Goal: Task Accomplishment & Management: Manage account settings

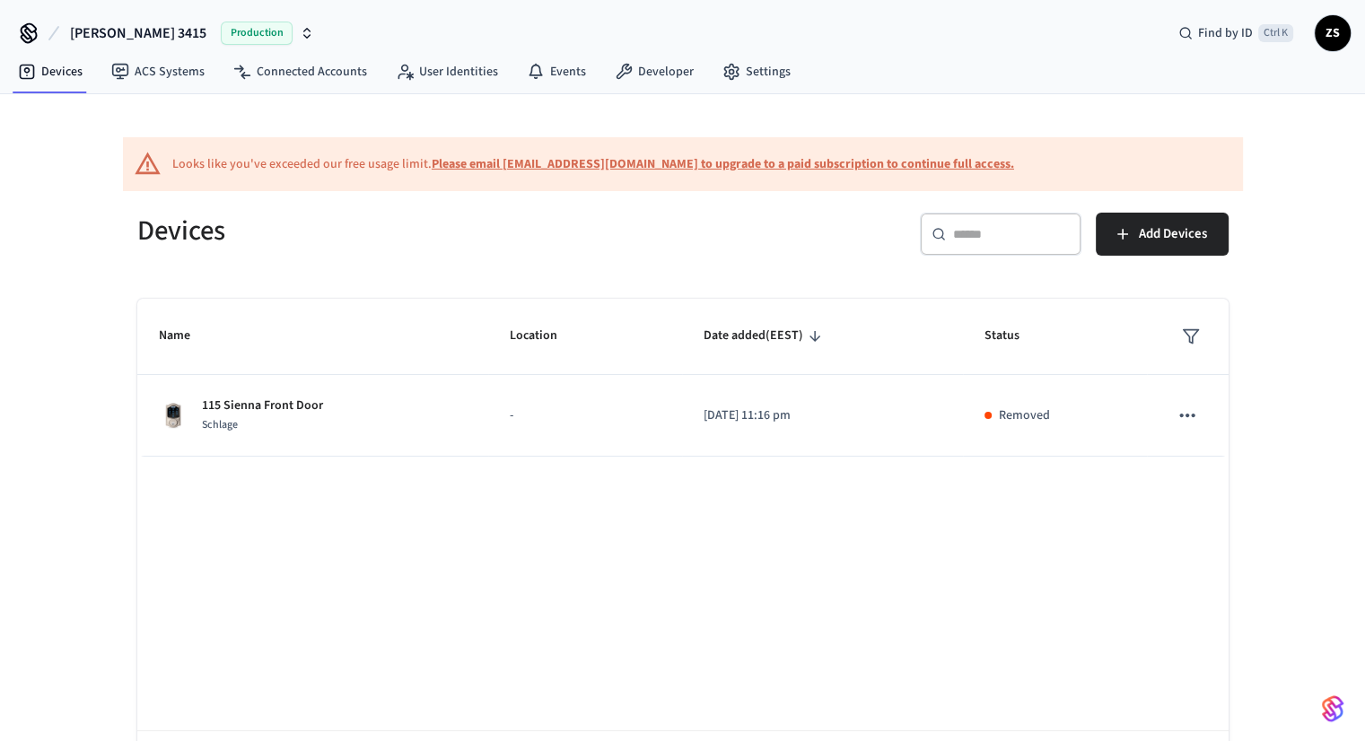
click at [140, 27] on span "Clark rd 3415" at bounding box center [138, 33] width 136 height 22
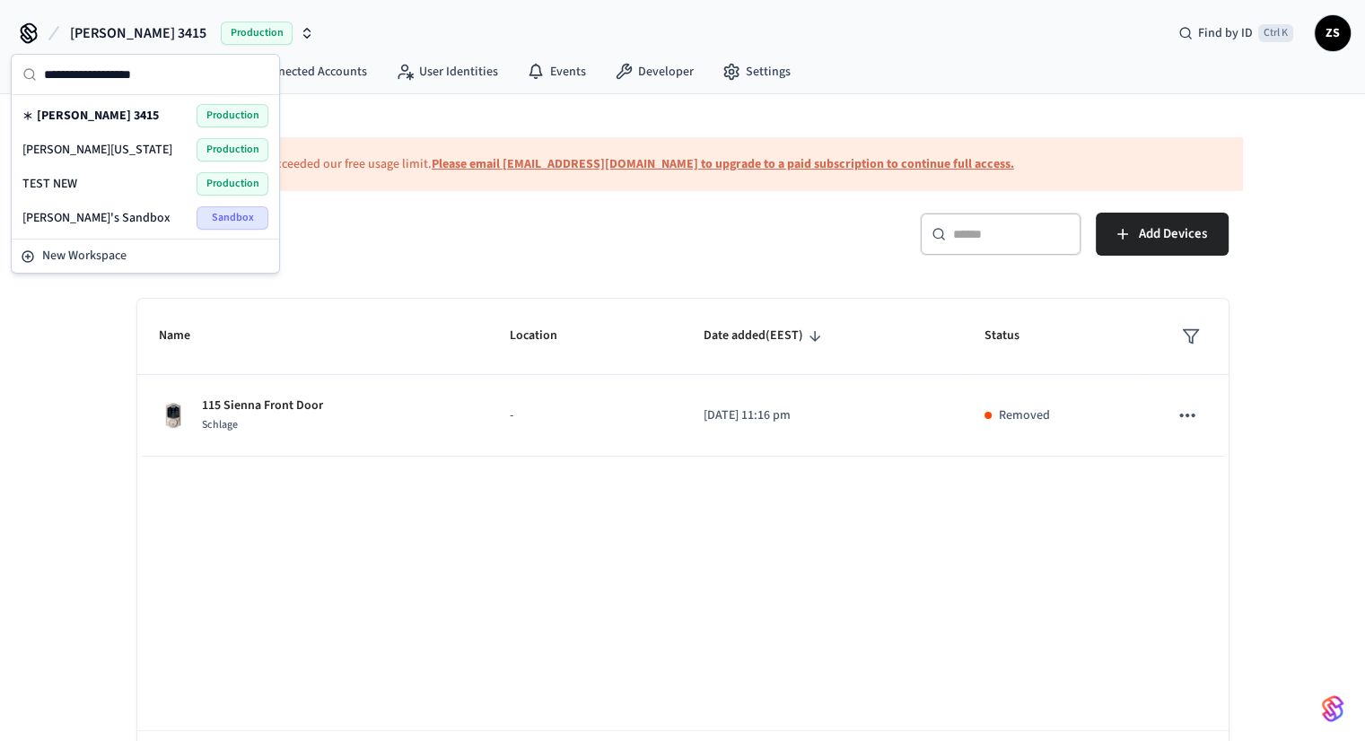
click at [83, 153] on span "[PERSON_NAME][US_STATE]" at bounding box center [97, 150] width 150 height 18
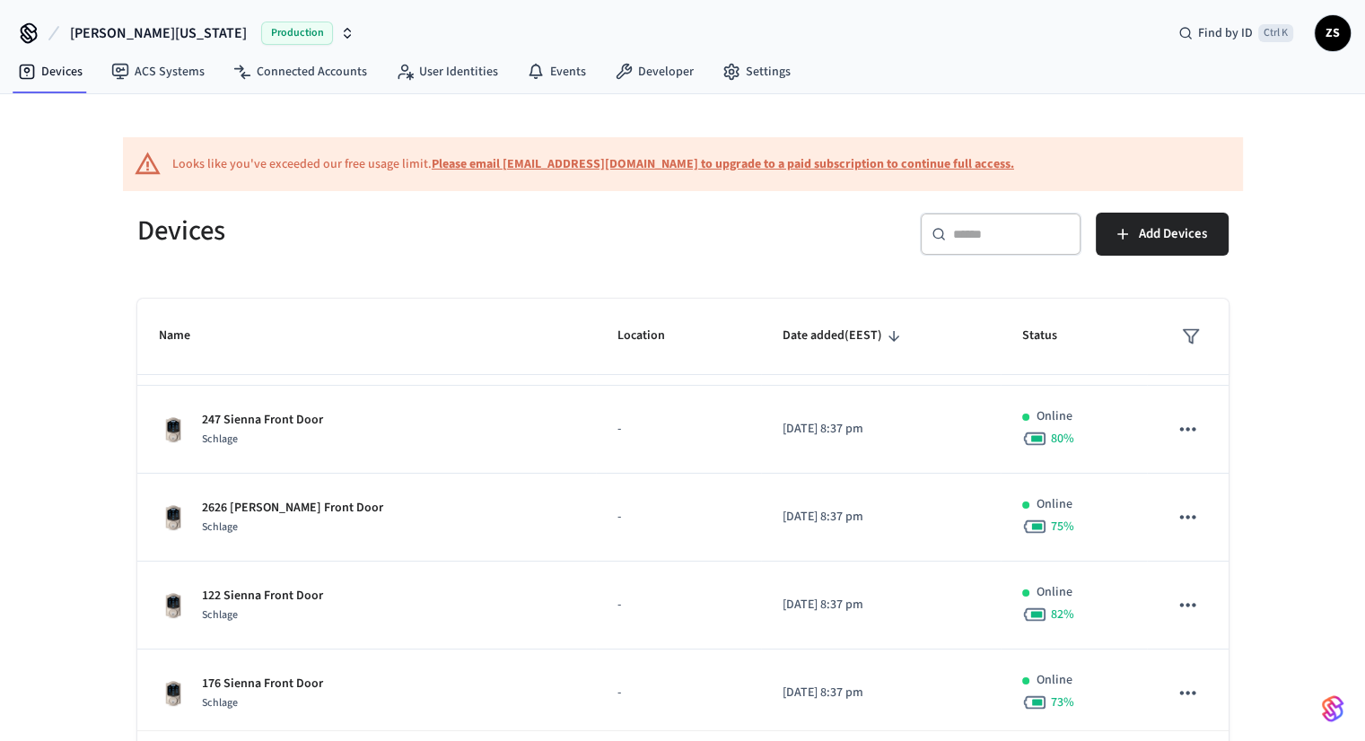
scroll to position [251, 0]
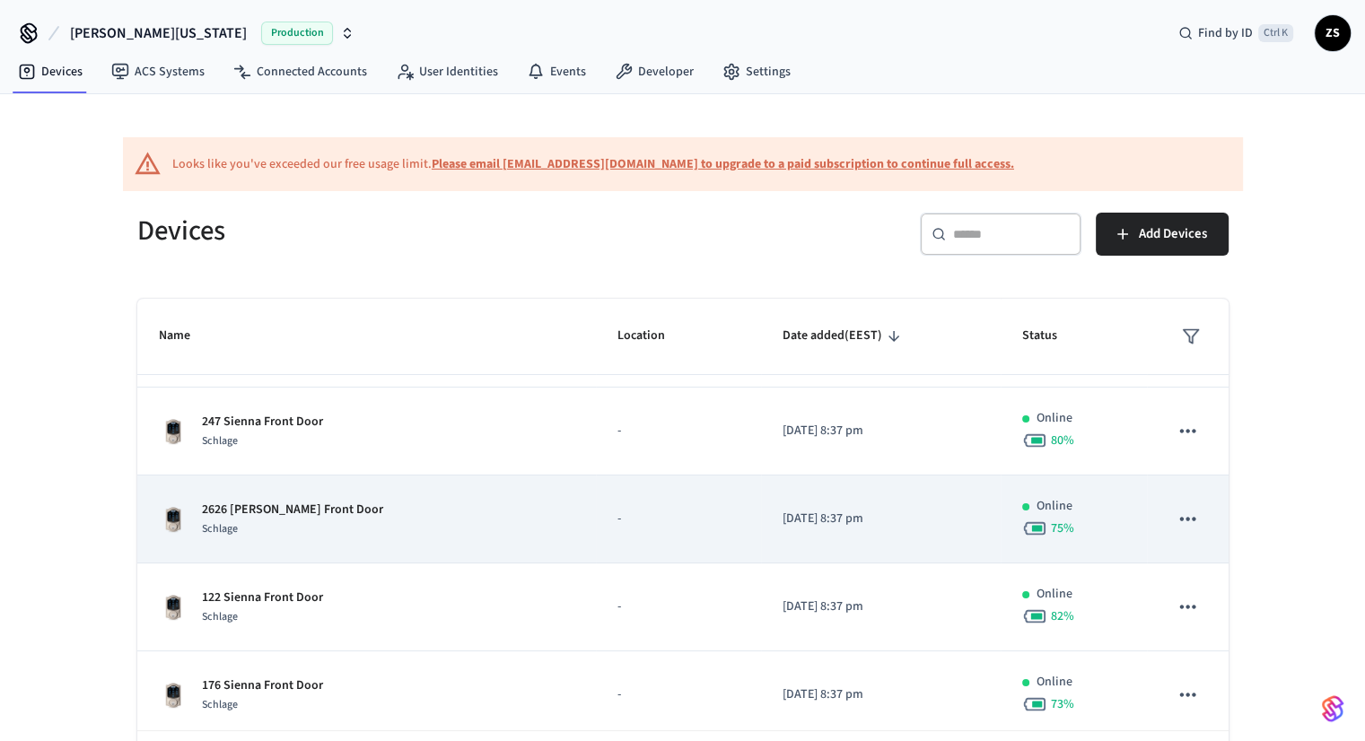
drag, startPoint x: 246, startPoint y: 600, endPoint x: 226, endPoint y: 510, distance: 92.7
click at [226, 510] on p "2626 Terry Ln Front Door" at bounding box center [292, 510] width 181 height 19
click at [223, 510] on p "2626 Terry Ln Front Door" at bounding box center [292, 510] width 181 height 19
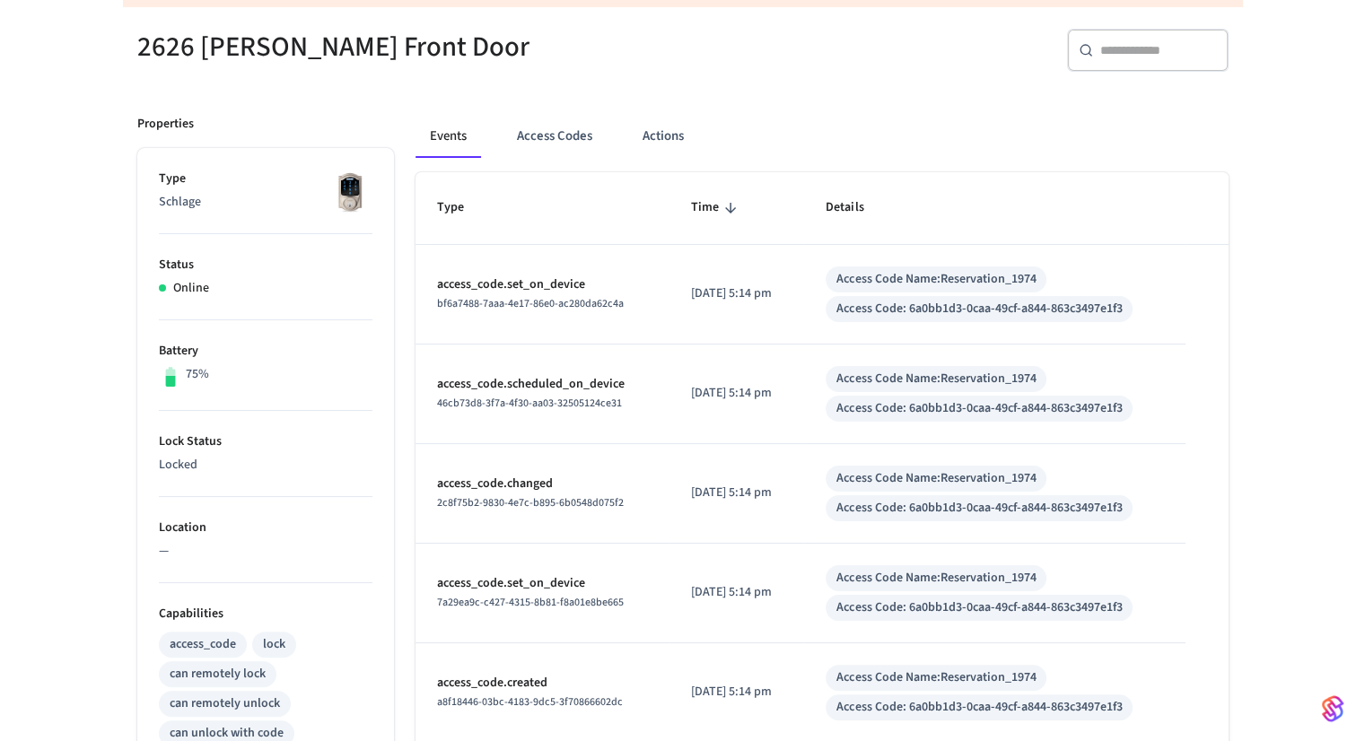
scroll to position [222, 0]
click at [538, 134] on button "Access Codes" at bounding box center [554, 137] width 104 height 43
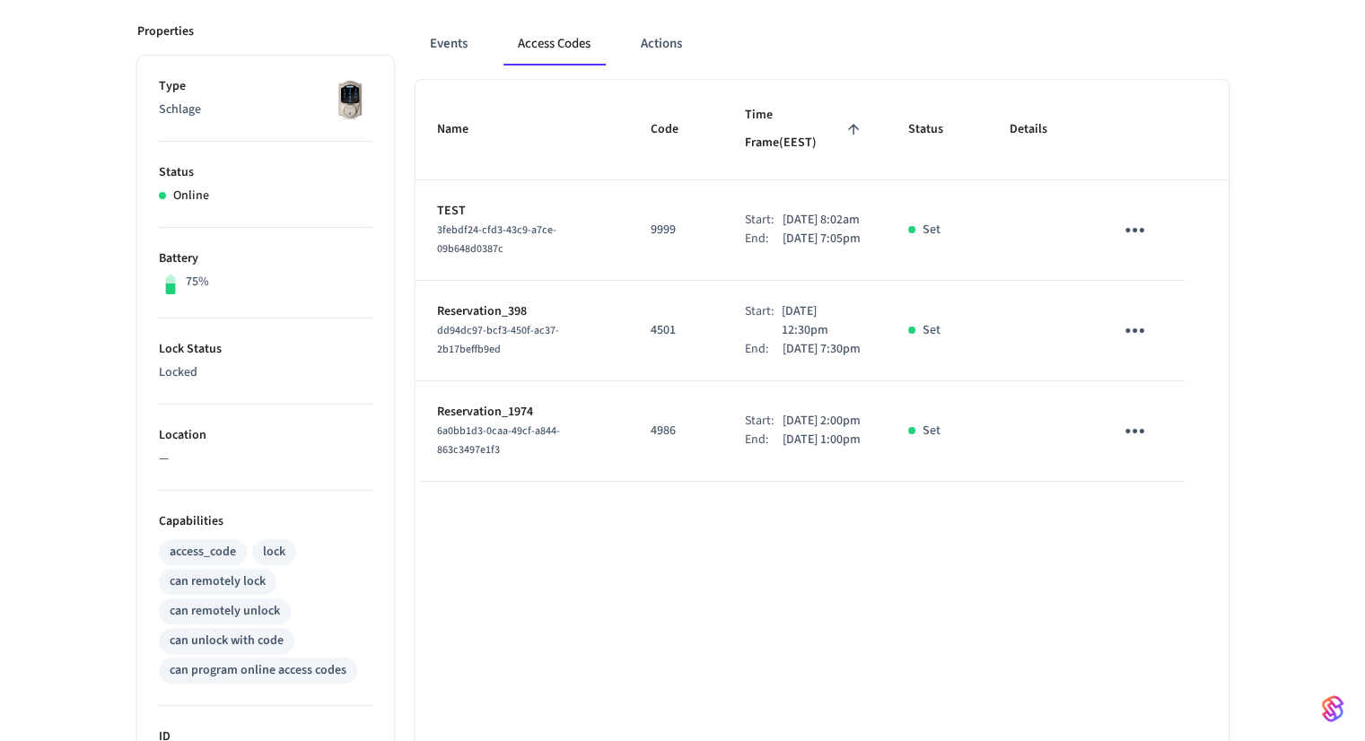
scroll to position [322, 0]
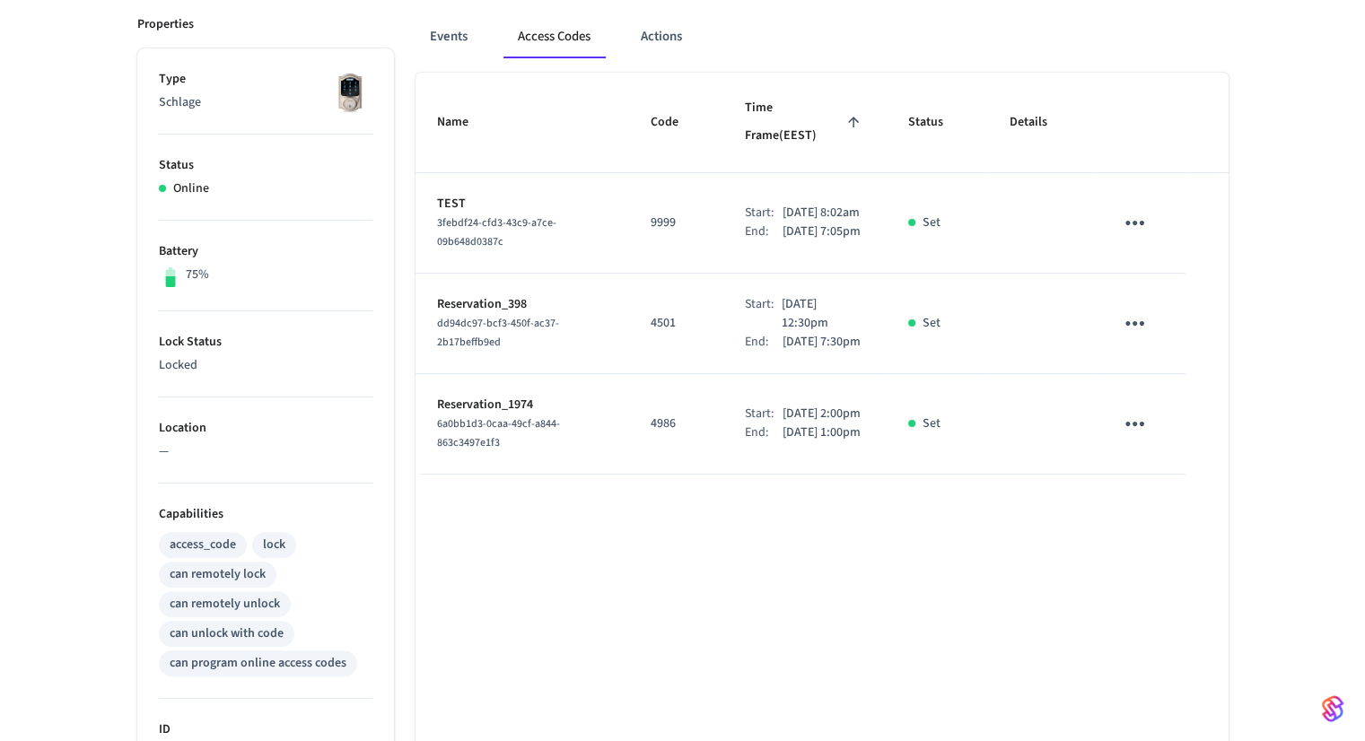
drag, startPoint x: 738, startPoint y: 414, endPoint x: 833, endPoint y: 440, distance: 97.7
click at [833, 424] on div "Start: Sep 5th 2025 2:00pm" at bounding box center [805, 414] width 120 height 19
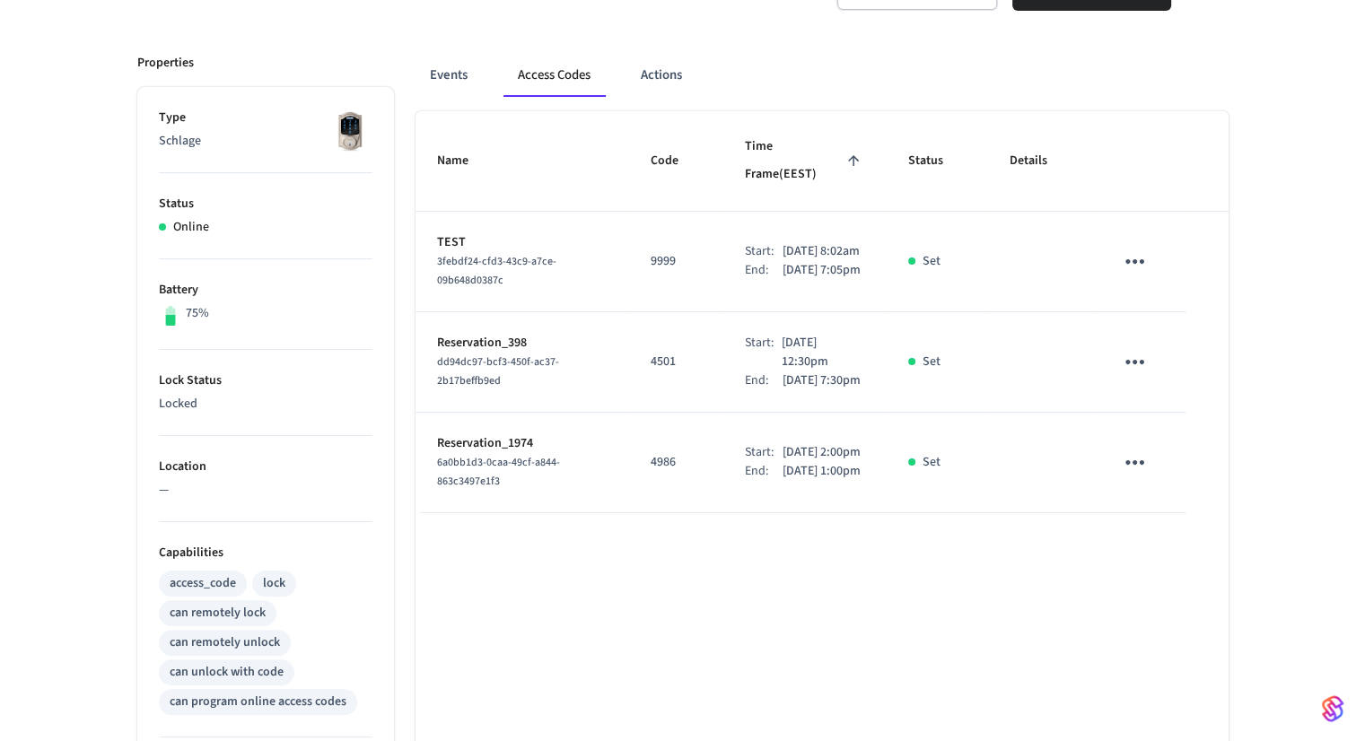
scroll to position [283, 0]
click at [662, 148] on span "Code" at bounding box center [676, 162] width 51 height 28
click at [784, 149] on span "Time Frame (EEST)" at bounding box center [805, 162] width 120 height 57
click at [642, 58] on button "Actions" at bounding box center [661, 76] width 70 height 43
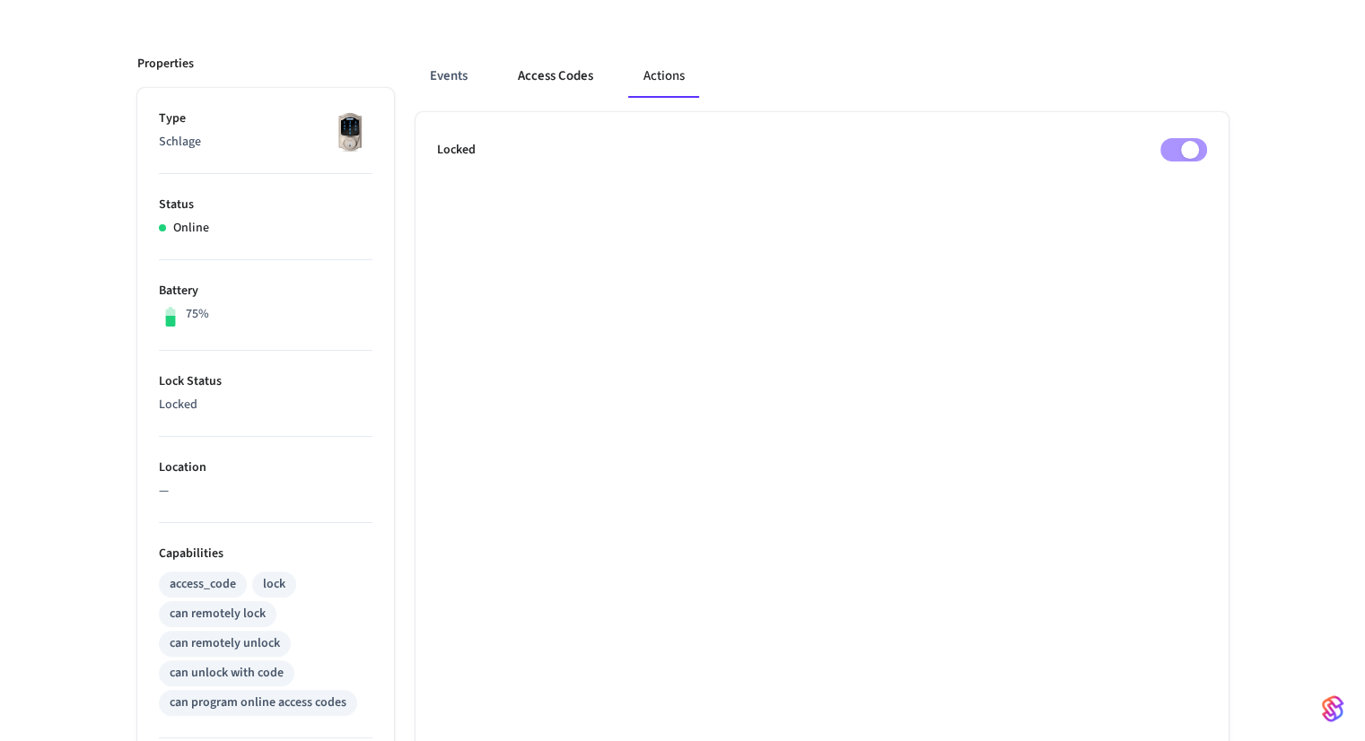
click at [542, 72] on button "Access Codes" at bounding box center [555, 76] width 104 height 43
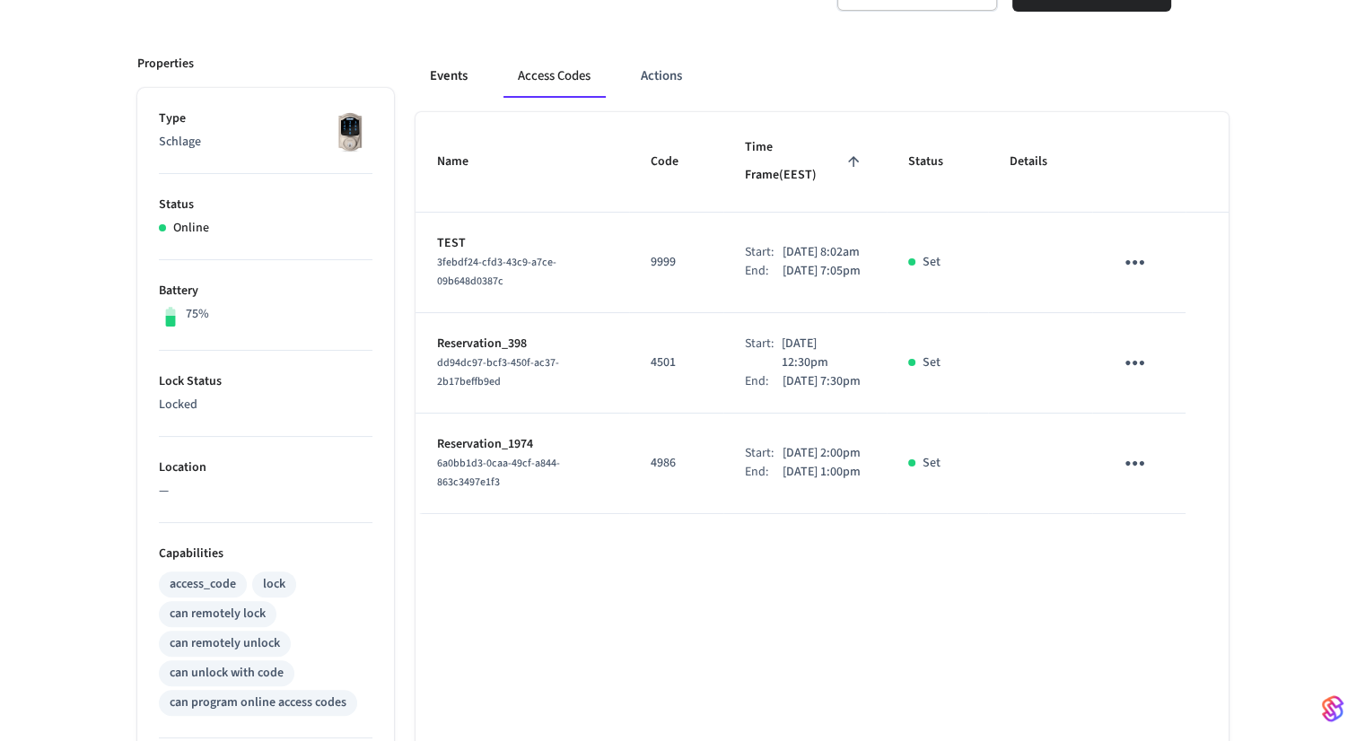
click at [475, 69] on button "Events" at bounding box center [448, 76] width 66 height 43
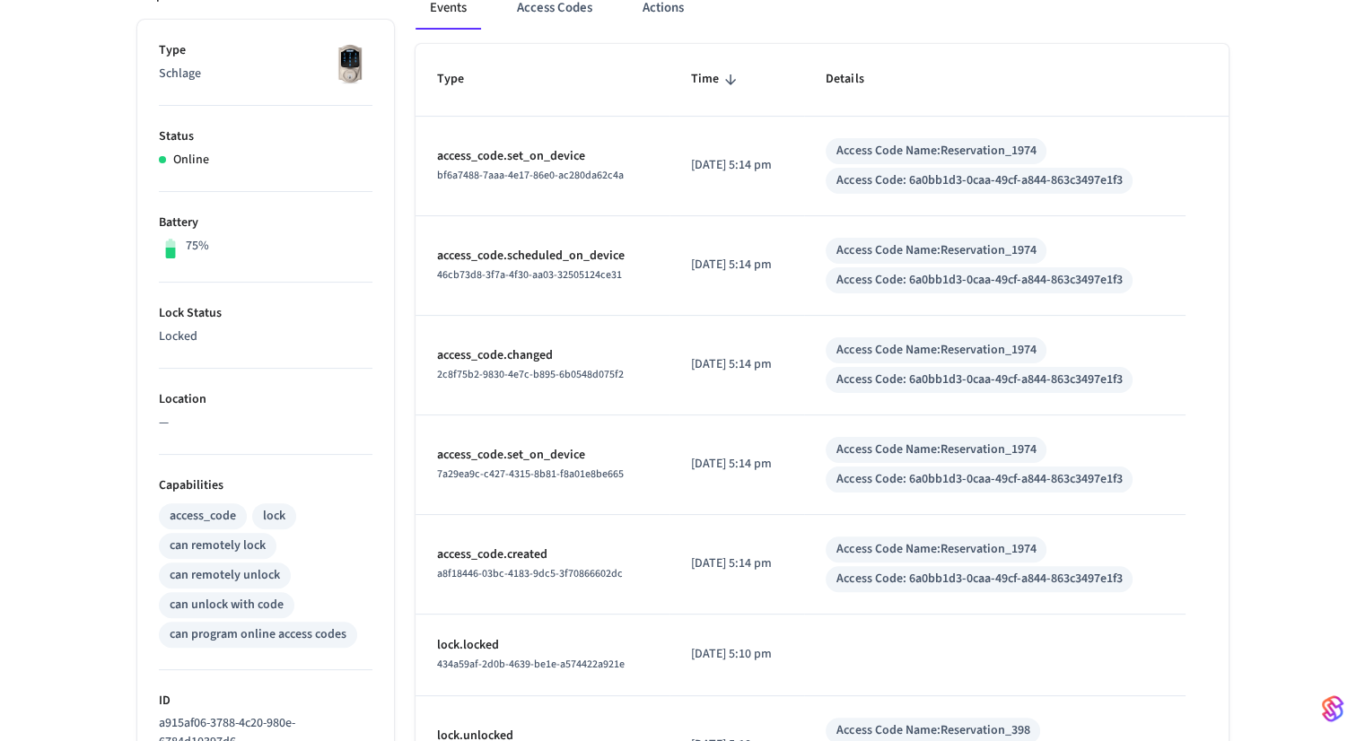
scroll to position [348, 0]
click at [551, 17] on button "Access Codes" at bounding box center [554, 10] width 104 height 43
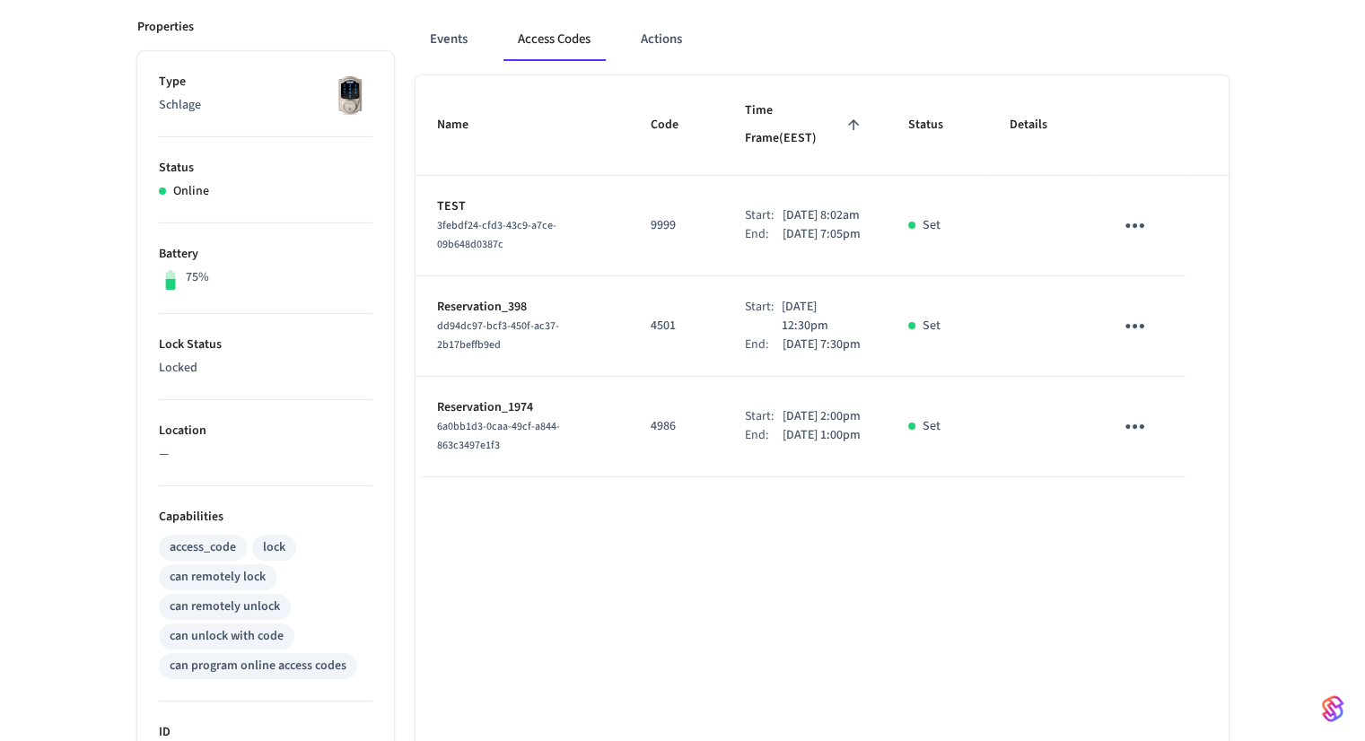
scroll to position [319, 0]
click at [429, 61] on div "Events Access Codes Actions" at bounding box center [821, 46] width 813 height 57
click at [452, 40] on button "Events" at bounding box center [448, 39] width 66 height 43
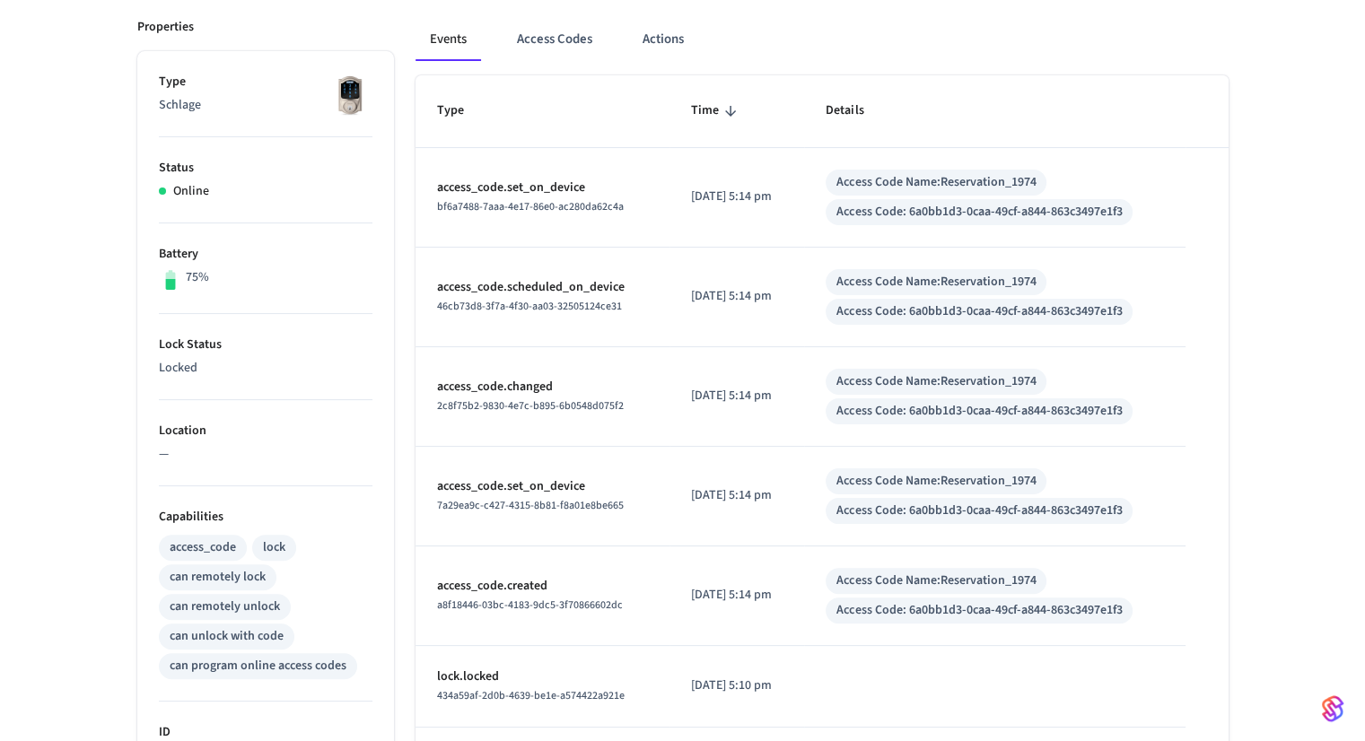
click at [528, 62] on div "Events Access Codes Actions" at bounding box center [821, 46] width 813 height 57
click at [532, 47] on button "Access Codes" at bounding box center [554, 39] width 104 height 43
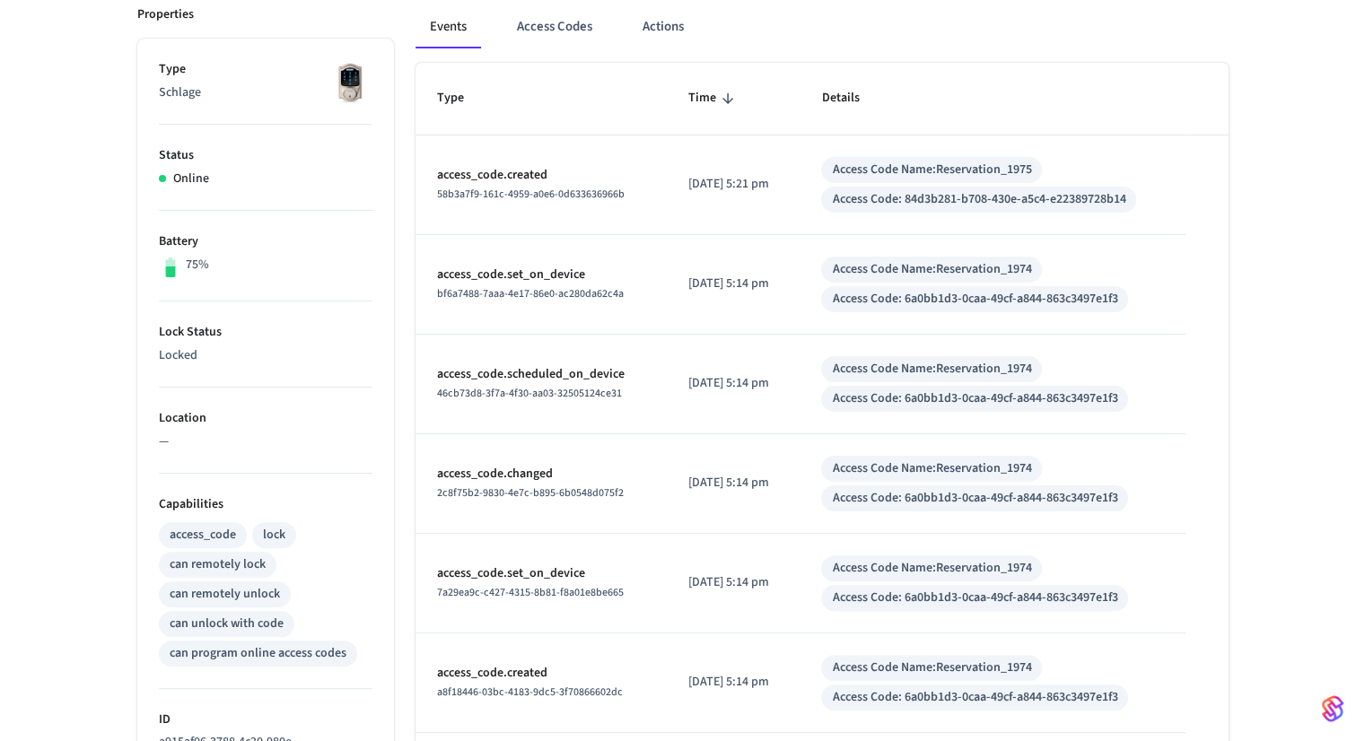
scroll to position [217, 0]
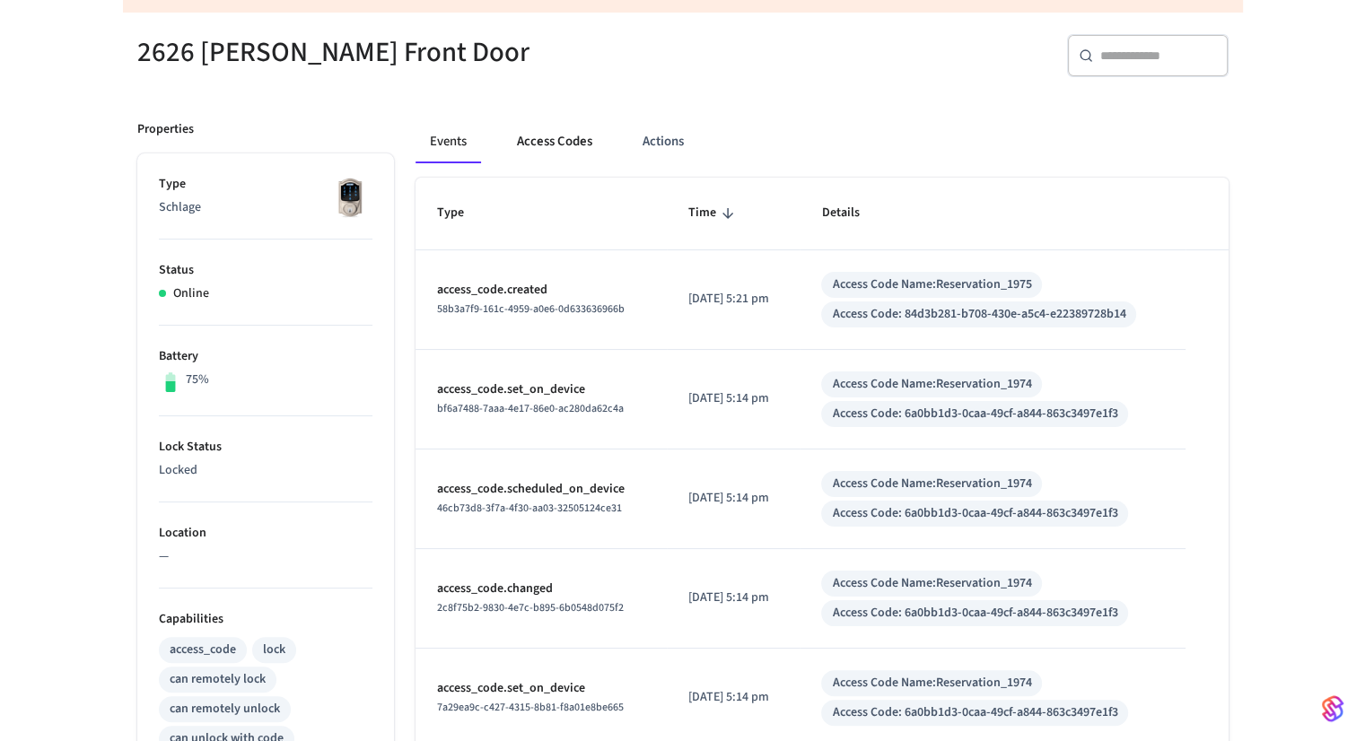
click at [546, 123] on button "Access Codes" at bounding box center [554, 141] width 104 height 43
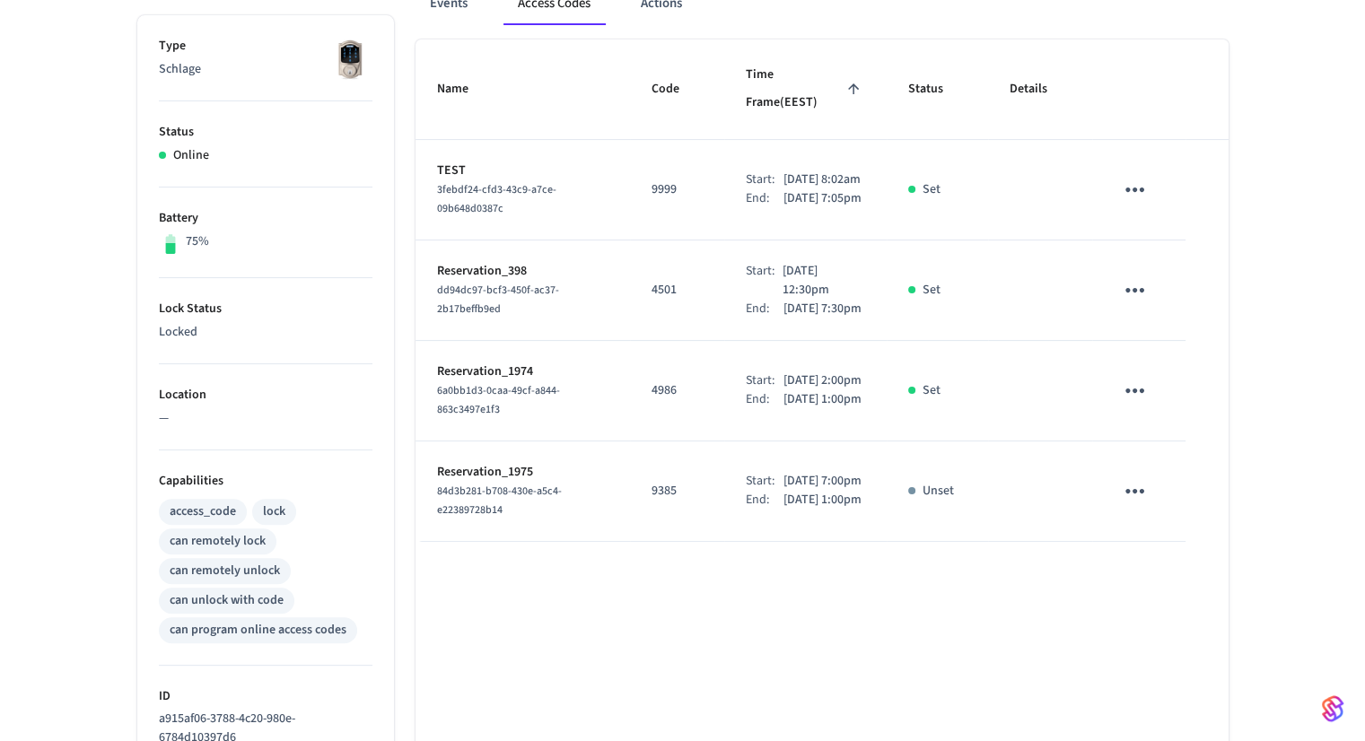
scroll to position [344, 0]
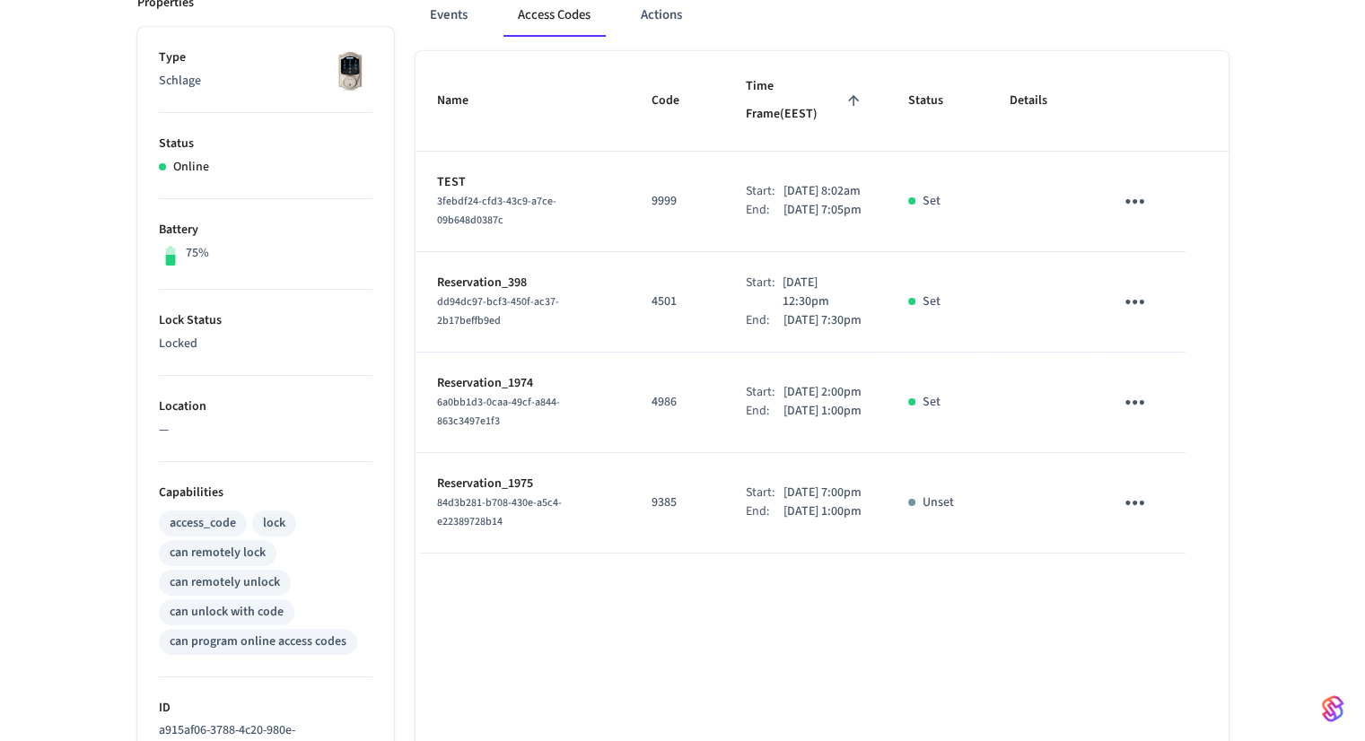
drag, startPoint x: 746, startPoint y: 509, endPoint x: 809, endPoint y: 529, distance: 67.0
click at [809, 502] on div "Start: [DATE] 7:00pm" at bounding box center [805, 493] width 119 height 19
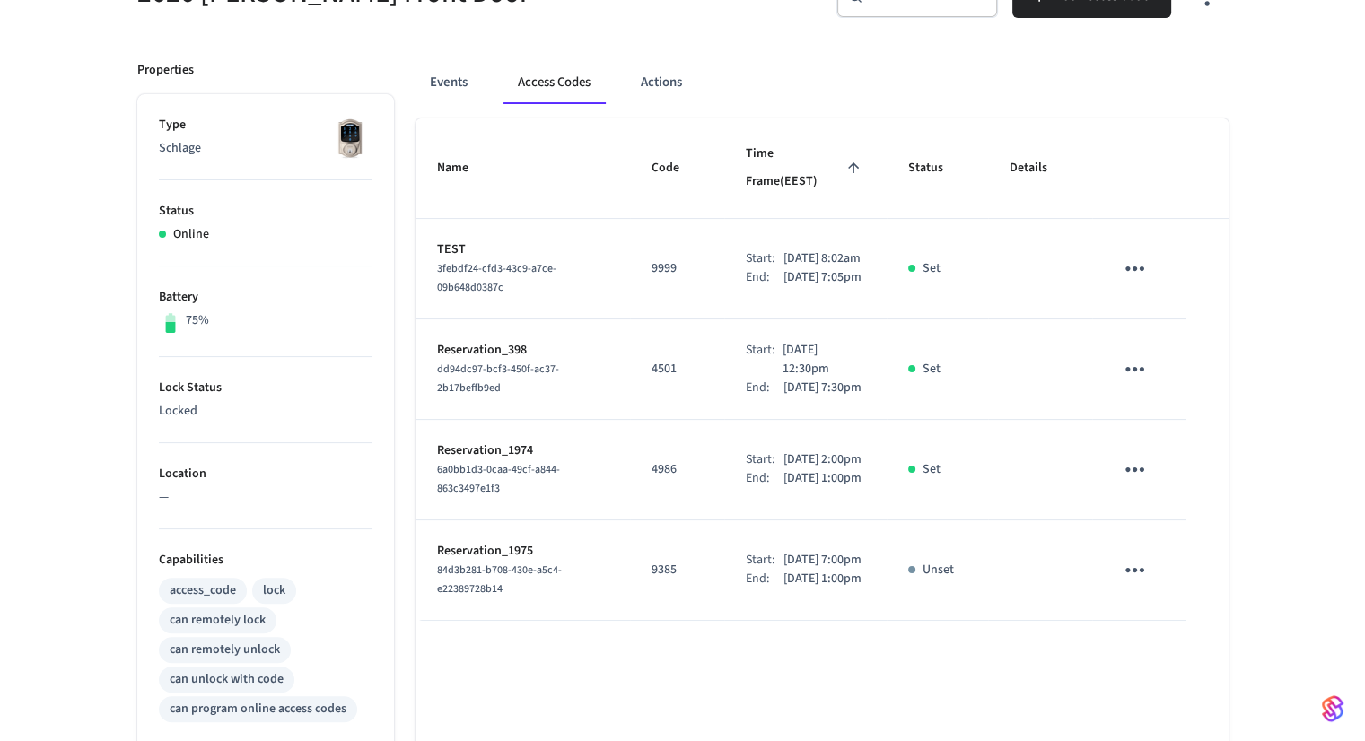
scroll to position [275, 0]
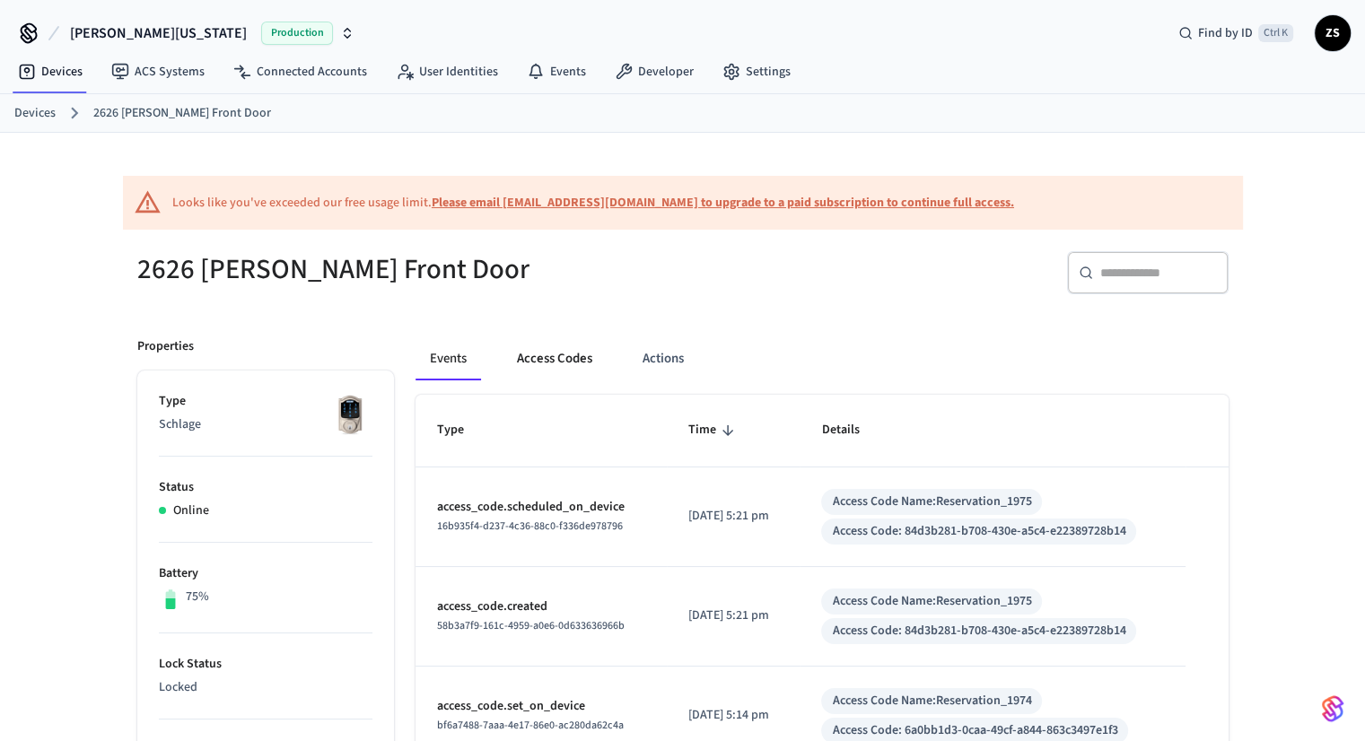
click at [542, 363] on button "Access Codes" at bounding box center [554, 358] width 104 height 43
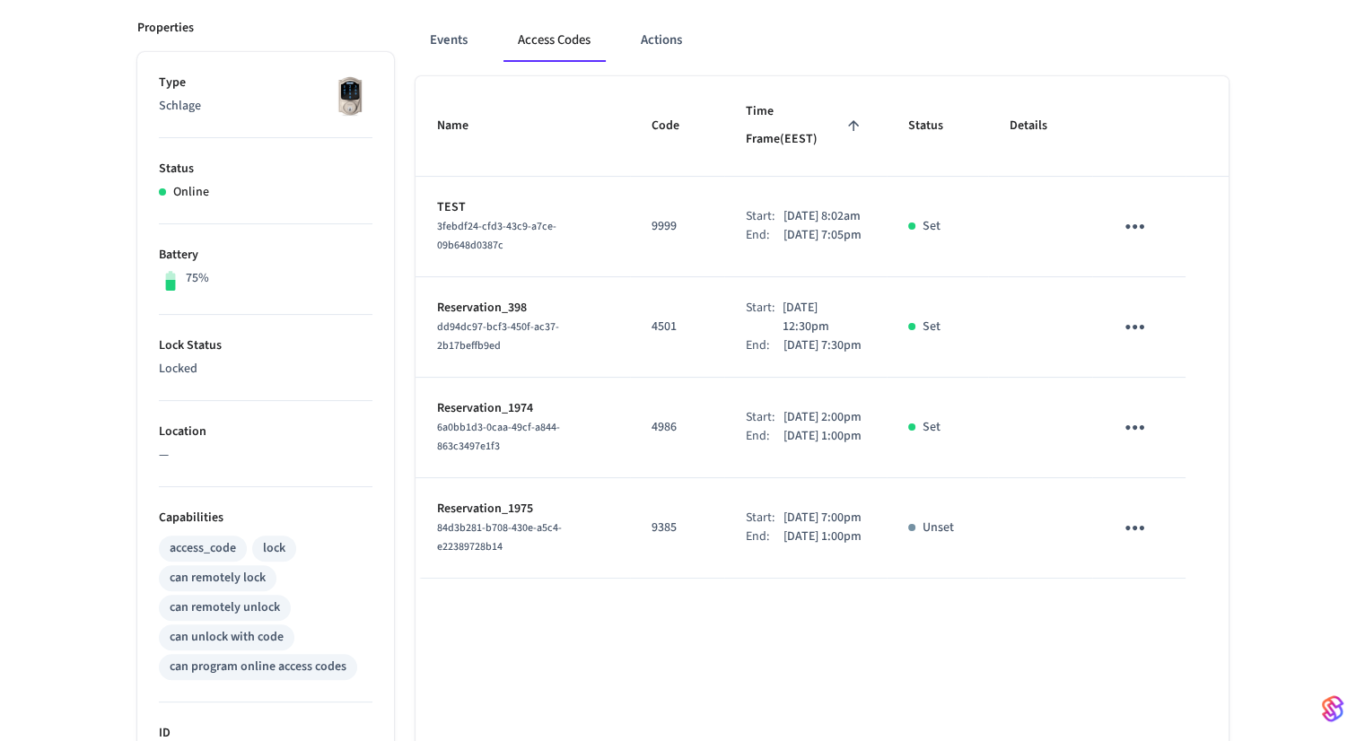
scroll to position [319, 0]
click at [1138, 541] on icon "sticky table" at bounding box center [1135, 527] width 28 height 28
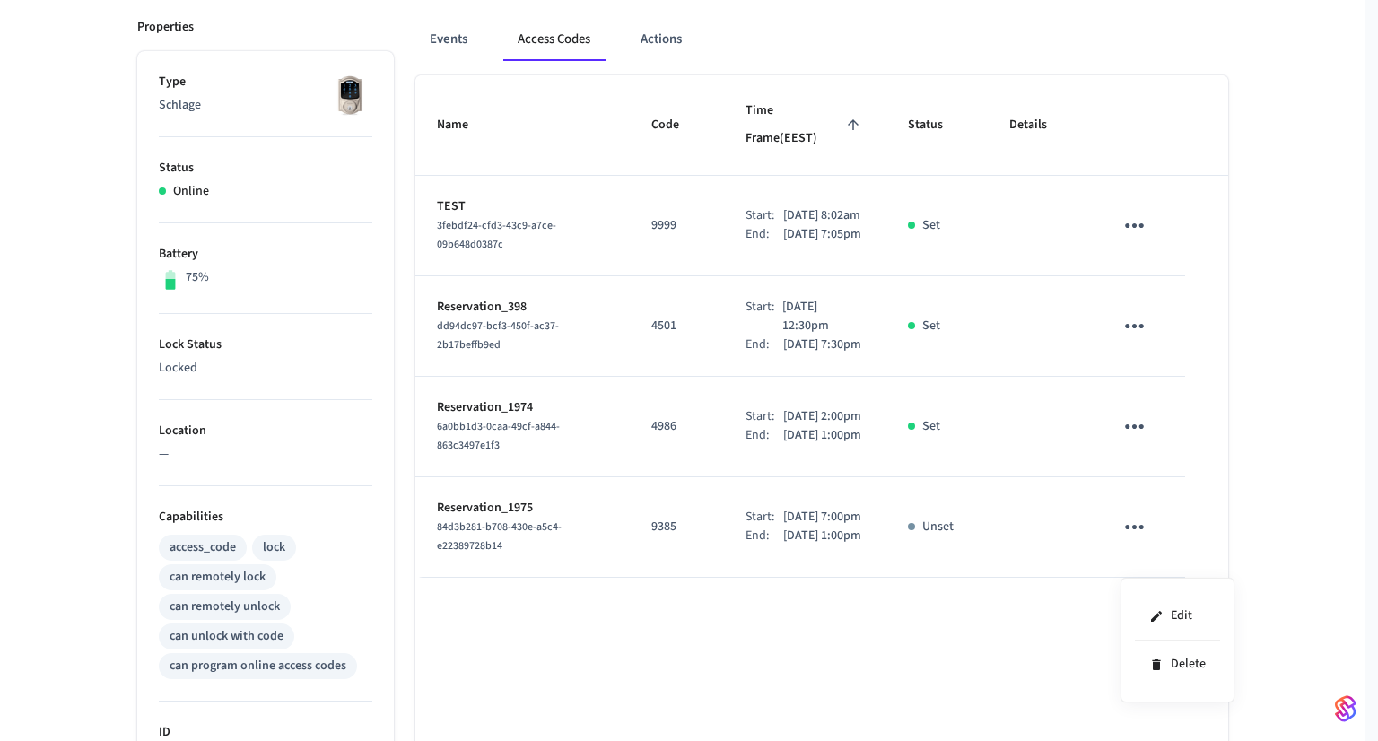
click at [1023, 636] on div at bounding box center [689, 370] width 1378 height 741
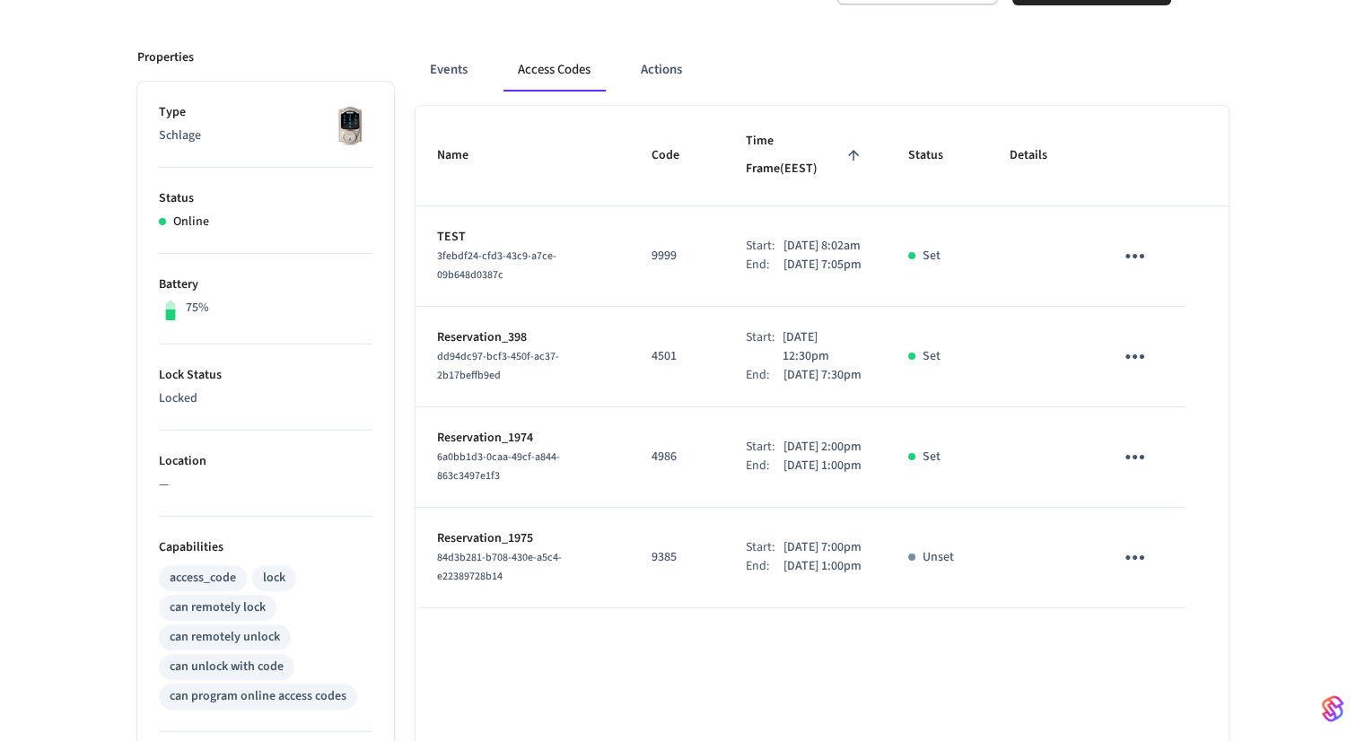
scroll to position [284, 0]
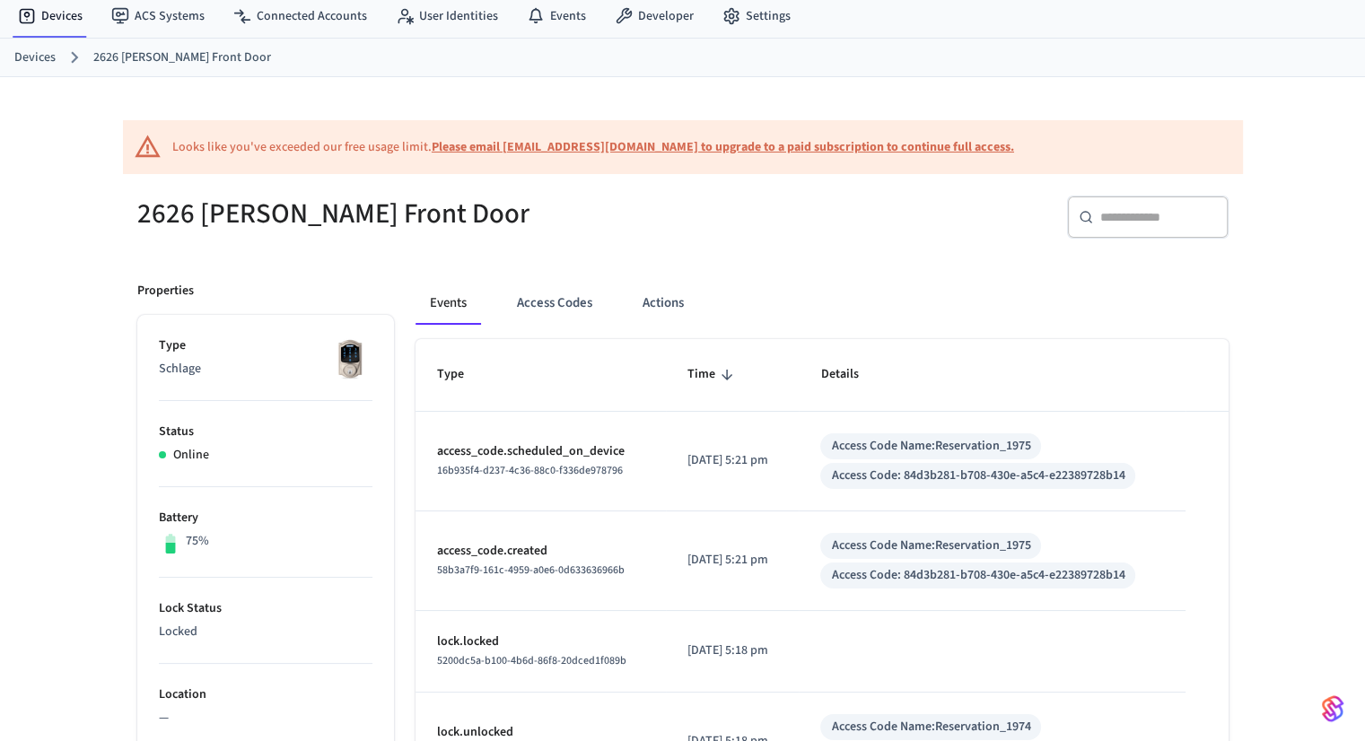
scroll to position [57, 0]
click at [549, 302] on button "Access Codes" at bounding box center [554, 302] width 104 height 43
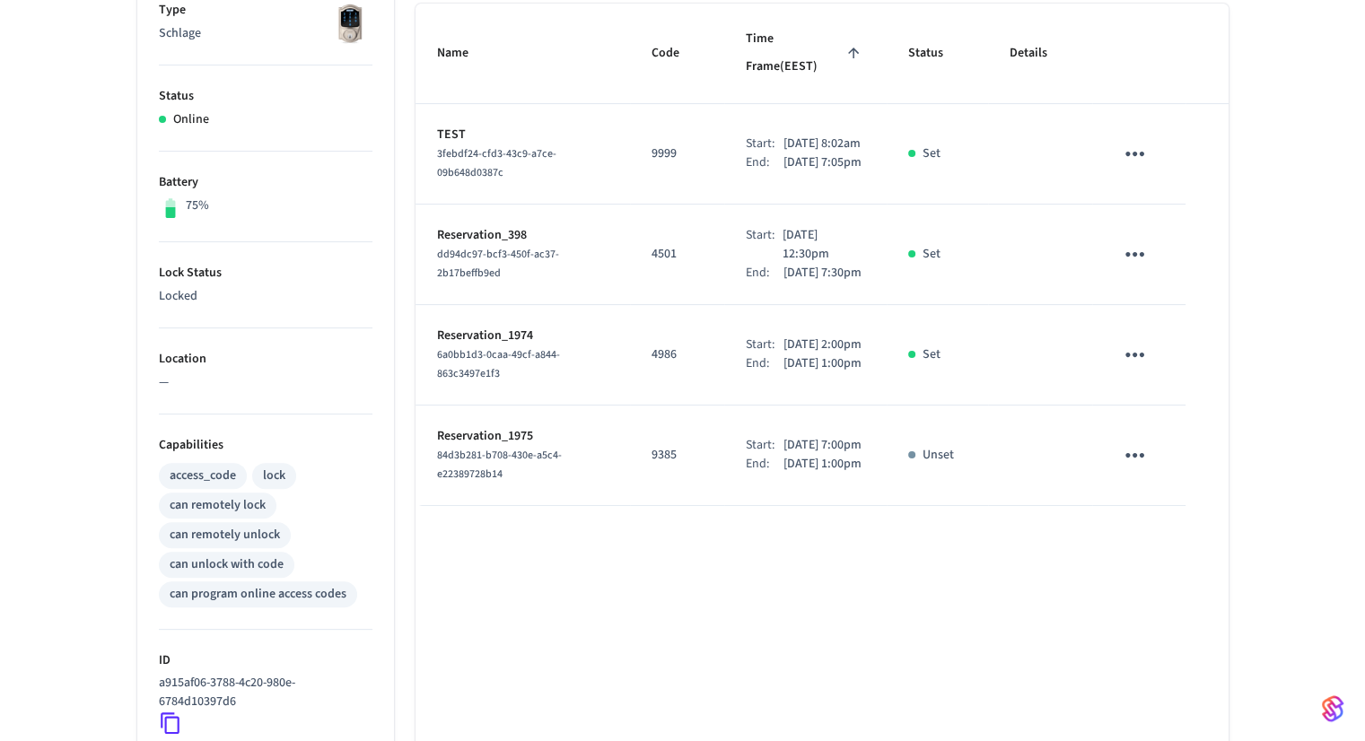
scroll to position [391, 0]
drag, startPoint x: 764, startPoint y: 481, endPoint x: 815, endPoint y: 481, distance: 50.2
click at [815, 455] on div "Start: [DATE] 7:00pm" at bounding box center [805, 445] width 119 height 19
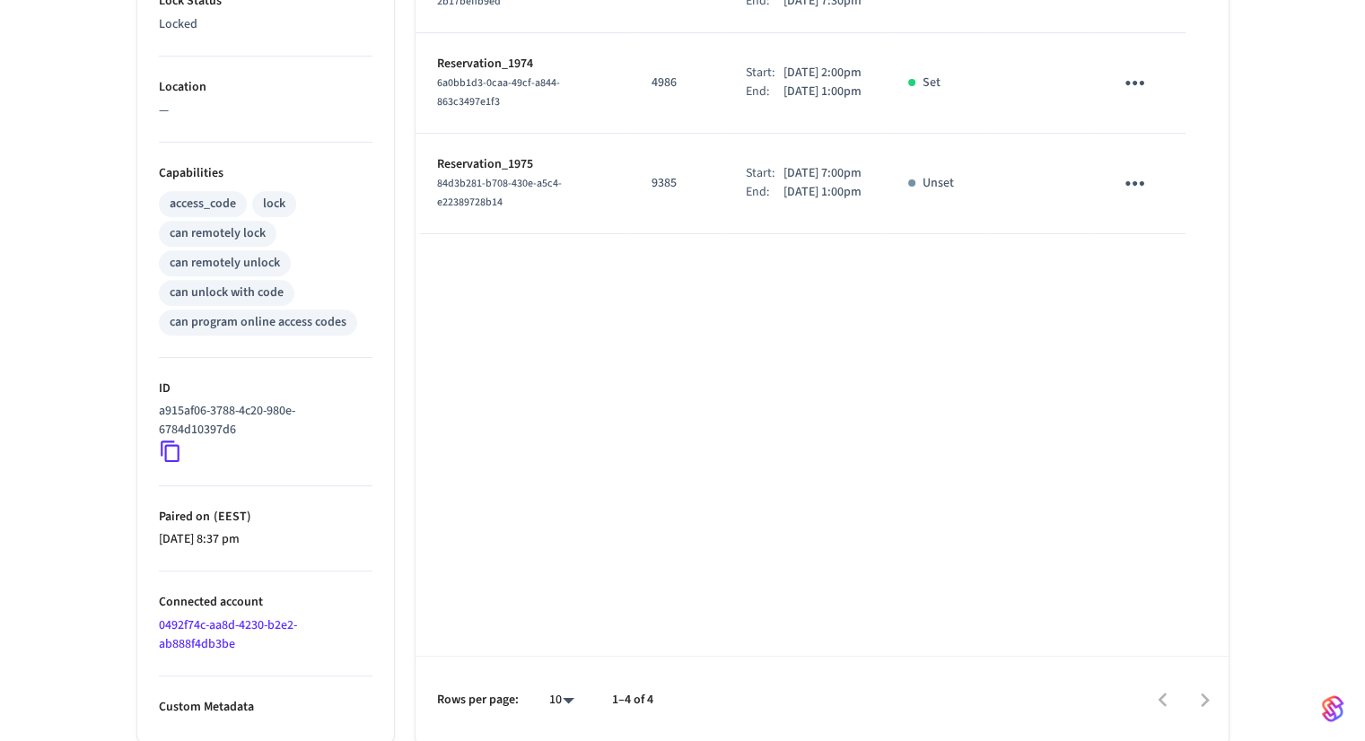
scroll to position [534, 0]
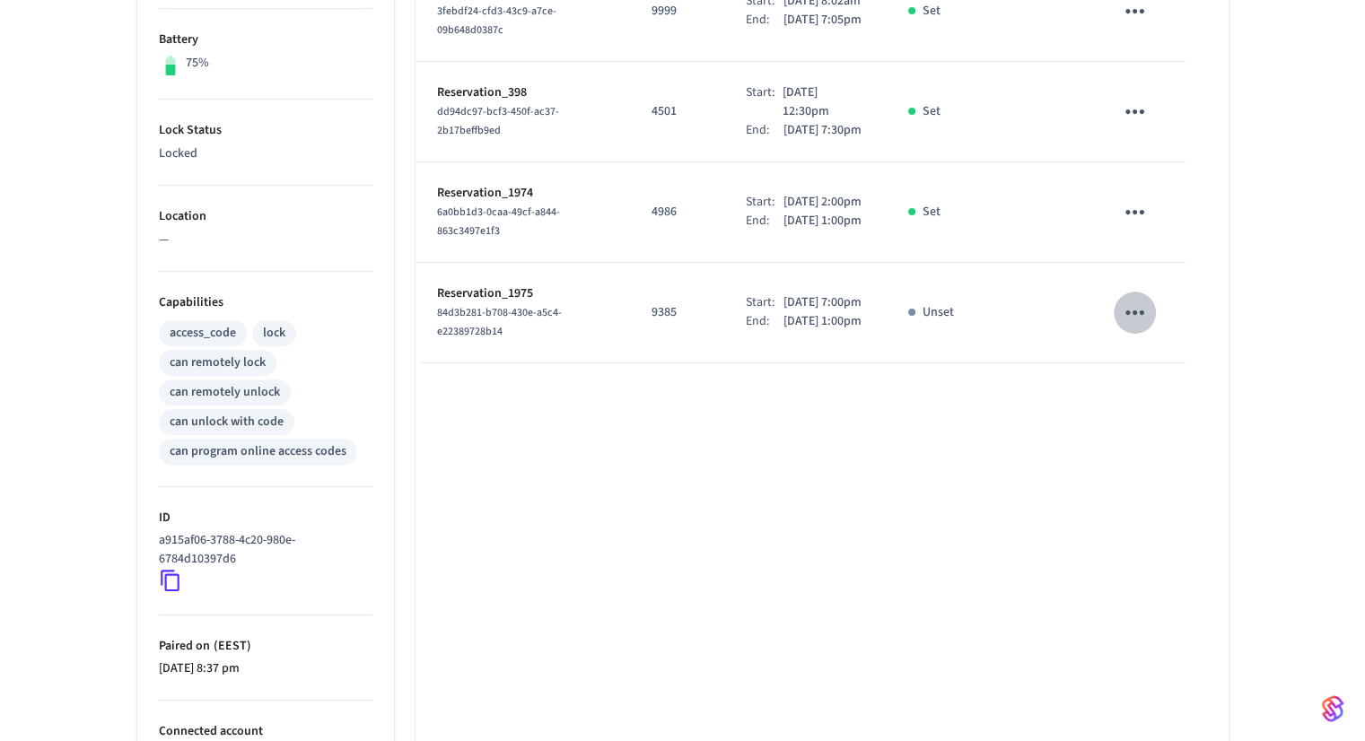
click at [1131, 327] on icon "sticky table" at bounding box center [1135, 313] width 28 height 28
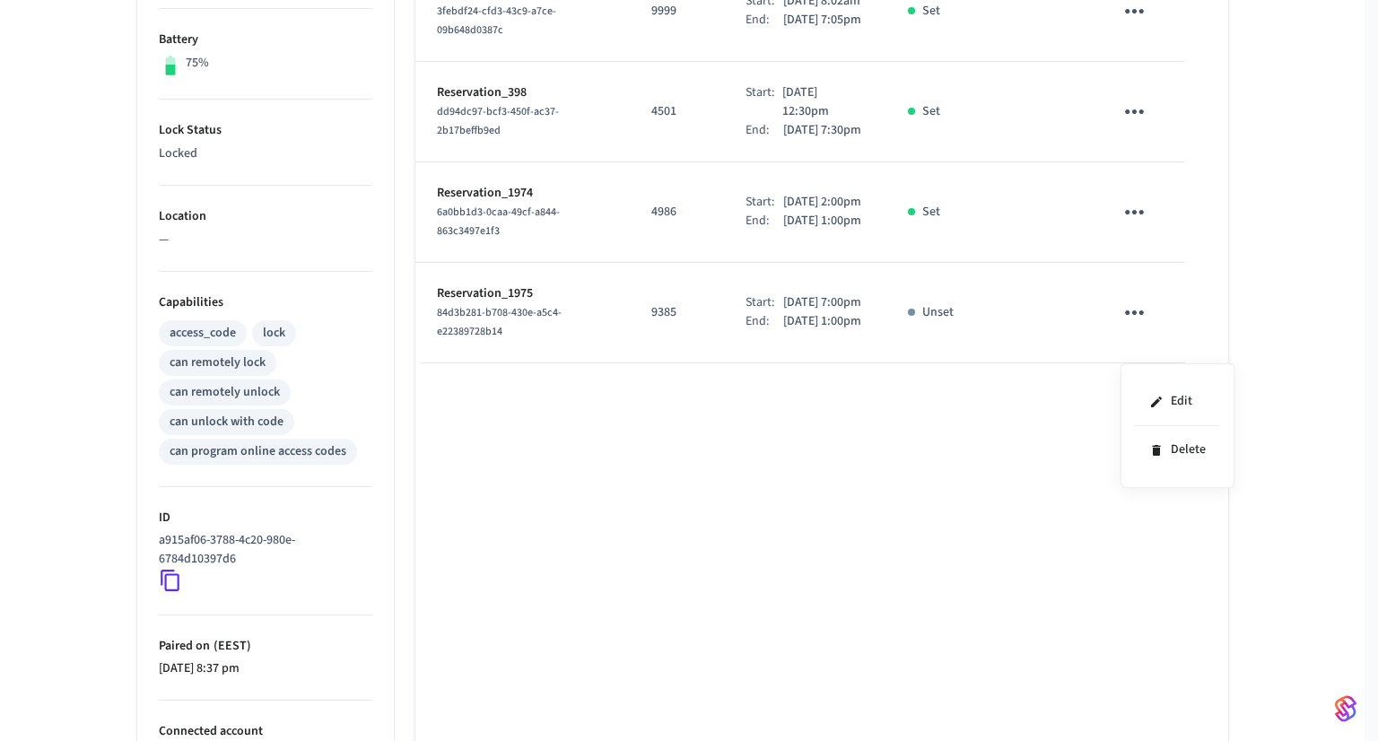
click at [939, 586] on div at bounding box center [689, 370] width 1378 height 741
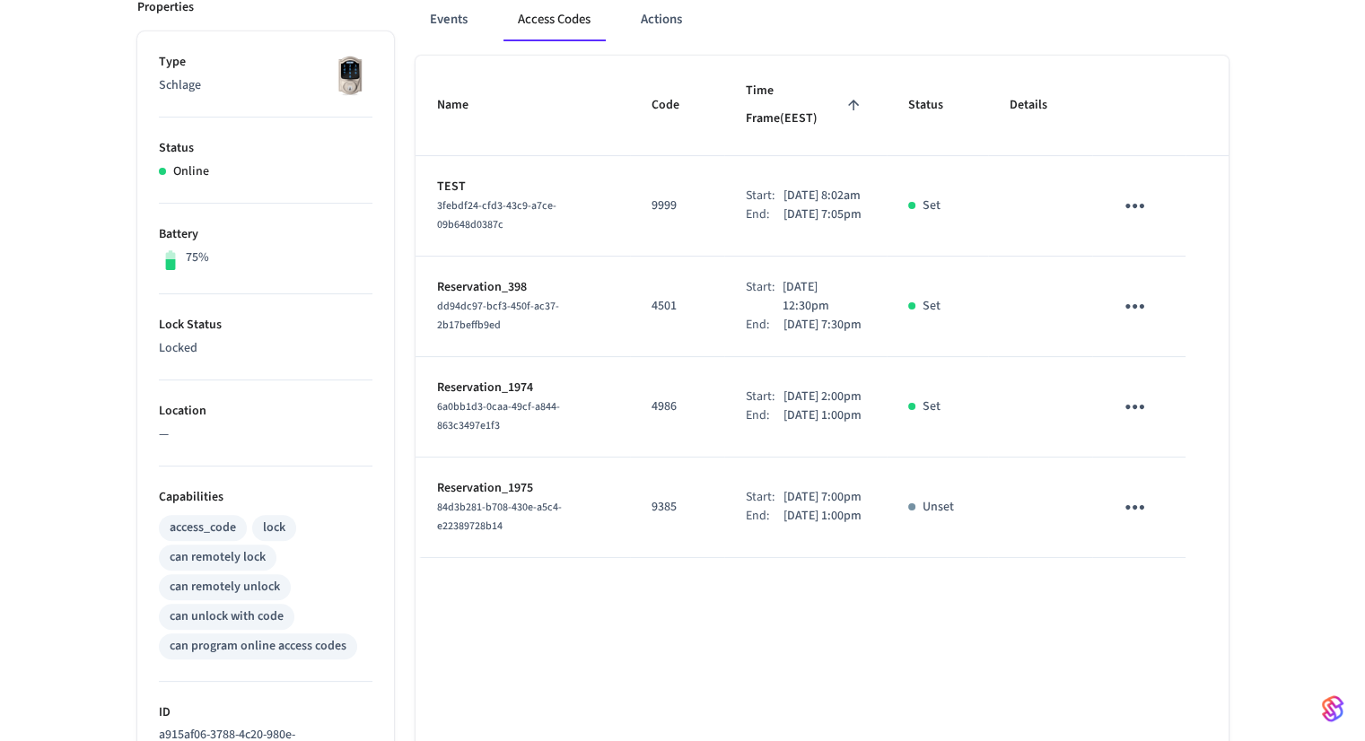
scroll to position [338, 0]
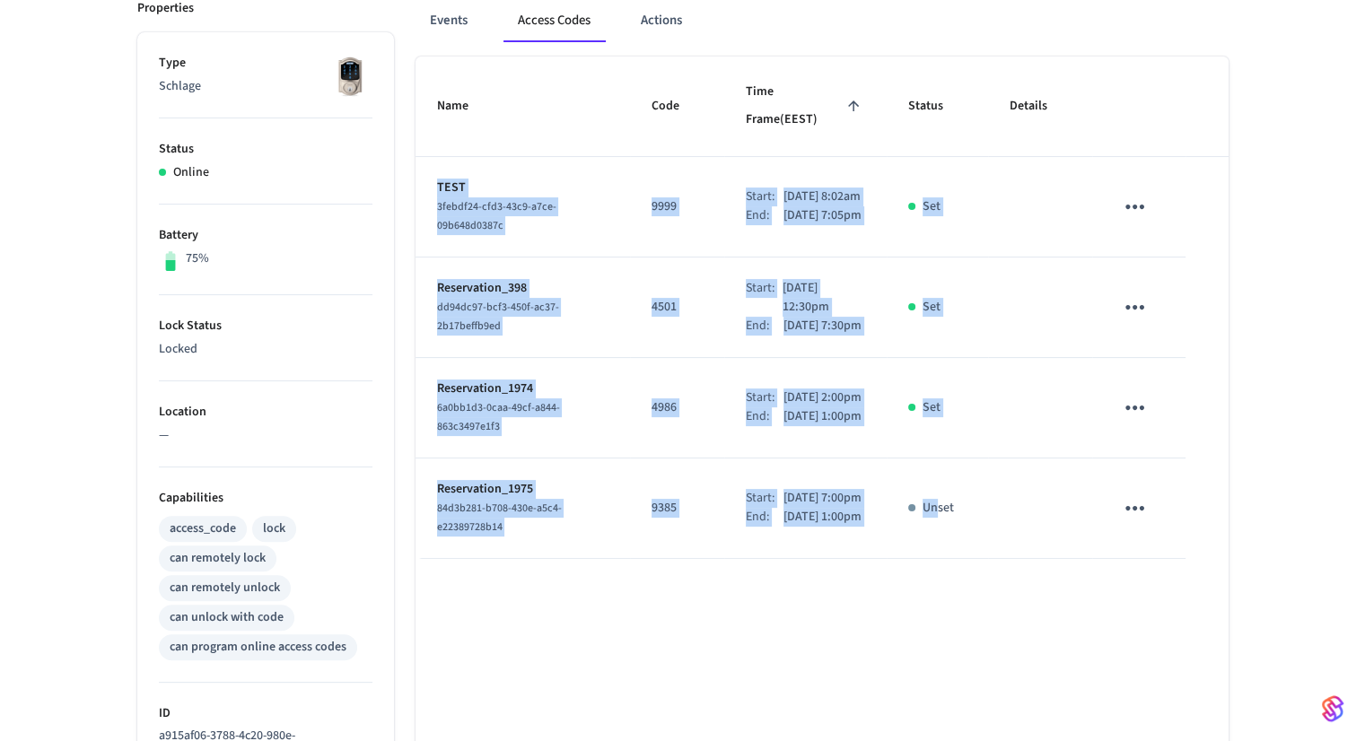
drag, startPoint x: 939, startPoint y: 586, endPoint x: 938, endPoint y: 643, distance: 57.5
click at [938, 643] on div "Name Code Time Frame (EEST) Status Details TEST 3febdf24-cfd3-43c9-a7ce-09b648d…" at bounding box center [821, 562] width 813 height 1011
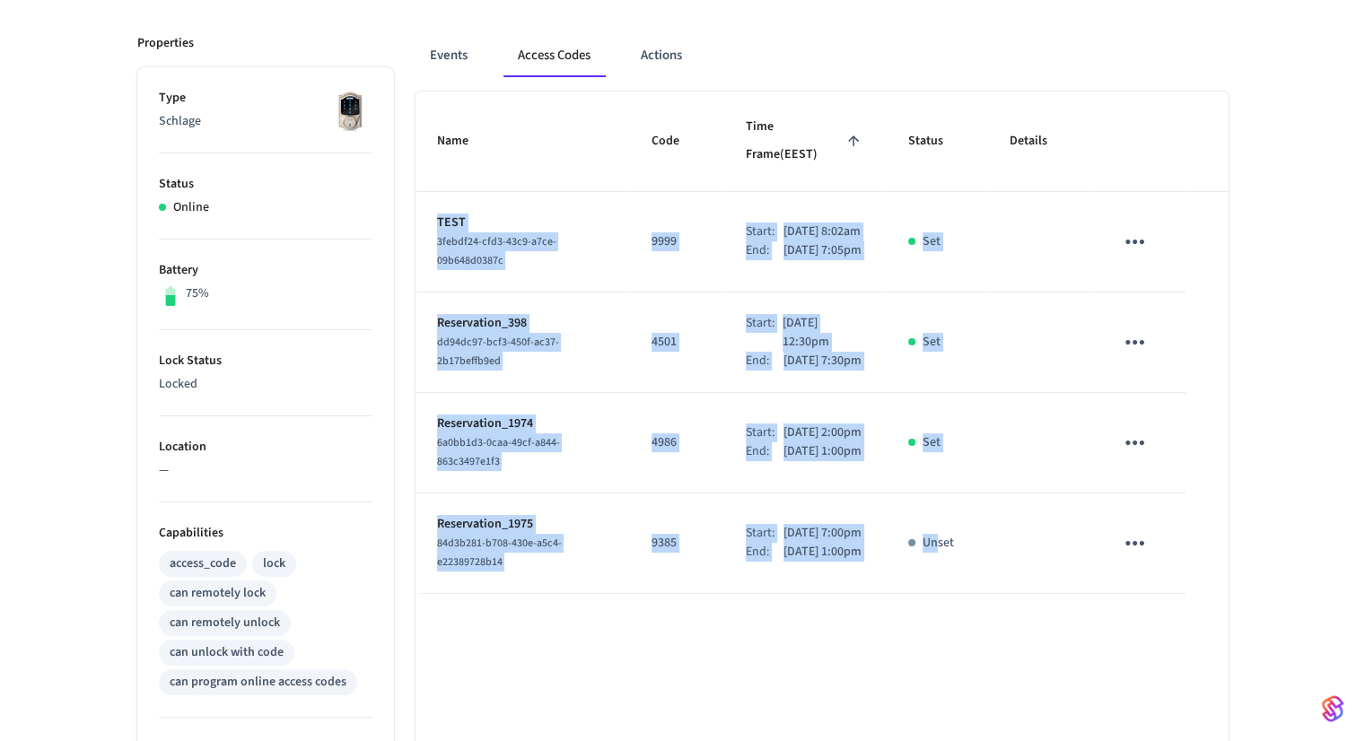
scroll to position [300, 0]
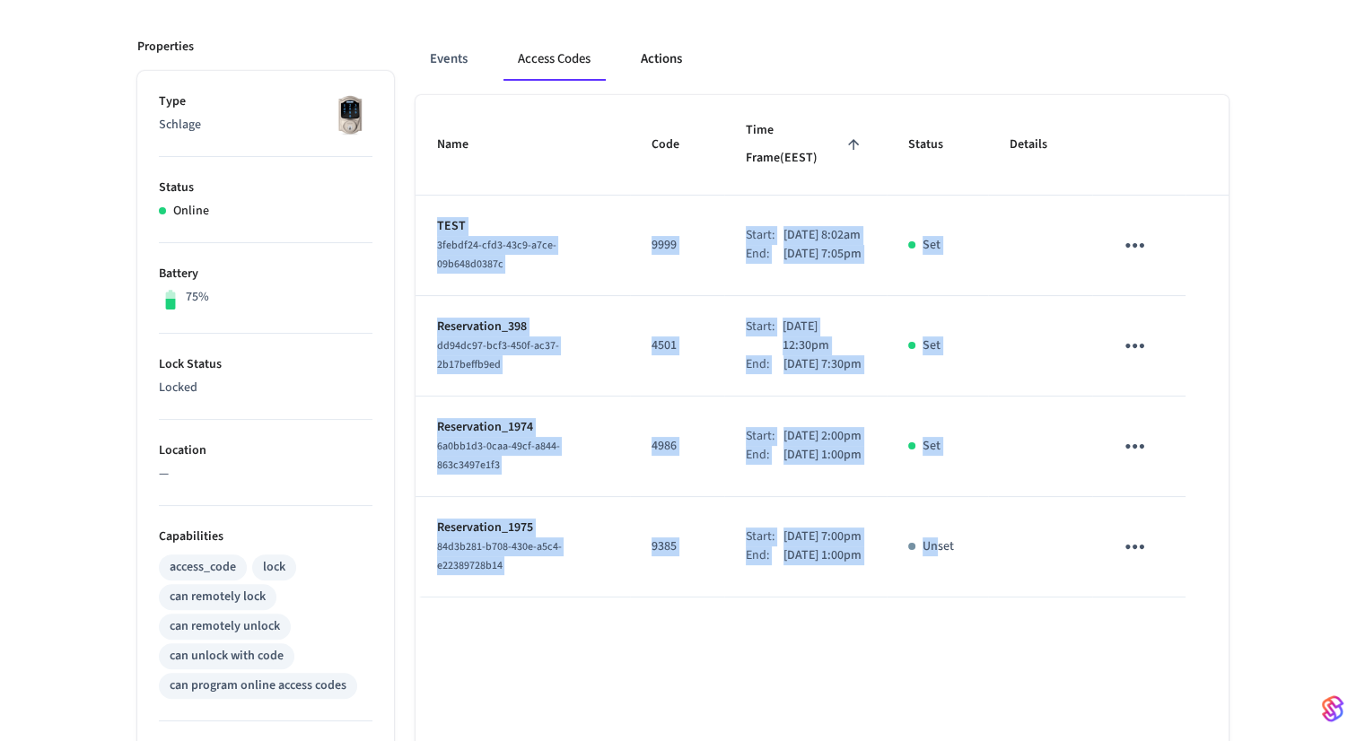
click at [673, 57] on button "Actions" at bounding box center [661, 59] width 70 height 43
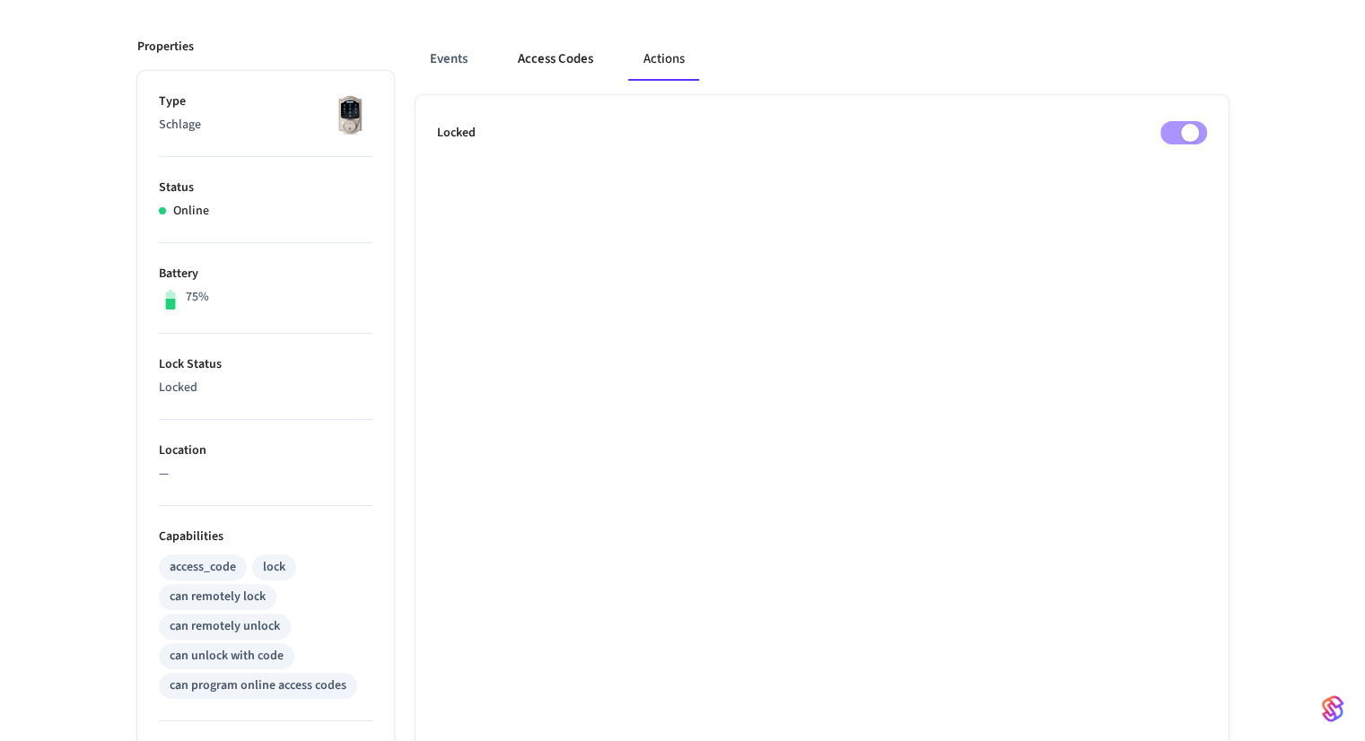
click at [551, 69] on button "Access Codes" at bounding box center [555, 59] width 104 height 43
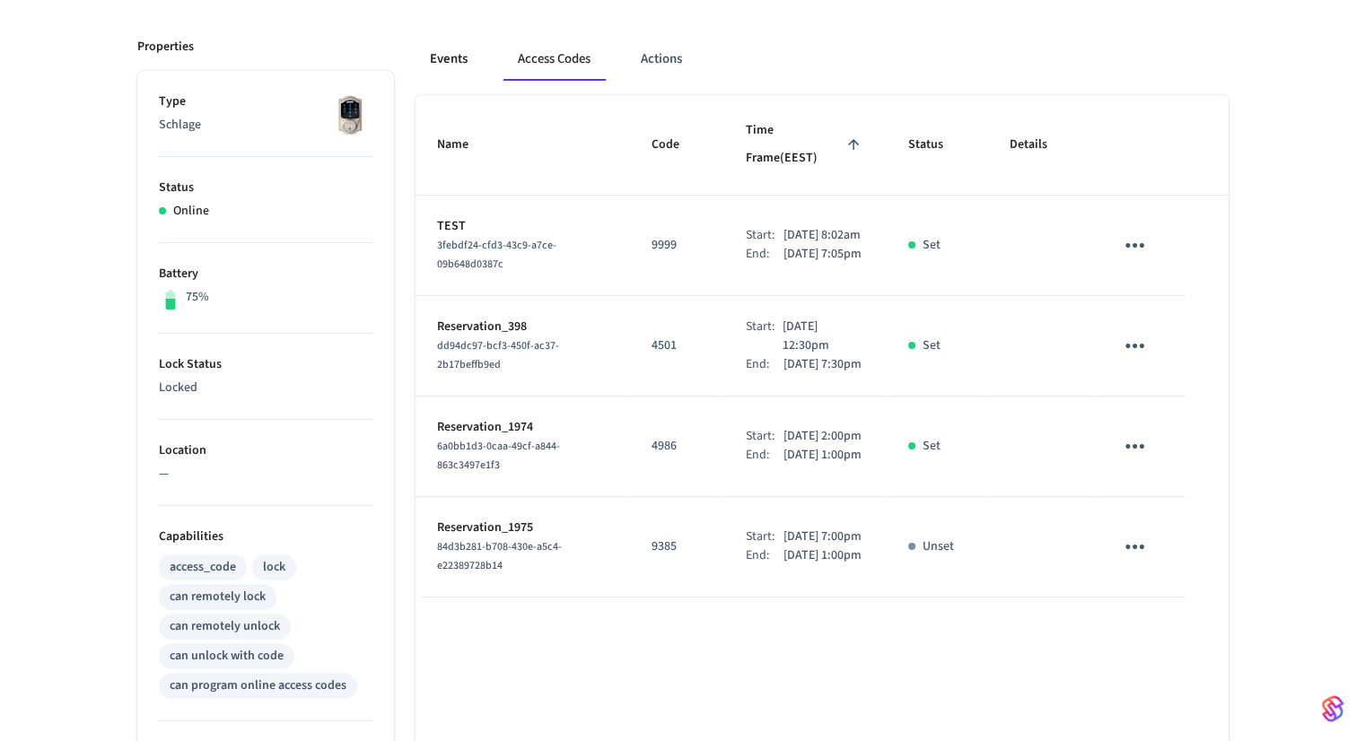
click at [470, 55] on button "Events" at bounding box center [448, 59] width 66 height 43
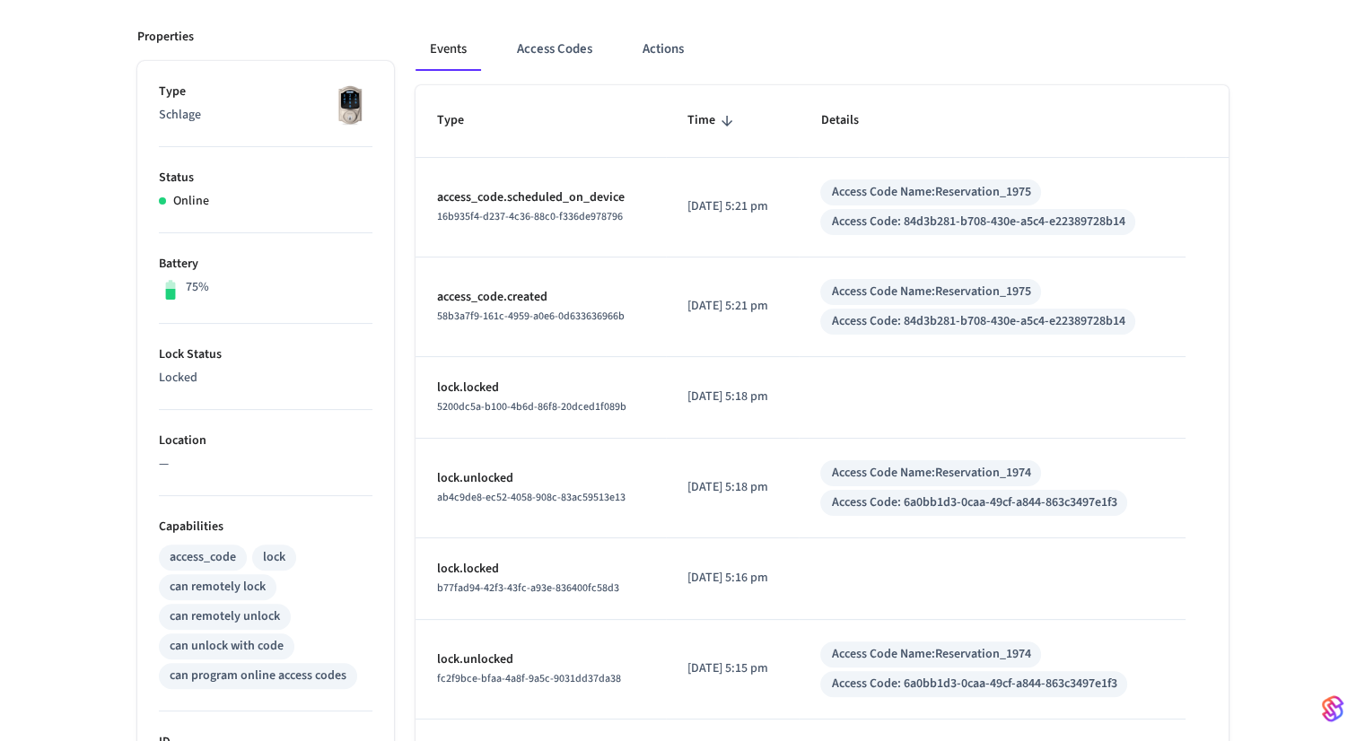
scroll to position [309, 0]
drag, startPoint x: 470, startPoint y: 200, endPoint x: 630, endPoint y: 206, distance: 159.8
click at [630, 206] on td "access_code.scheduled_on_device 16b935f4-d237-4c36-88c0-f336de978796" at bounding box center [540, 209] width 250 height 100
click at [531, 58] on button "Access Codes" at bounding box center [554, 50] width 104 height 43
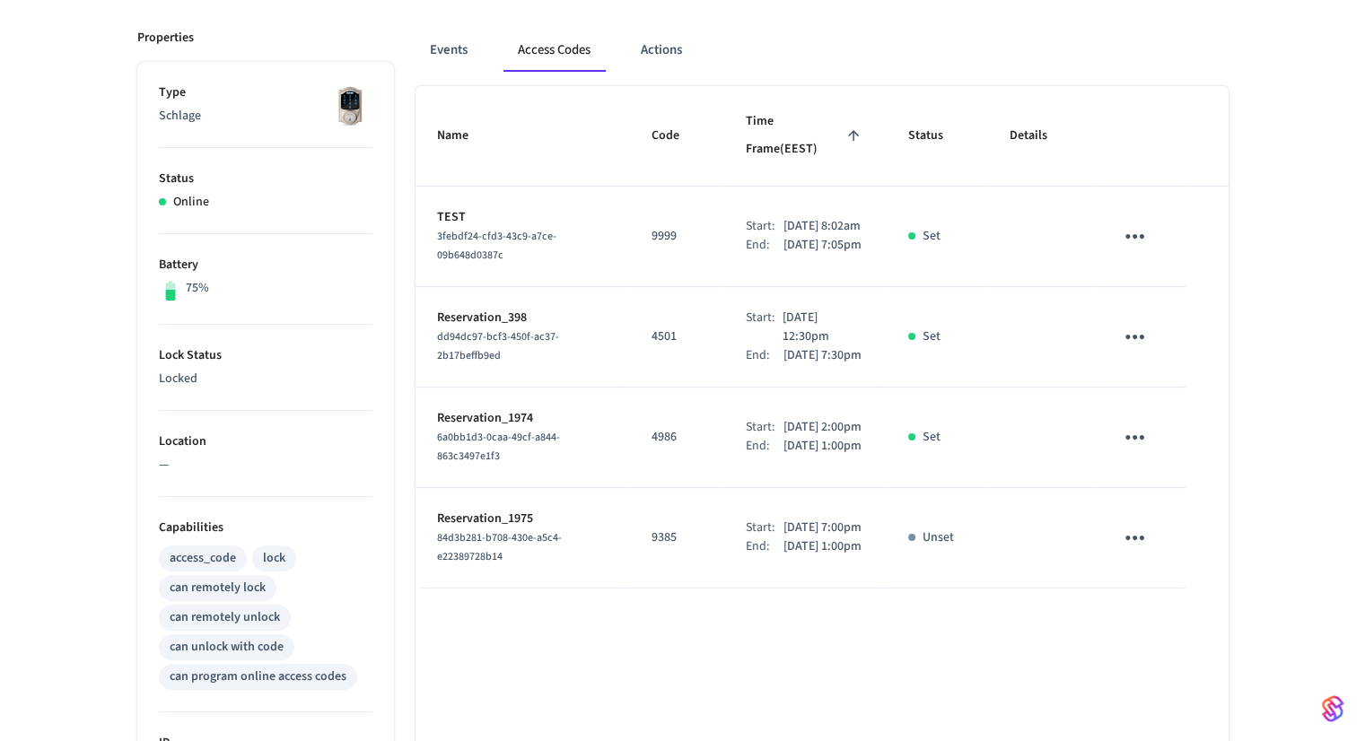
click at [531, 58] on button "Access Codes" at bounding box center [553, 50] width 101 height 43
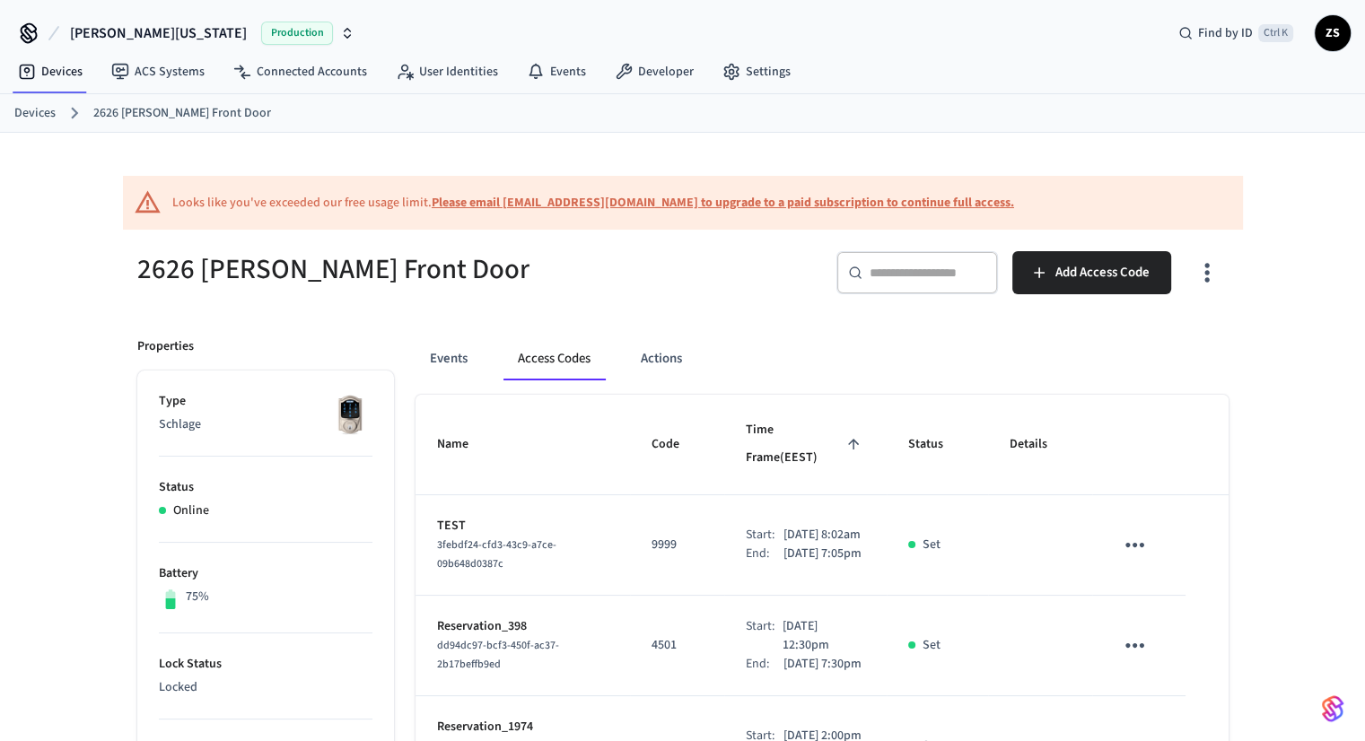
scroll to position [176, 0]
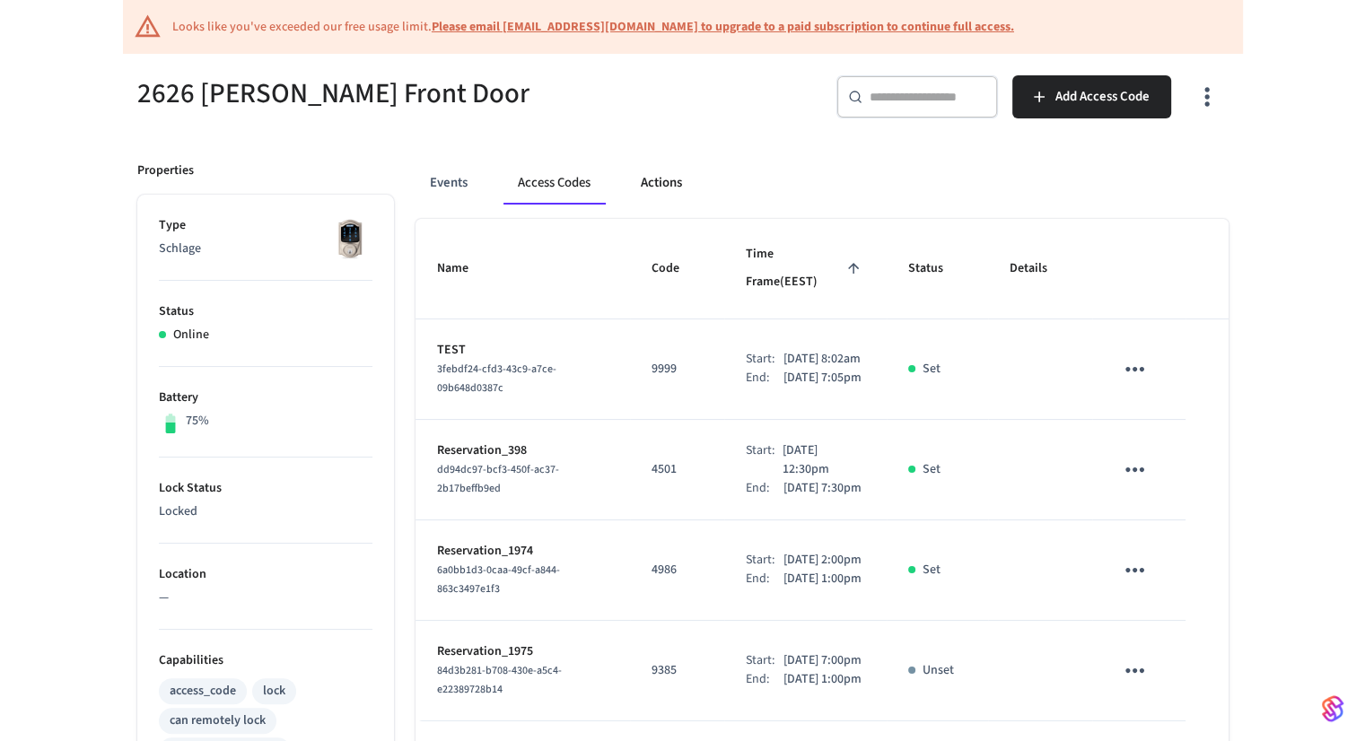
click at [671, 180] on button "Actions" at bounding box center [661, 183] width 70 height 43
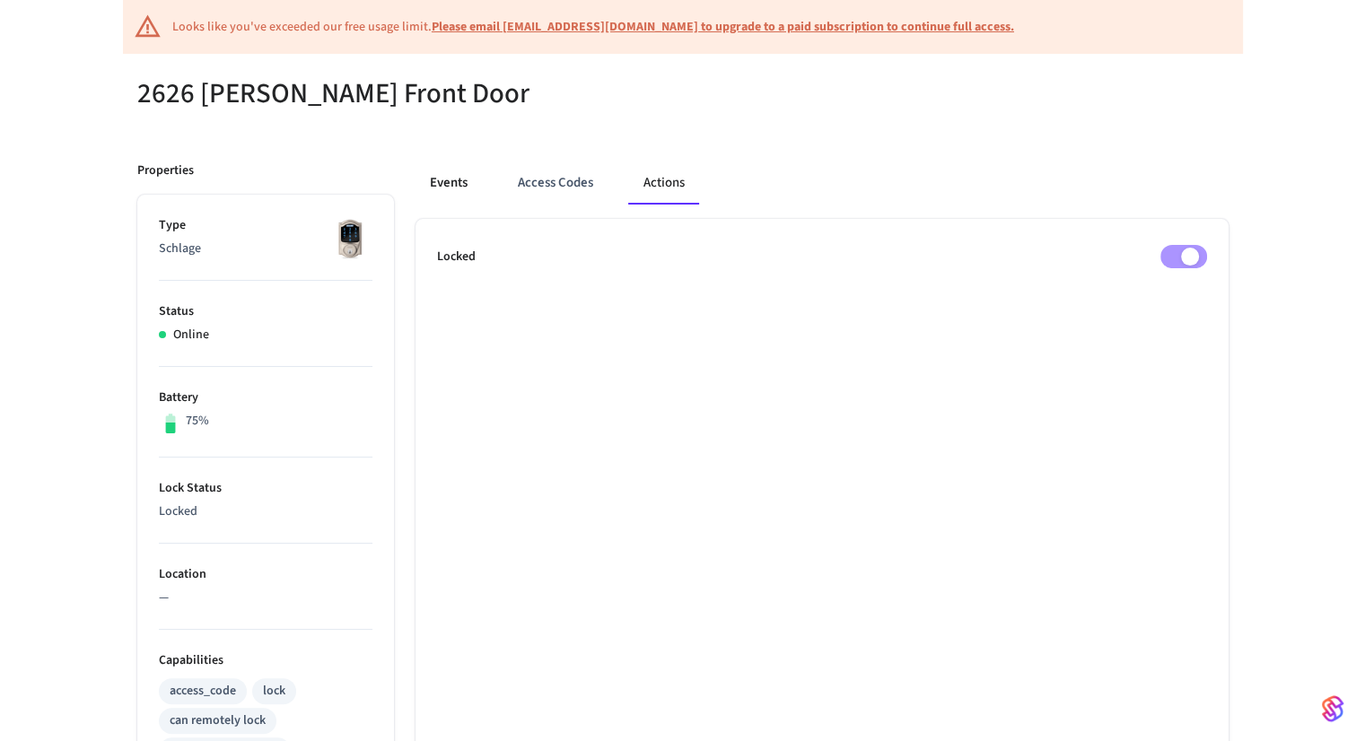
click at [459, 183] on button "Events" at bounding box center [448, 183] width 66 height 43
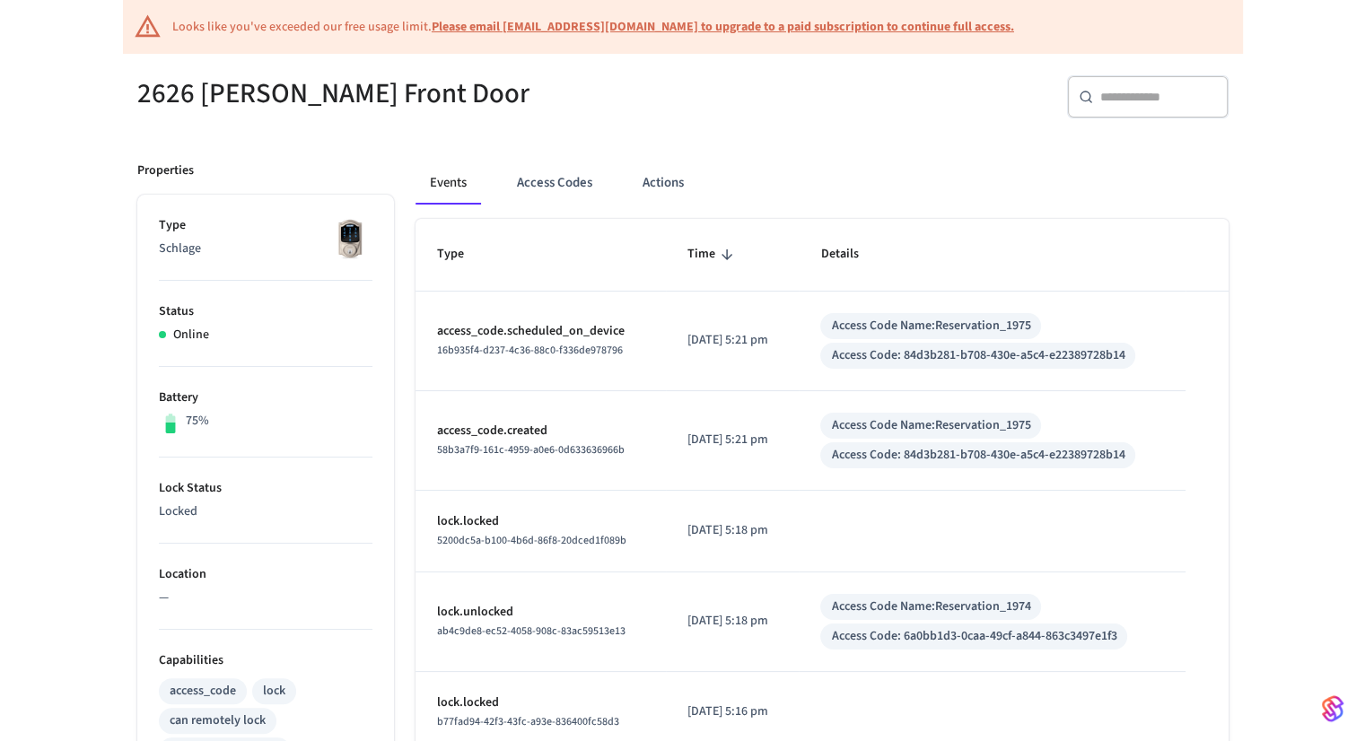
scroll to position [279, 0]
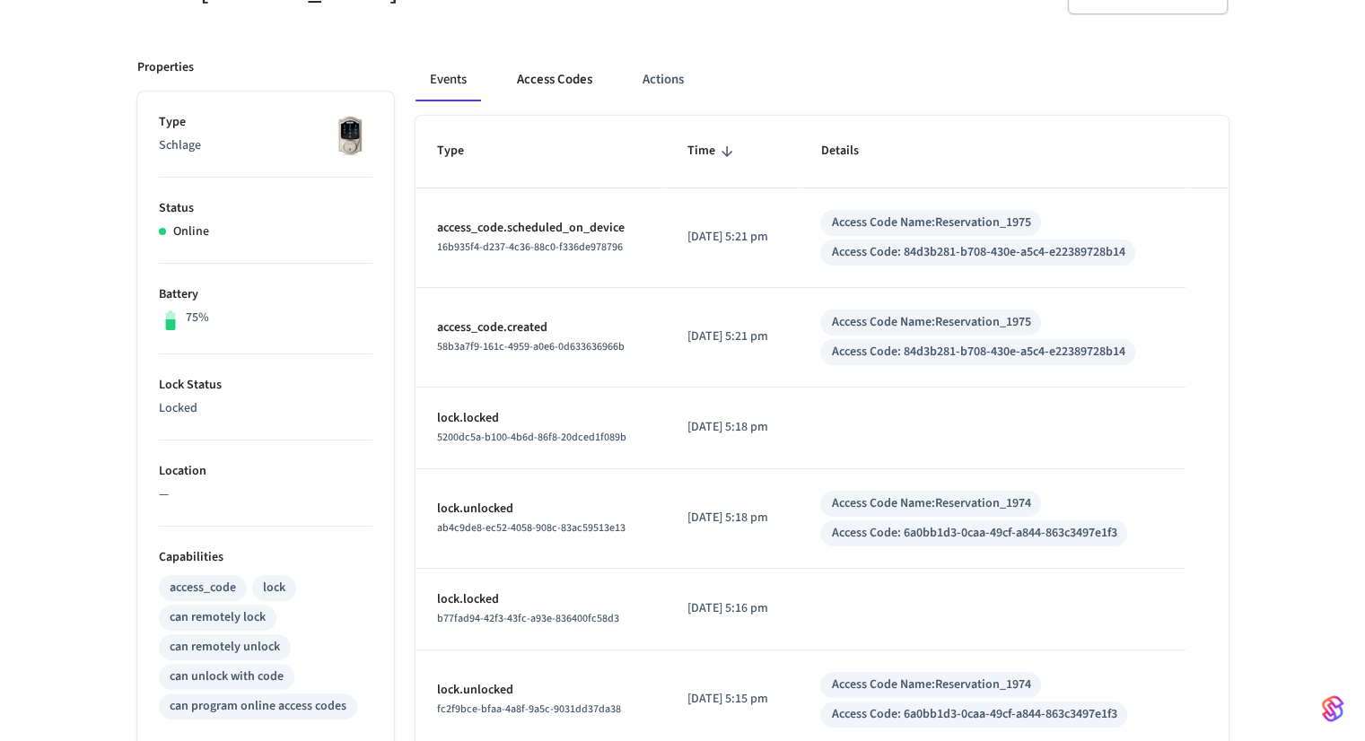
click at [542, 94] on button "Access Codes" at bounding box center [554, 79] width 104 height 43
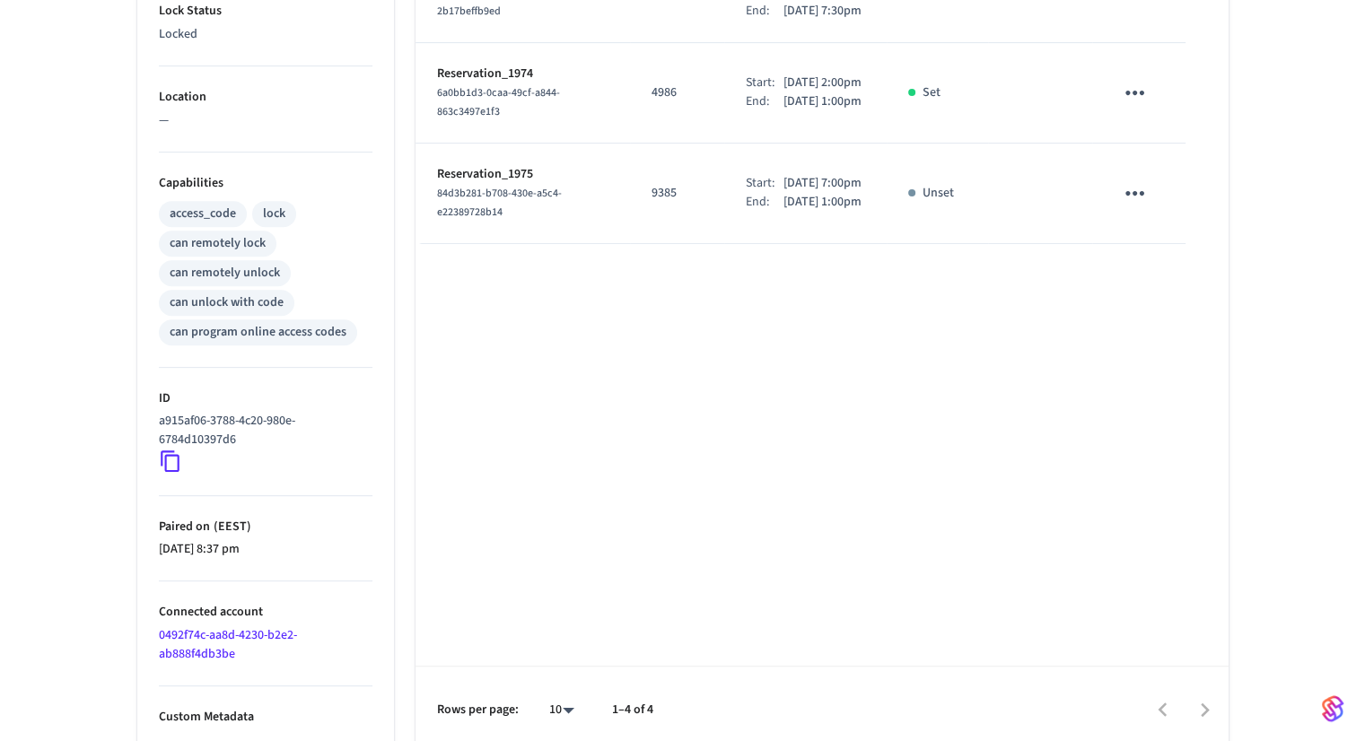
scroll to position [663, 0]
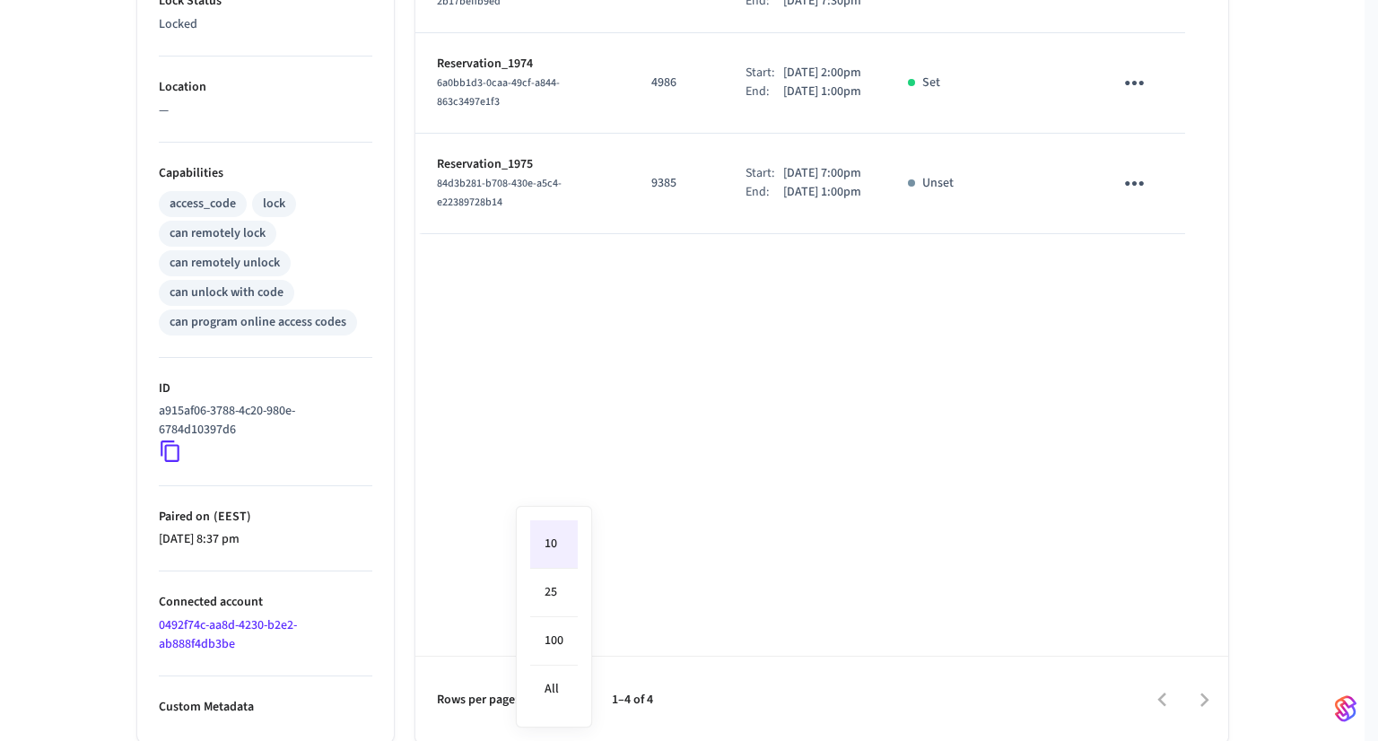
click at [562, 696] on body "Doris Florida Production Find by ID Ctrl K ZS Devices ACS Systems Connected Acc…" at bounding box center [689, 40] width 1378 height 1406
click at [562, 658] on li "100" at bounding box center [554, 641] width 48 height 48
type input "***"
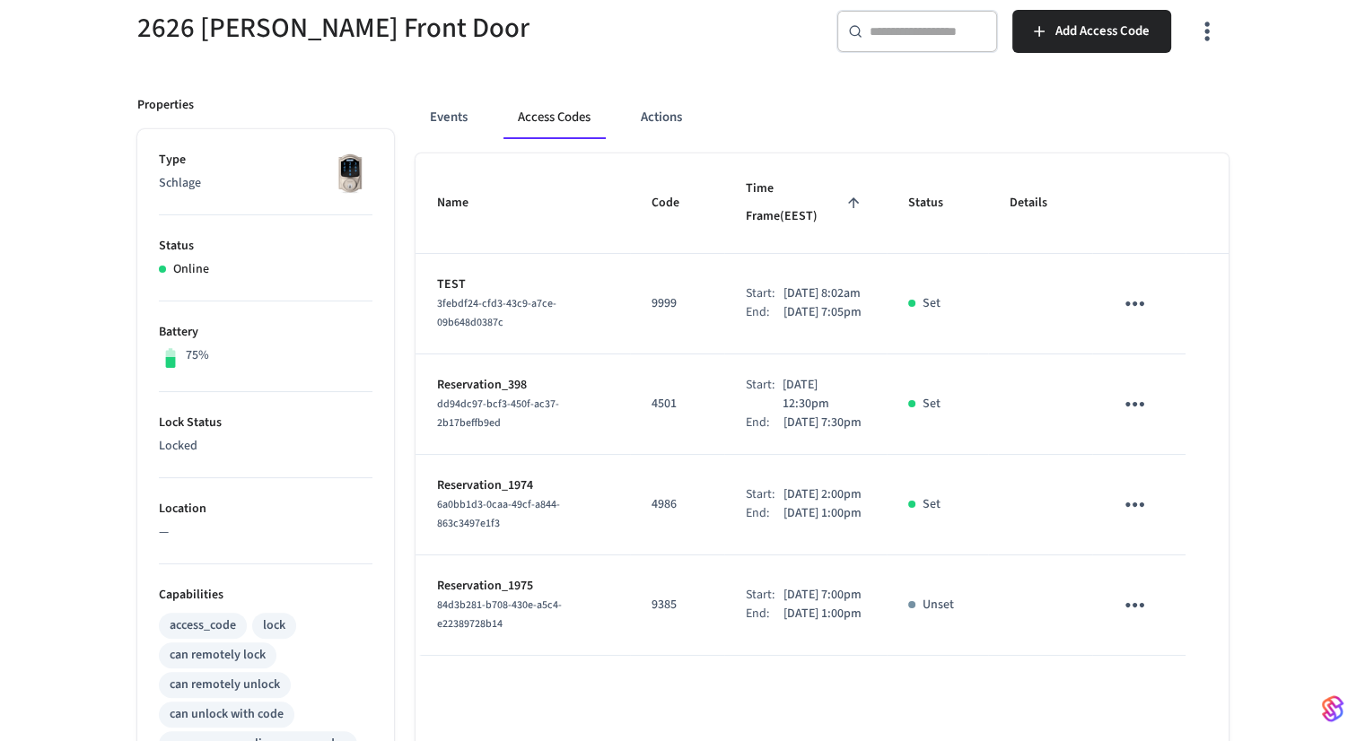
scroll to position [196, 0]
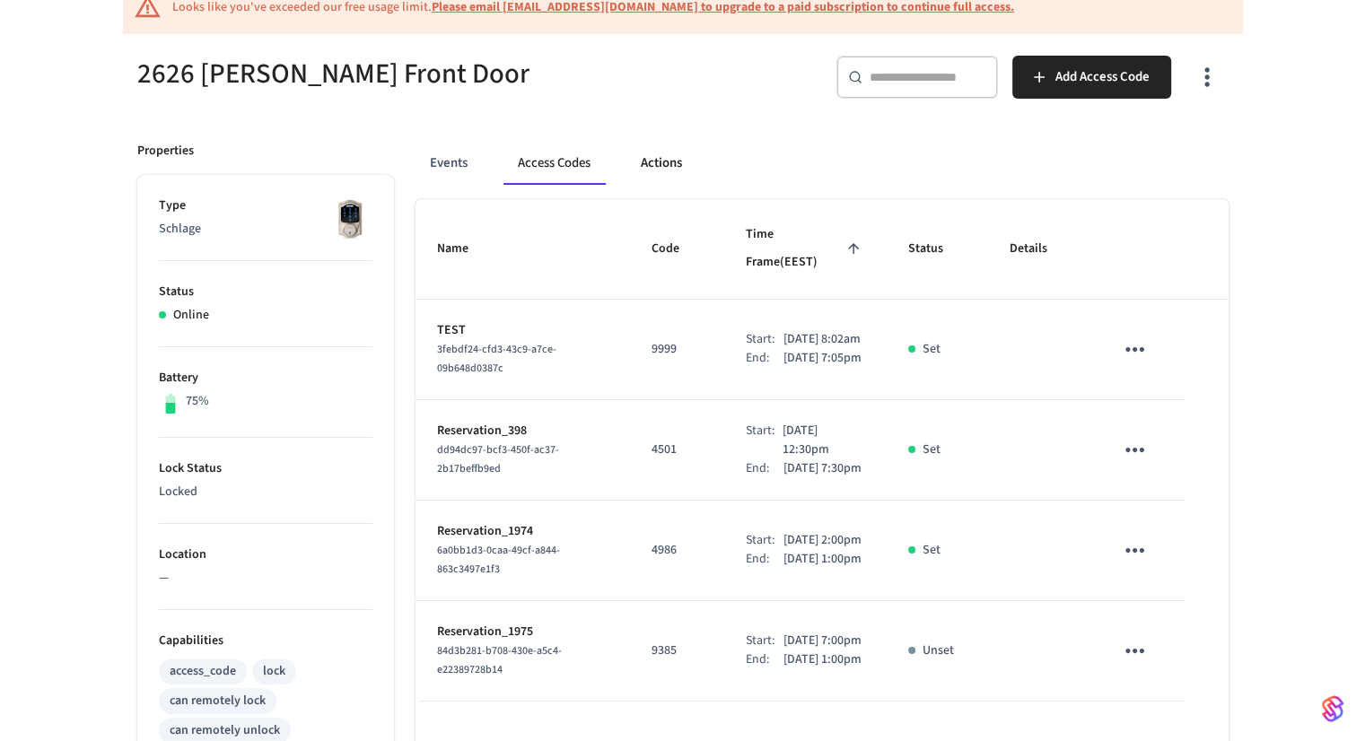
click at [657, 172] on button "Actions" at bounding box center [661, 163] width 70 height 43
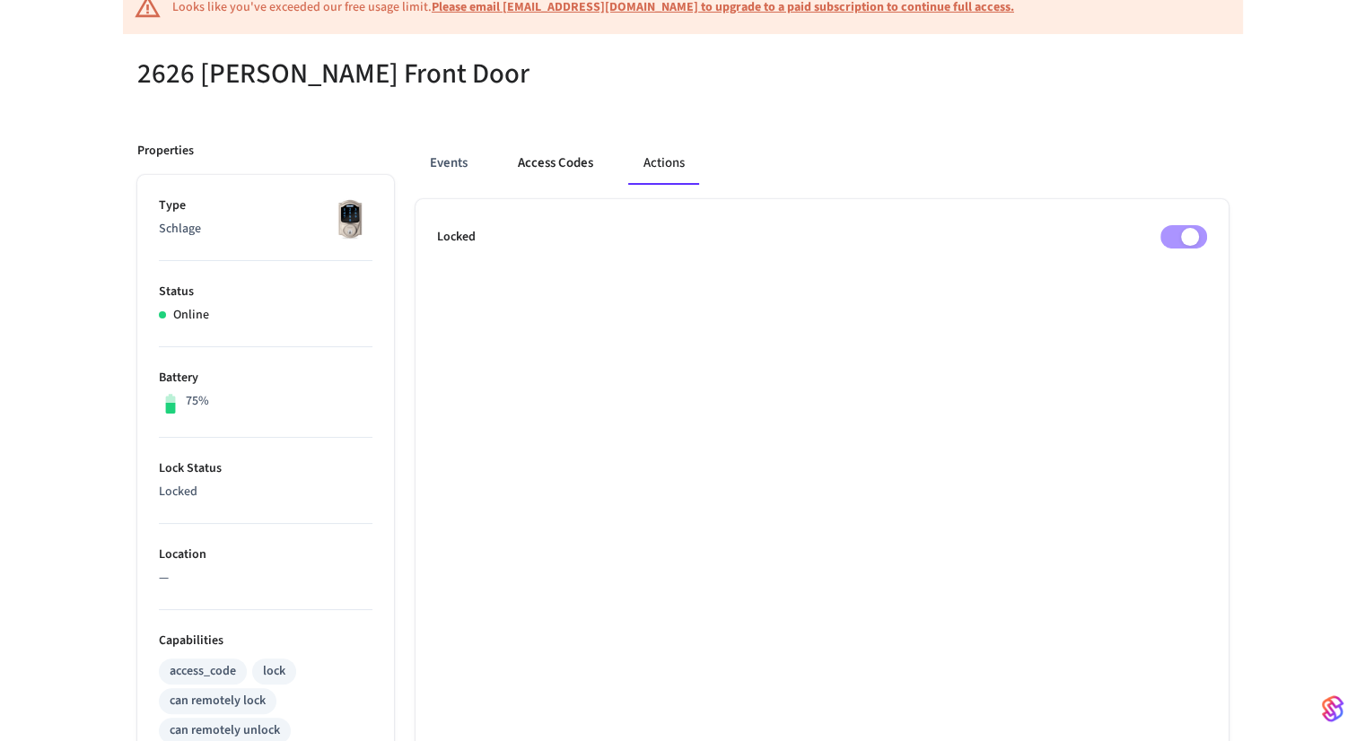
click at [570, 174] on button "Access Codes" at bounding box center [555, 163] width 104 height 43
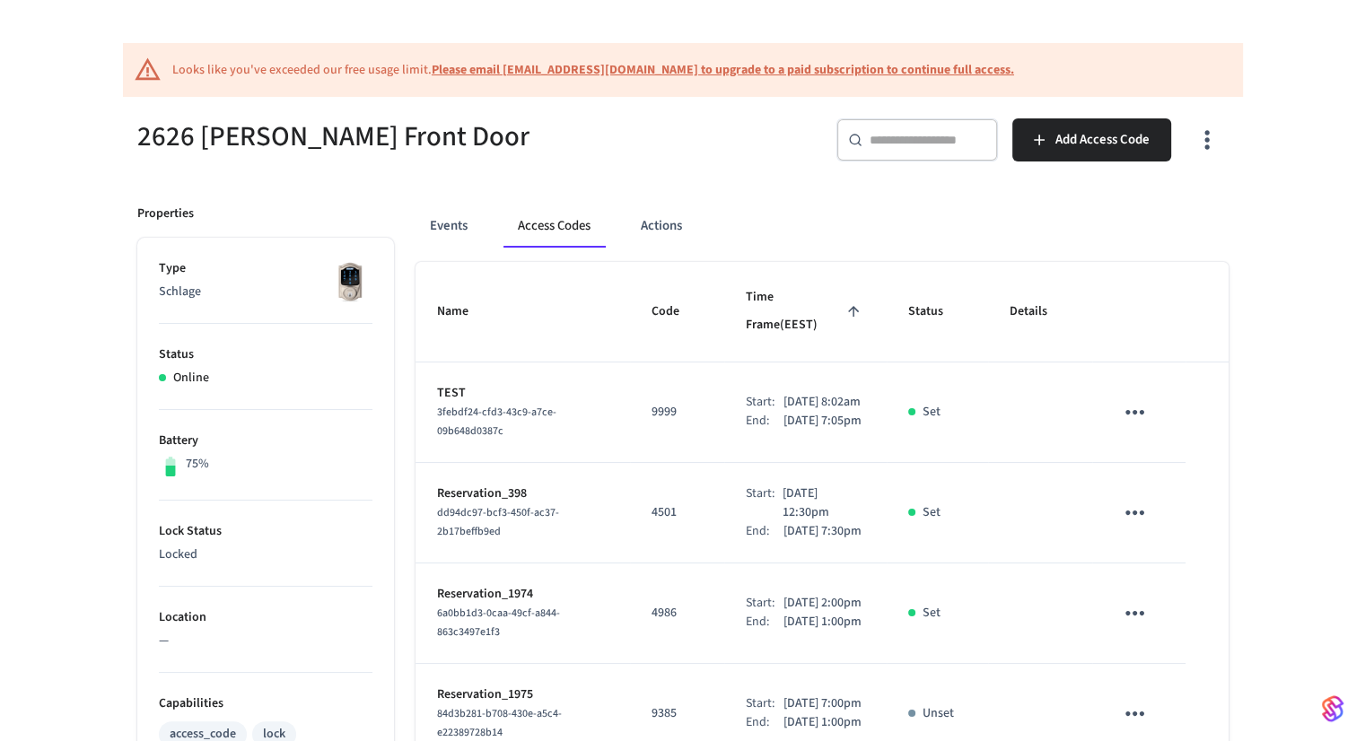
scroll to position [129, 0]
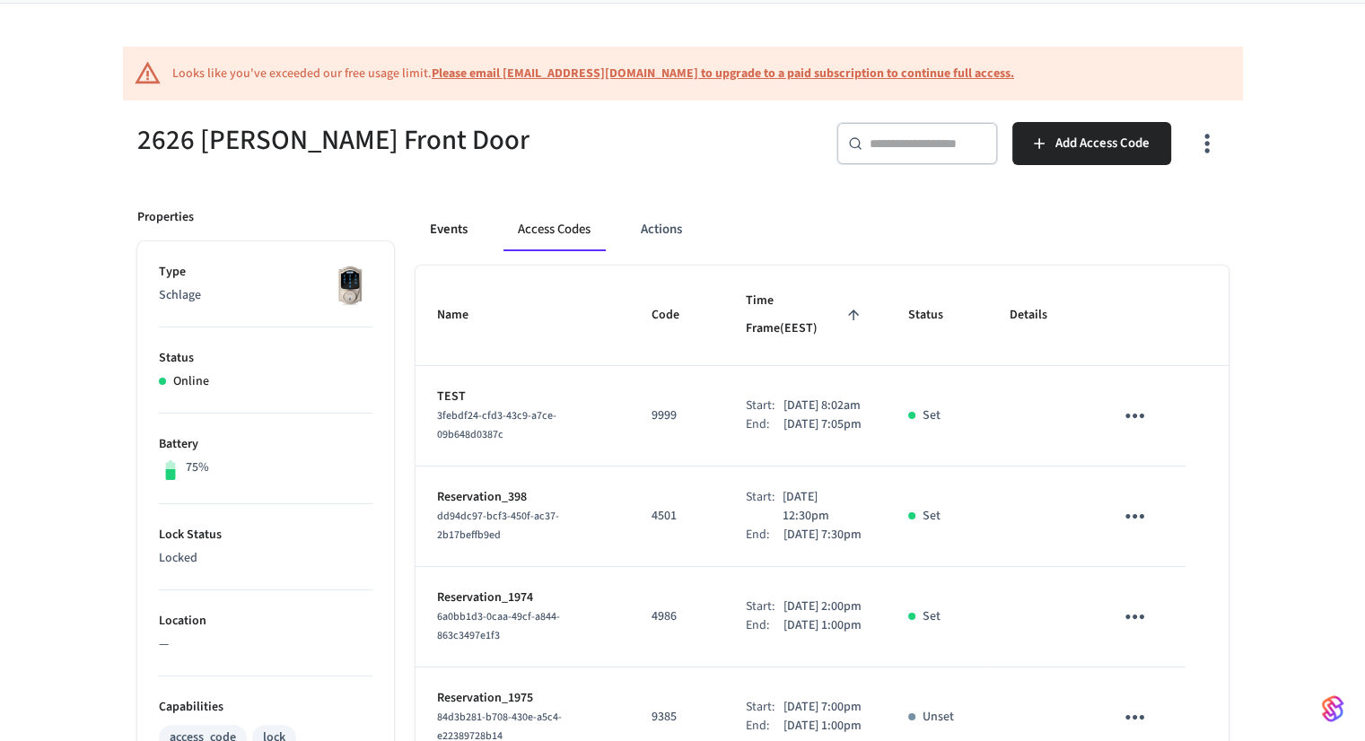
click at [445, 228] on button "Events" at bounding box center [448, 229] width 66 height 43
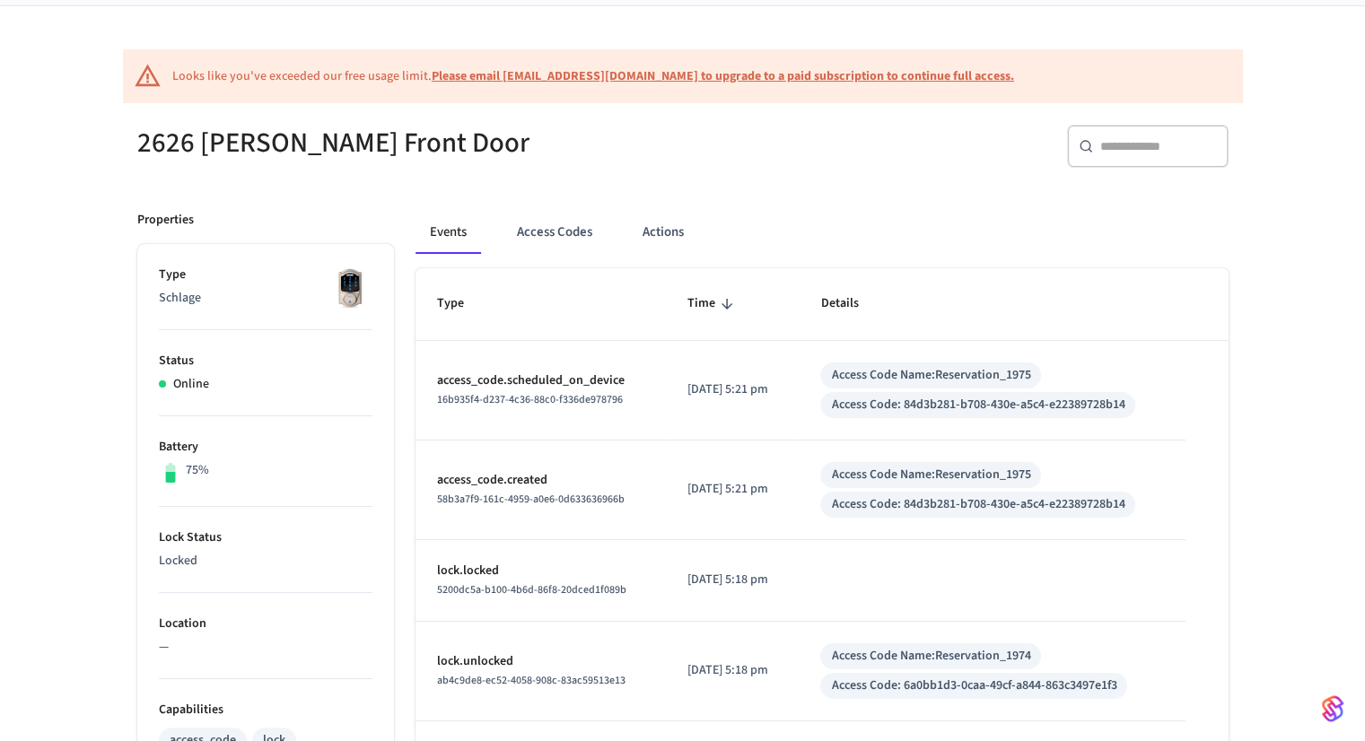
scroll to position [125, 0]
click at [668, 228] on button "Actions" at bounding box center [663, 234] width 70 height 43
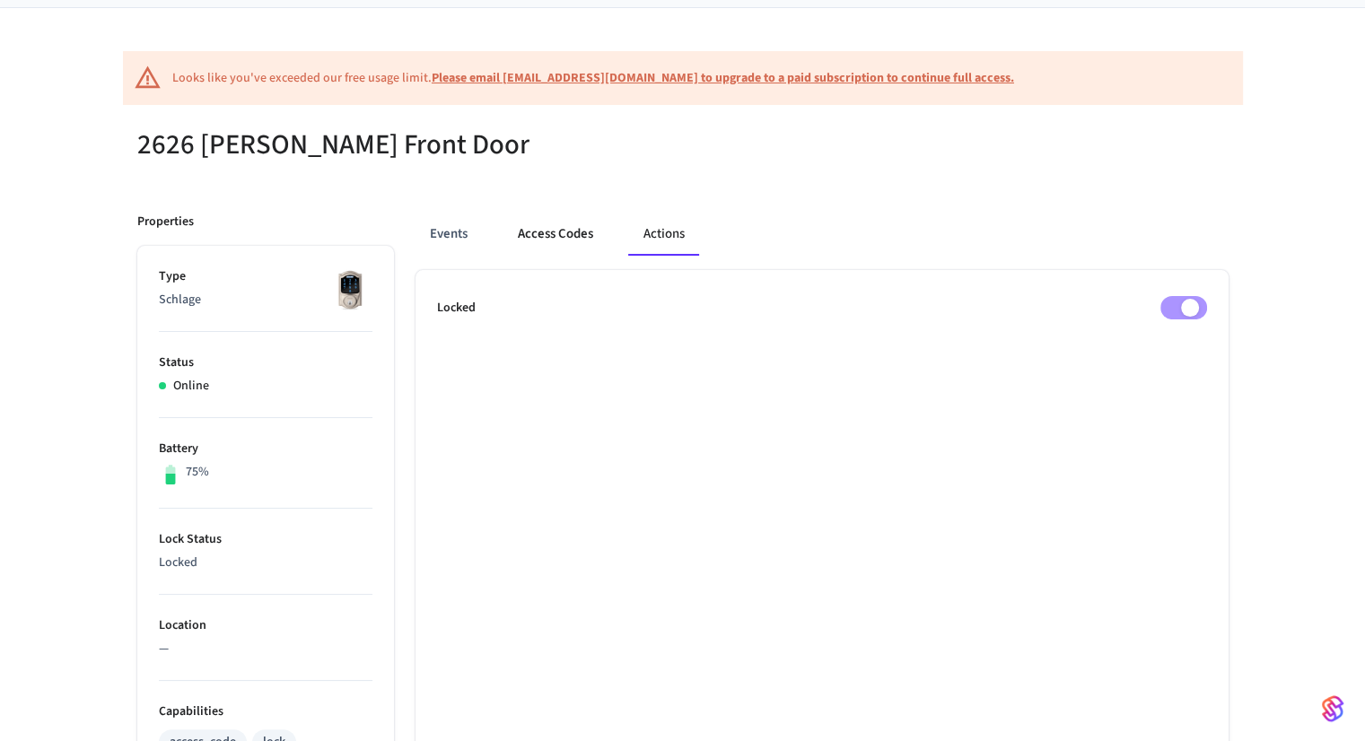
click at [572, 232] on button "Access Codes" at bounding box center [555, 234] width 104 height 43
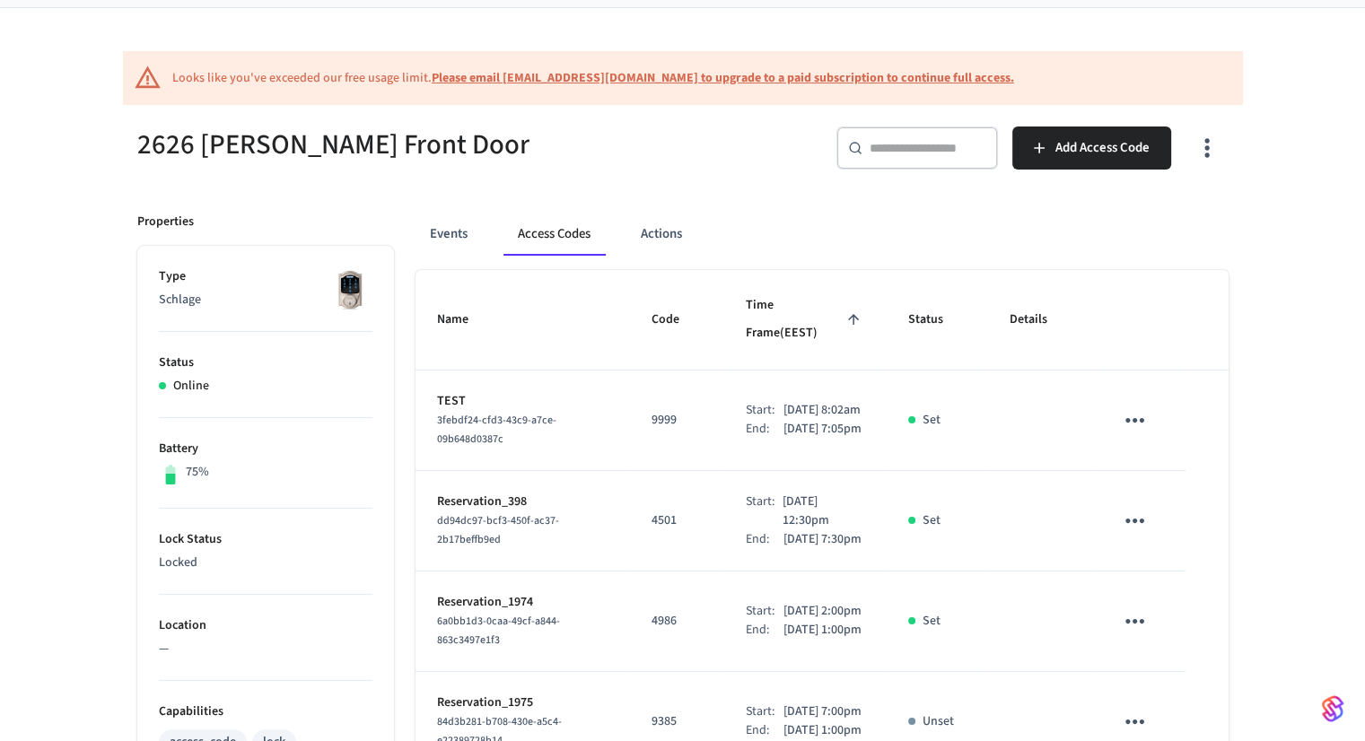
click at [1195, 162] on button "button" at bounding box center [1206, 148] width 42 height 72
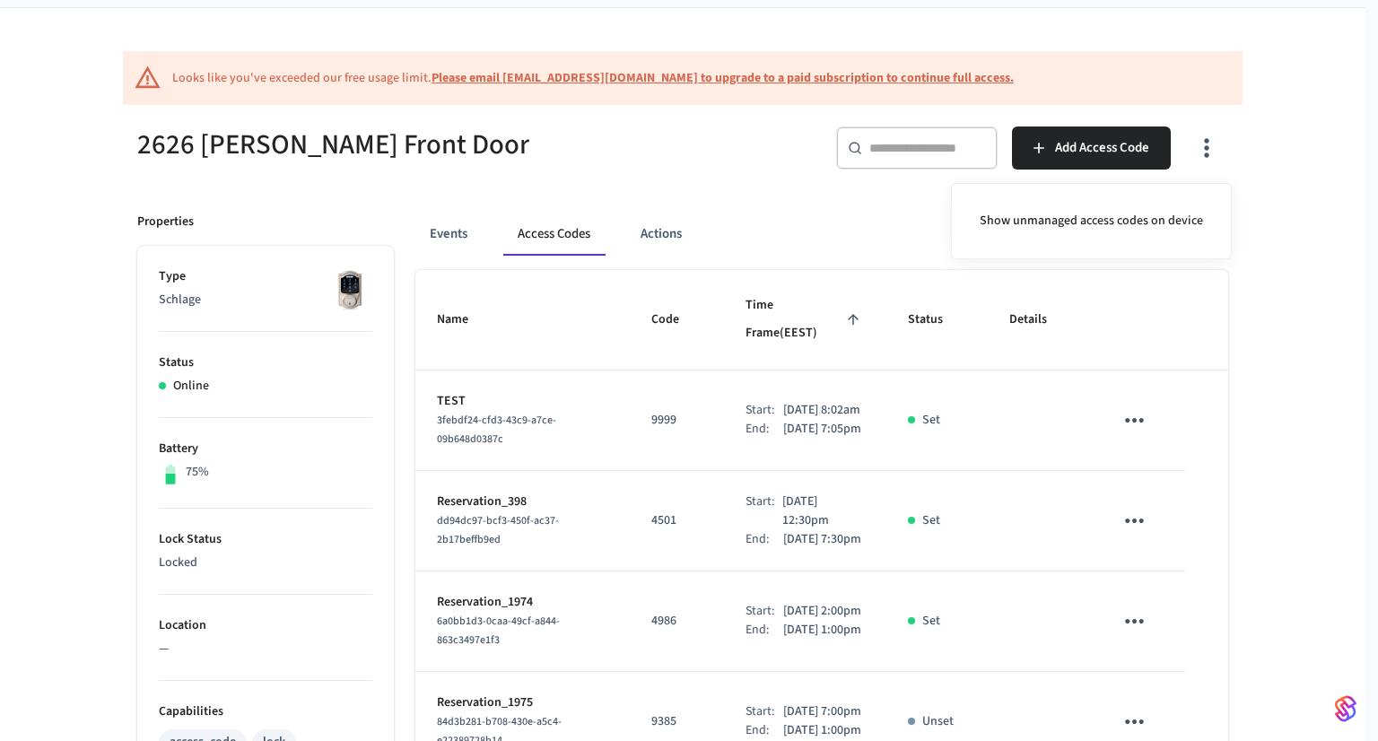
click at [913, 223] on div at bounding box center [689, 370] width 1378 height 741
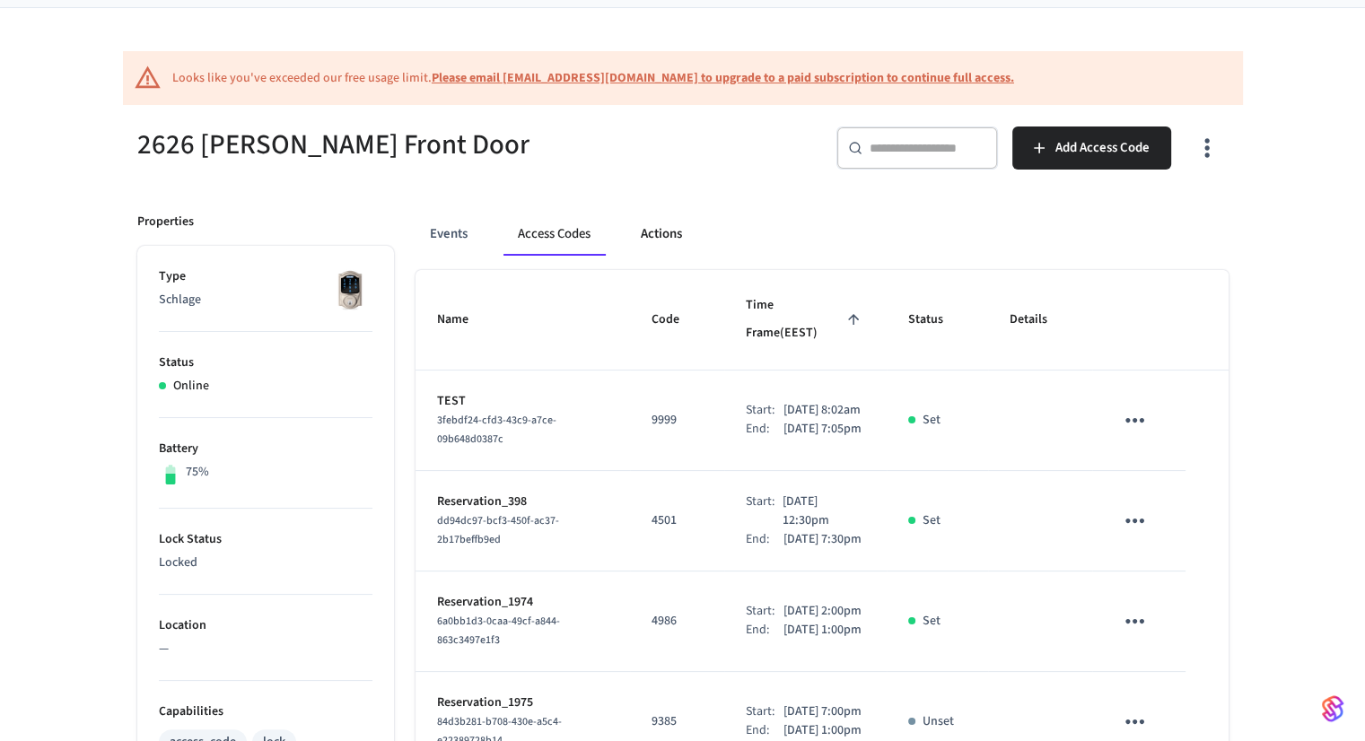
click at [628, 234] on button "Actions" at bounding box center [661, 234] width 70 height 43
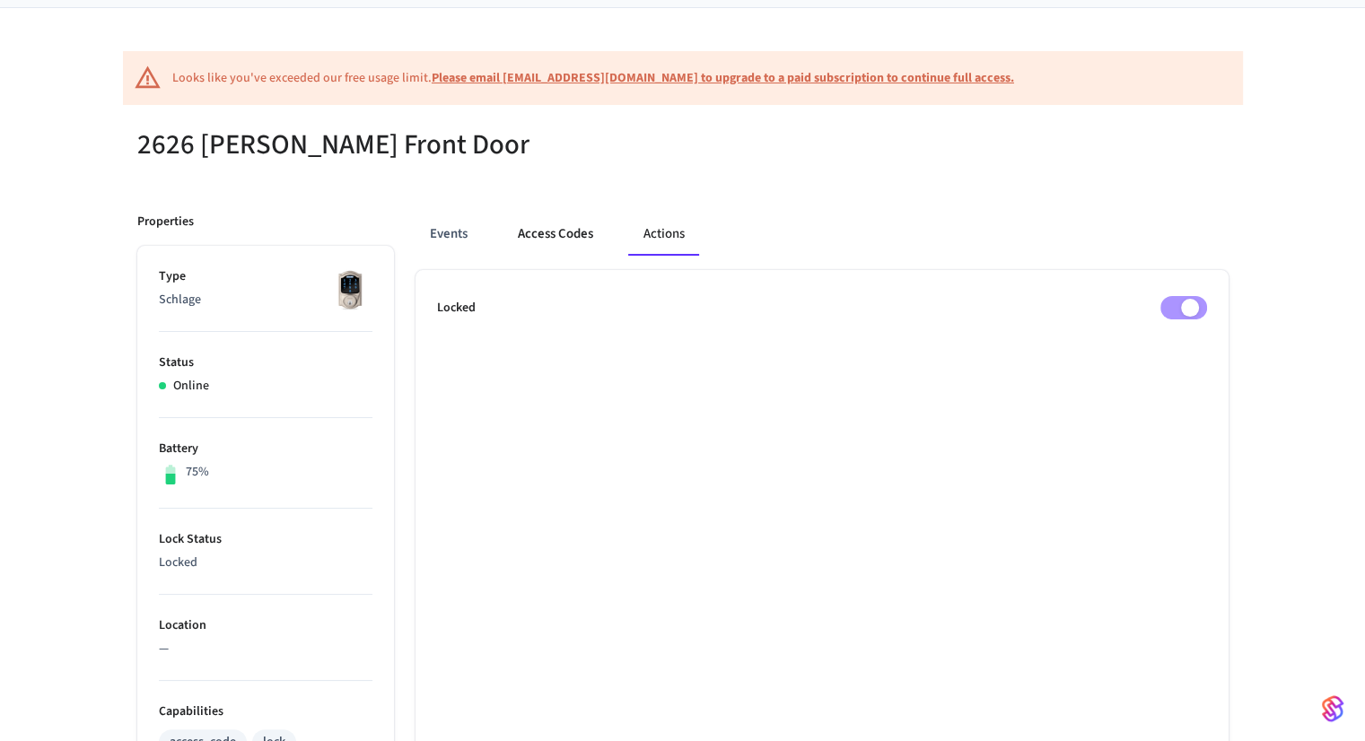
click at [572, 234] on button "Access Codes" at bounding box center [555, 234] width 104 height 43
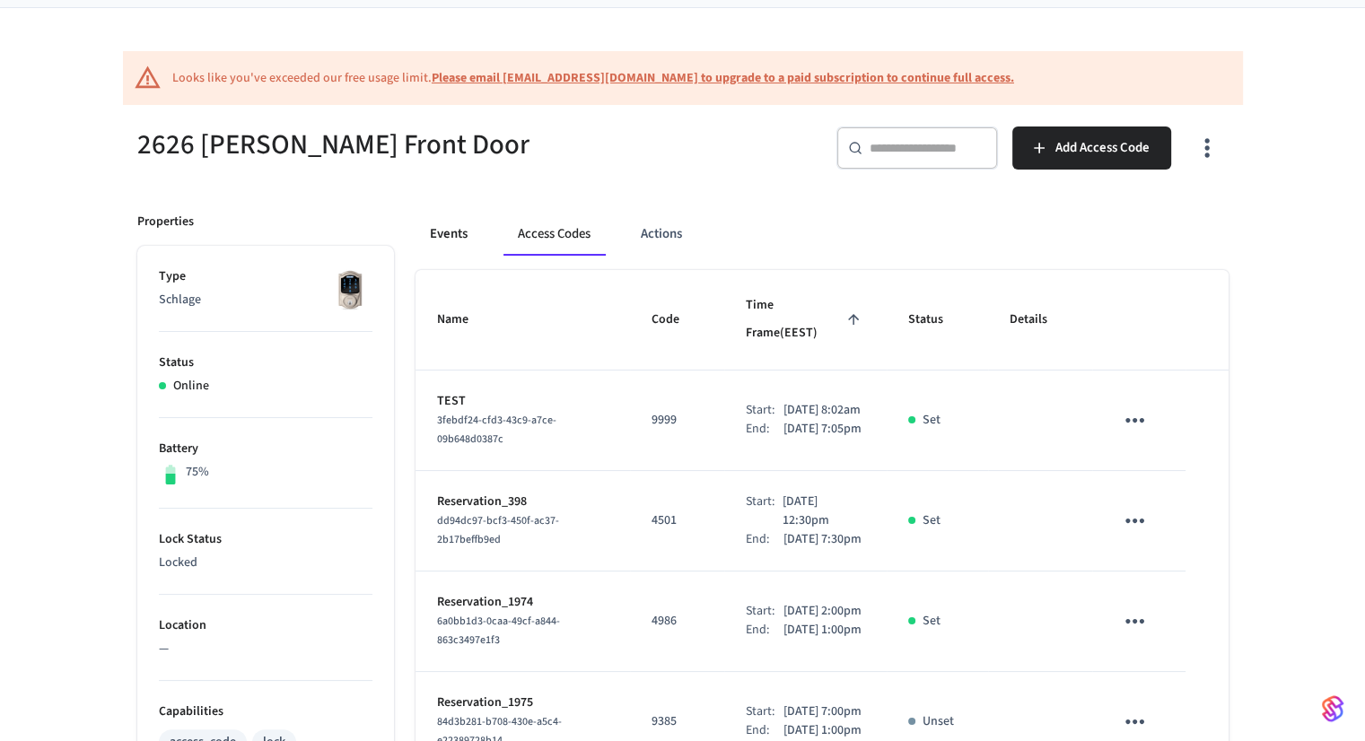
click at [459, 230] on button "Events" at bounding box center [448, 234] width 66 height 43
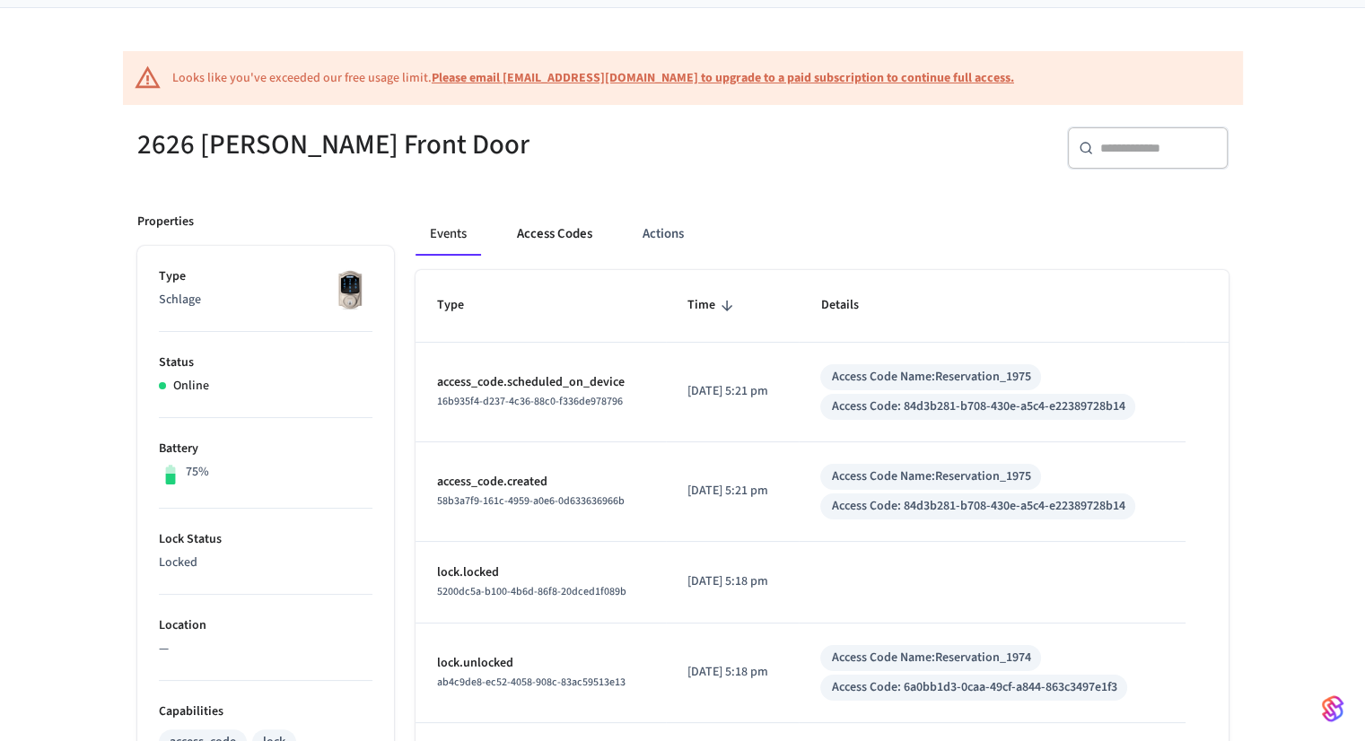
click at [547, 239] on button "Access Codes" at bounding box center [554, 234] width 104 height 43
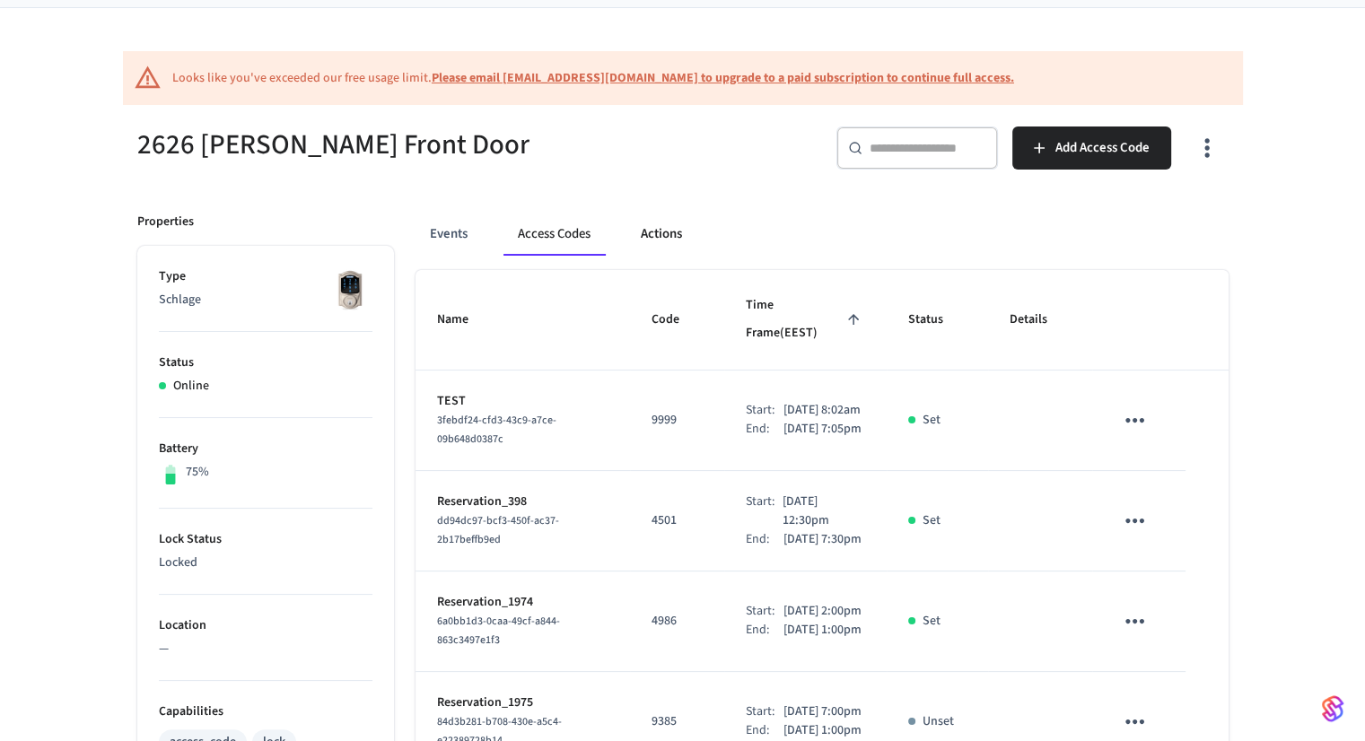
click at [659, 245] on button "Actions" at bounding box center [661, 234] width 70 height 43
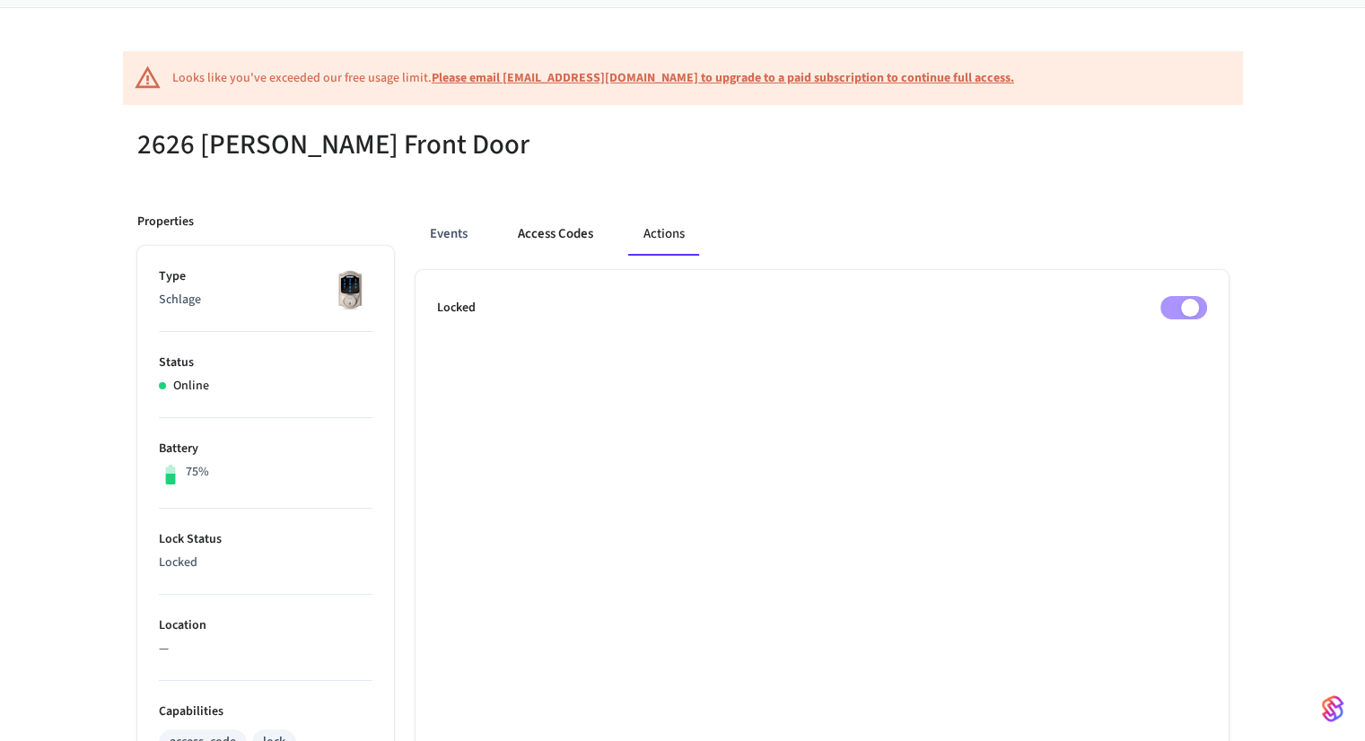
click at [539, 240] on button "Access Codes" at bounding box center [555, 234] width 104 height 43
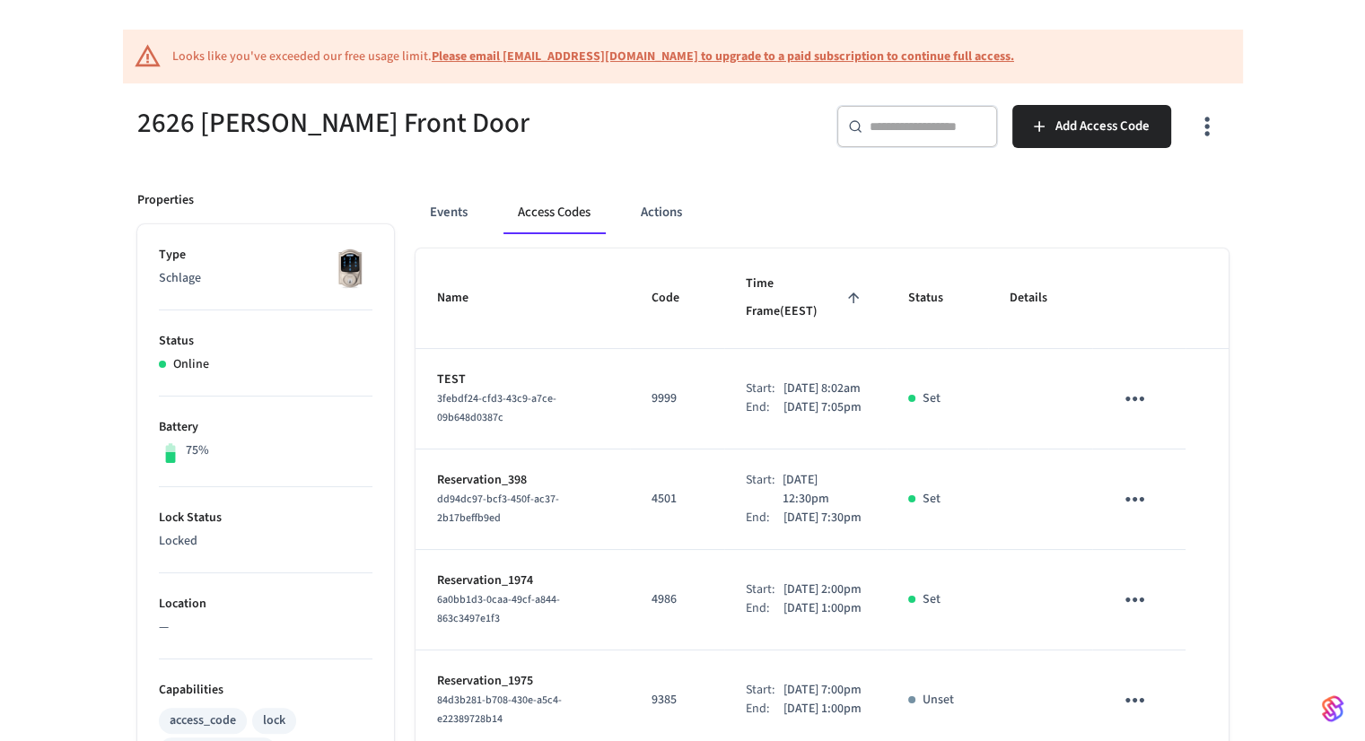
scroll to position [276, 0]
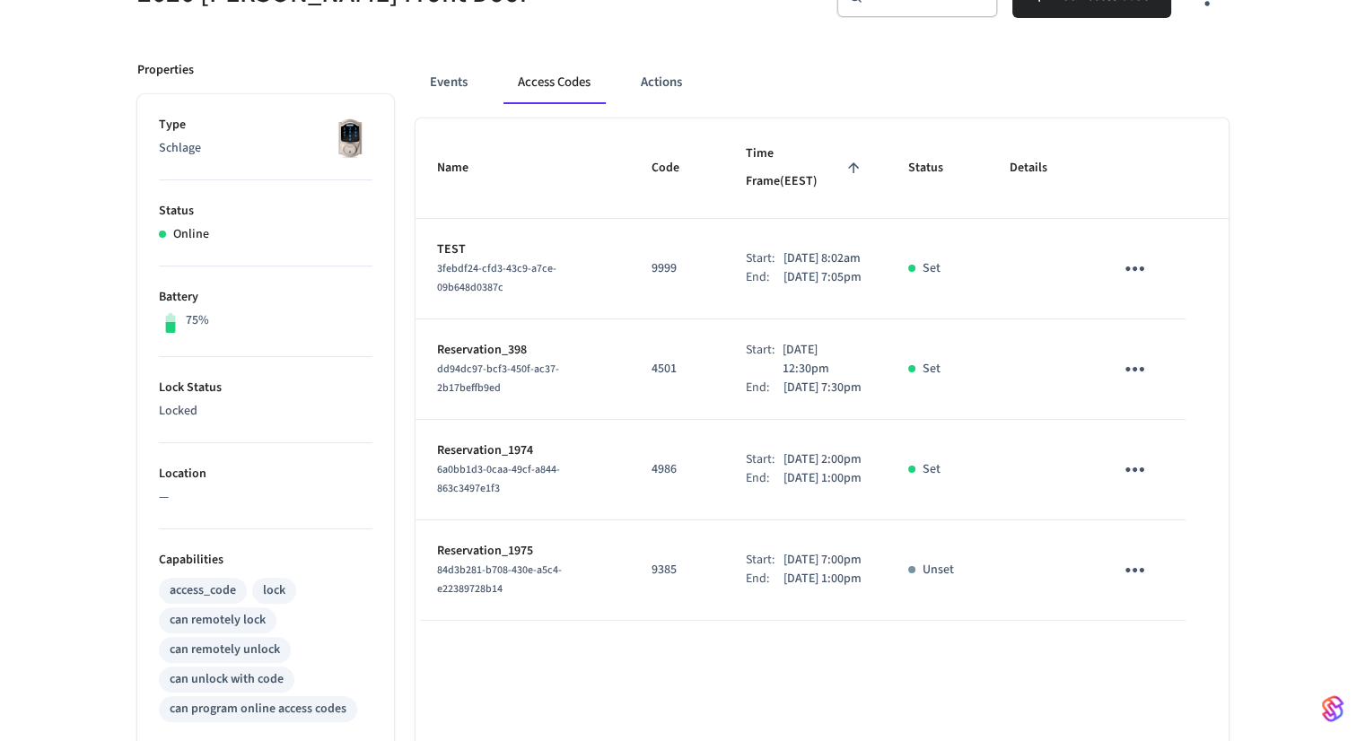
click at [651, 374] on p "4501" at bounding box center [676, 369] width 51 height 19
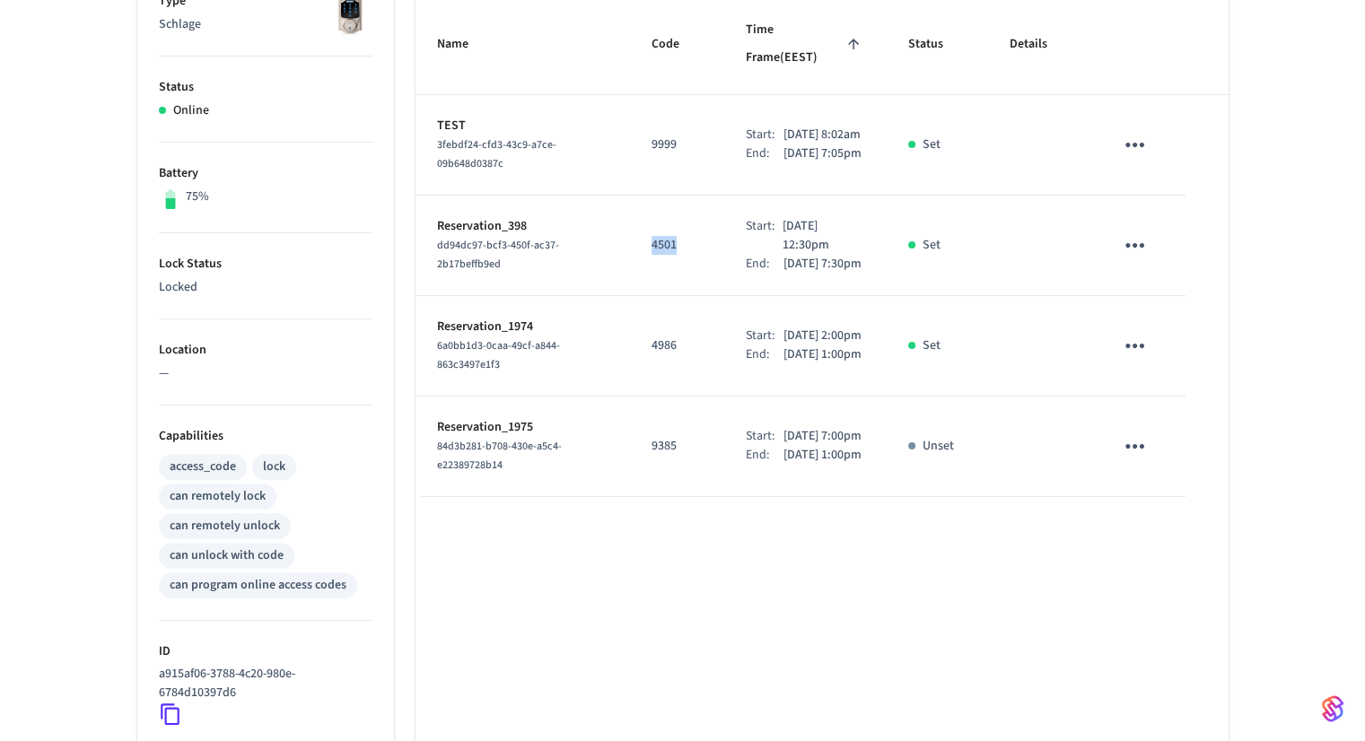
scroll to position [401, 0]
click at [651, 455] on p "9385" at bounding box center [676, 445] width 51 height 19
click at [657, 354] on p "4986" at bounding box center [676, 345] width 51 height 19
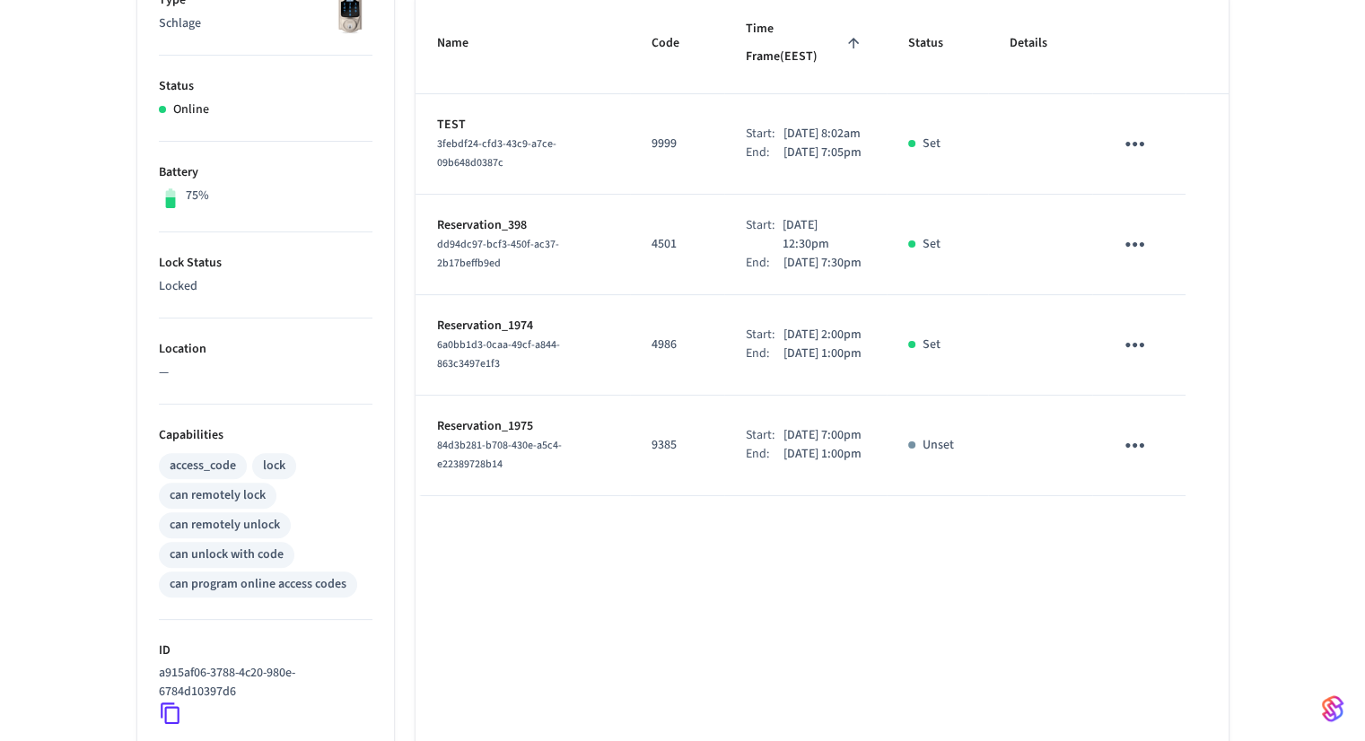
click at [651, 242] on p "4501" at bounding box center [676, 244] width 51 height 19
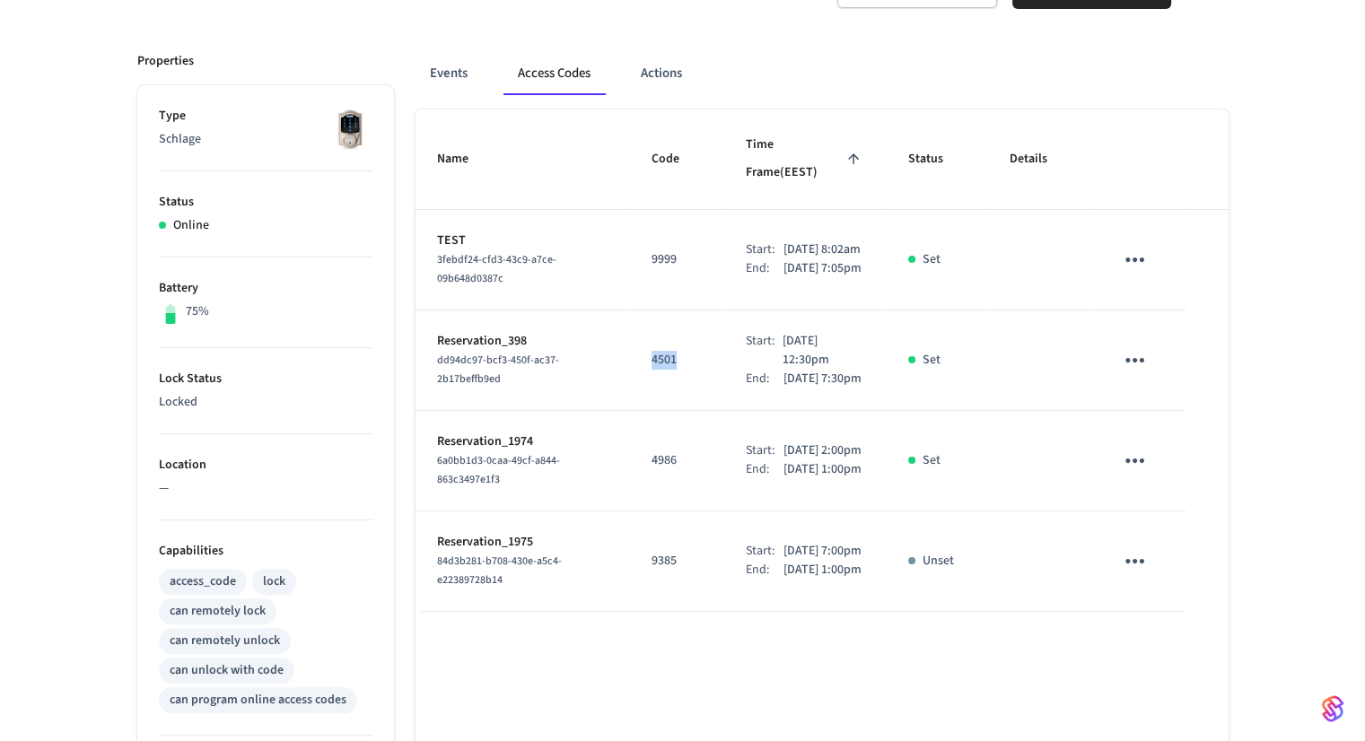
scroll to position [283, 0]
click at [649, 228] on td "9999" at bounding box center [677, 263] width 94 height 100
click at [651, 253] on p "9999" at bounding box center [676, 262] width 51 height 19
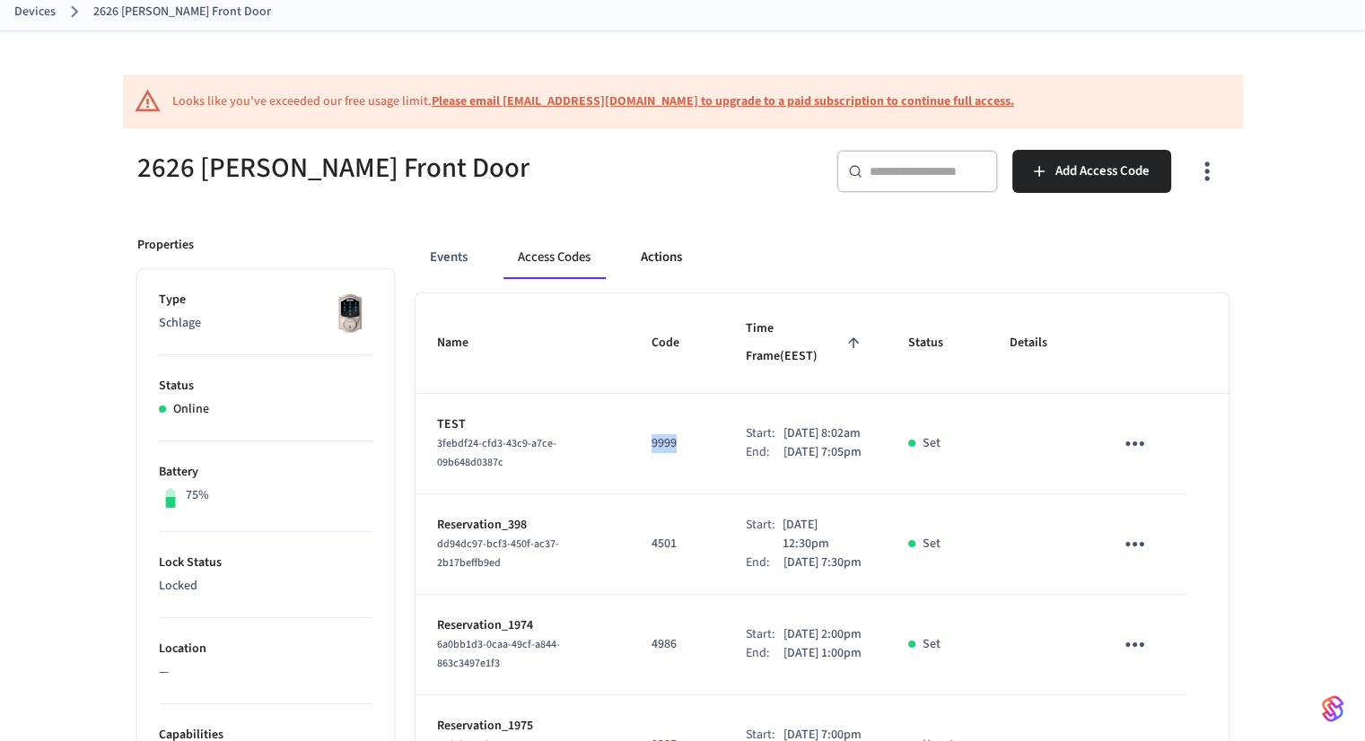
scroll to position [99, 0]
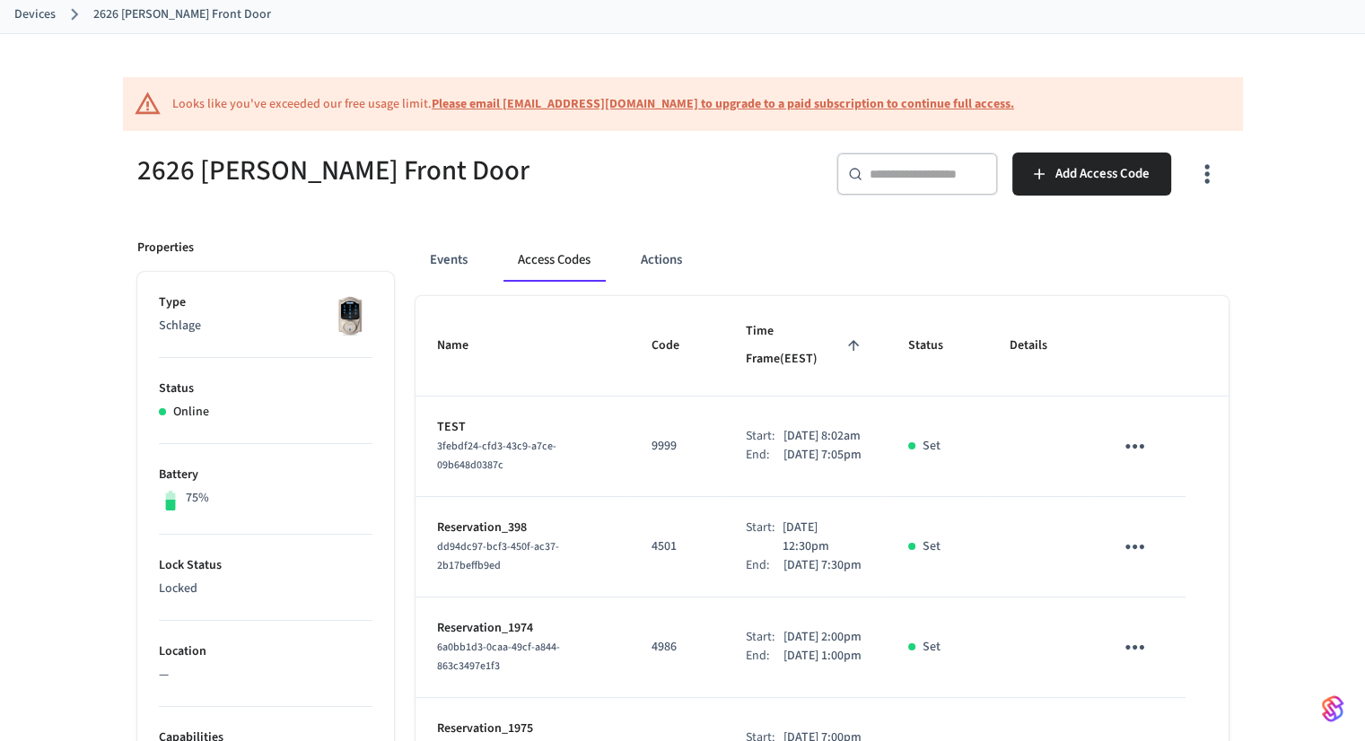
click at [972, 205] on div "​ ​" at bounding box center [917, 181] width 162 height 57
click at [1192, 176] on icon "button" at bounding box center [1206, 174] width 28 height 28
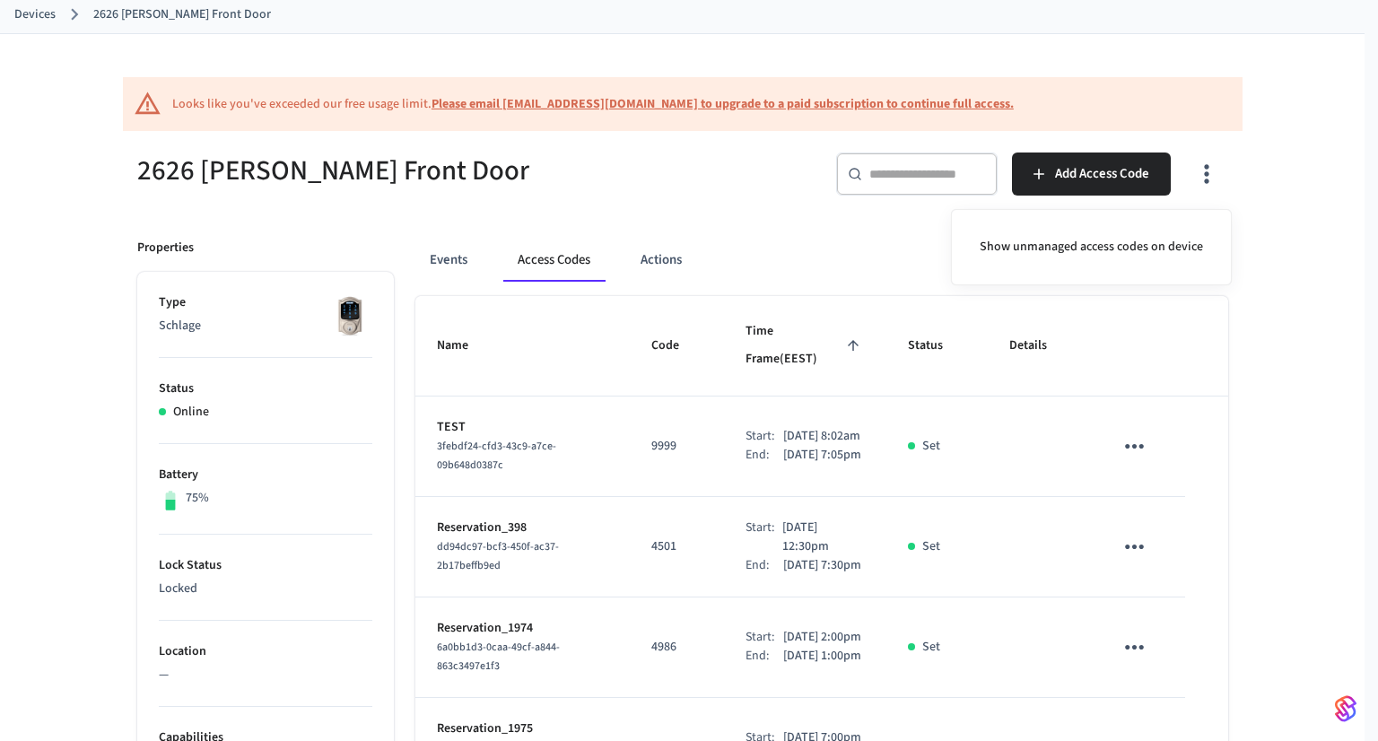
click at [743, 205] on div at bounding box center [689, 370] width 1378 height 741
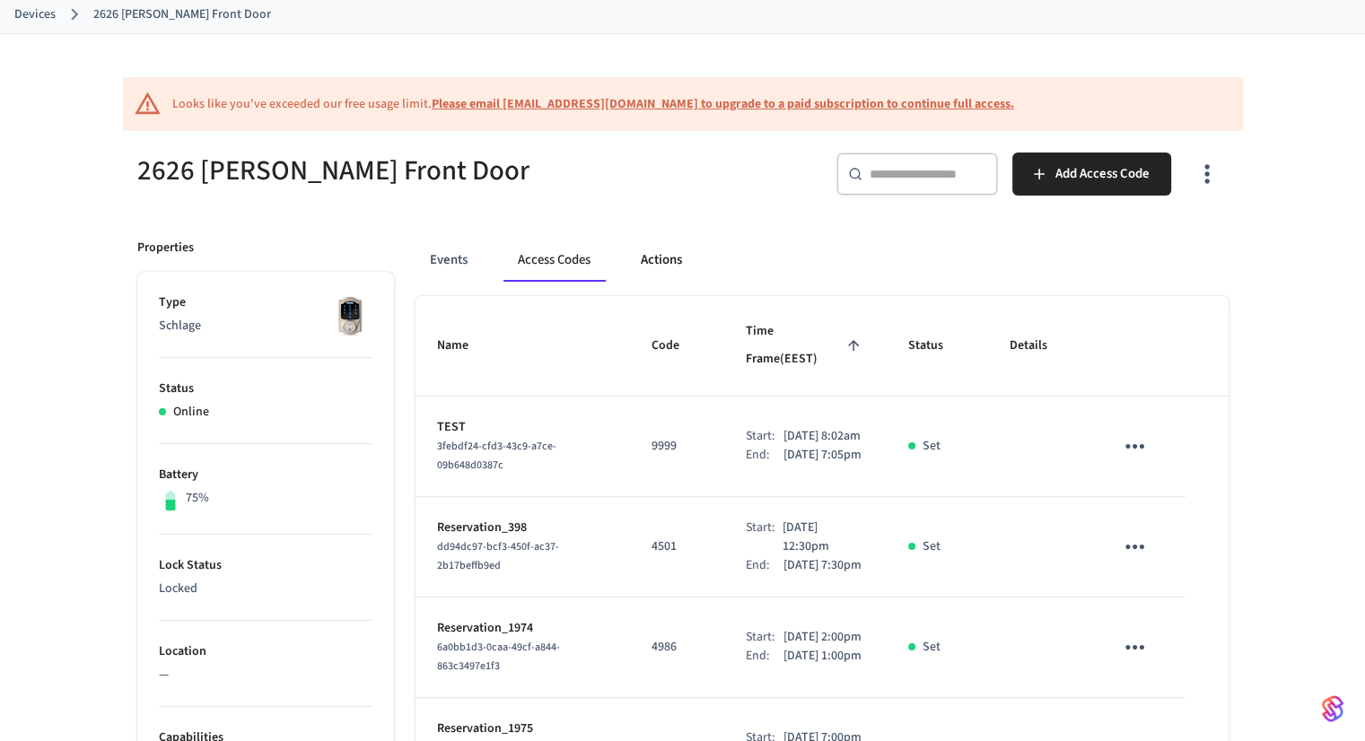
click at [660, 251] on button "Actions" at bounding box center [661, 260] width 70 height 43
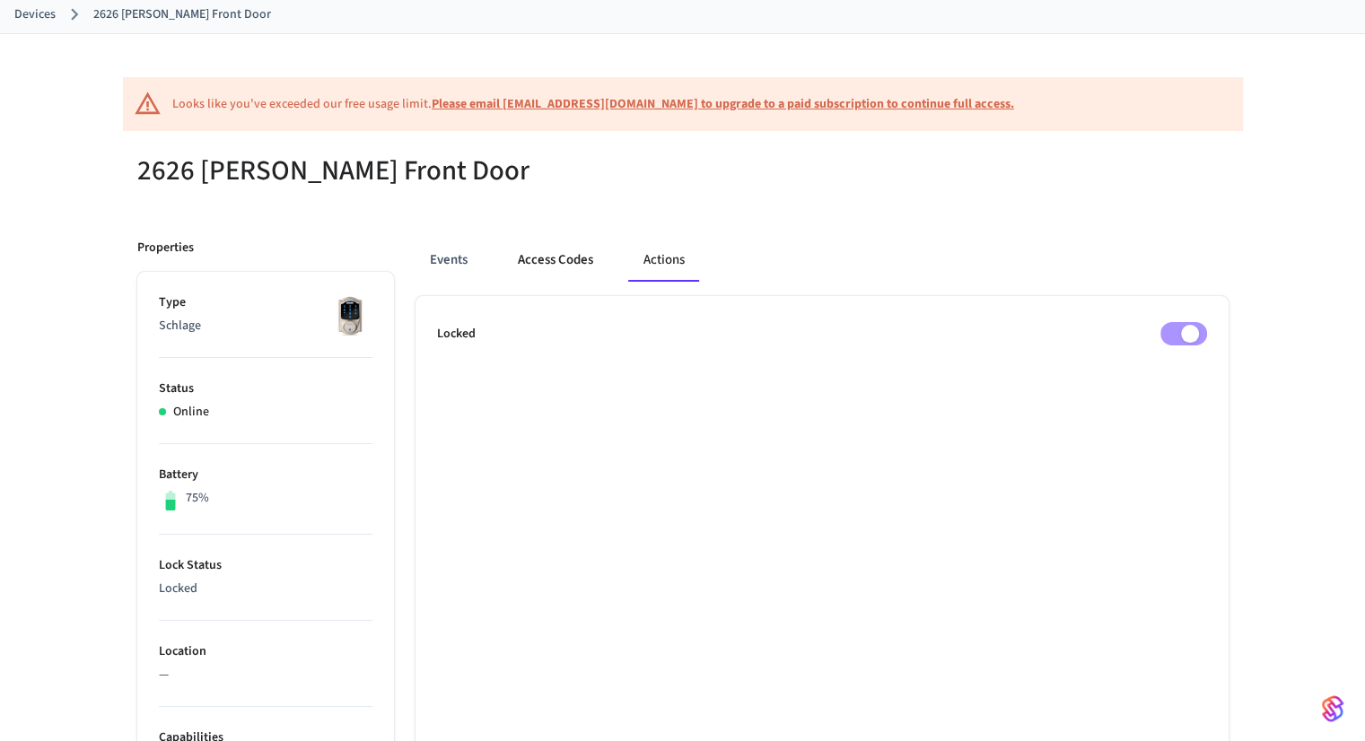
click at [565, 270] on button "Access Codes" at bounding box center [555, 260] width 104 height 43
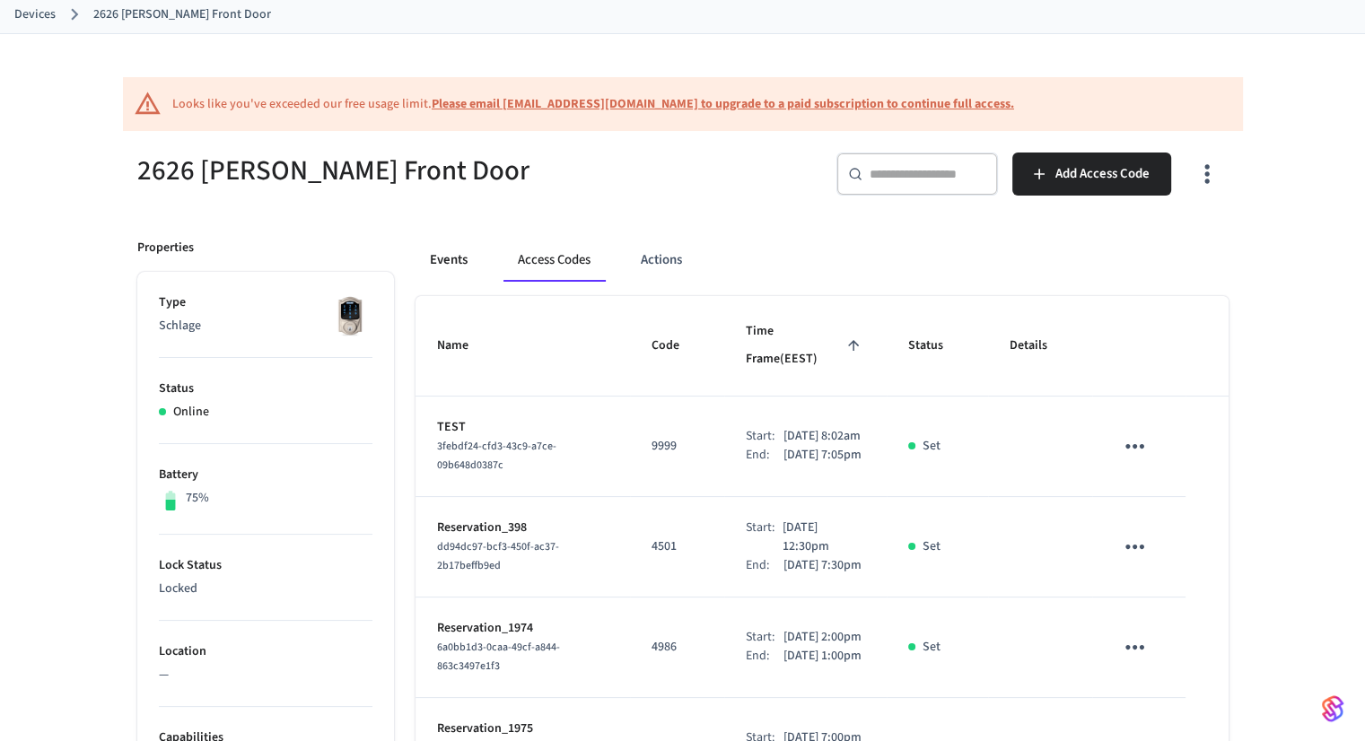
click at [449, 248] on button "Events" at bounding box center [448, 260] width 66 height 43
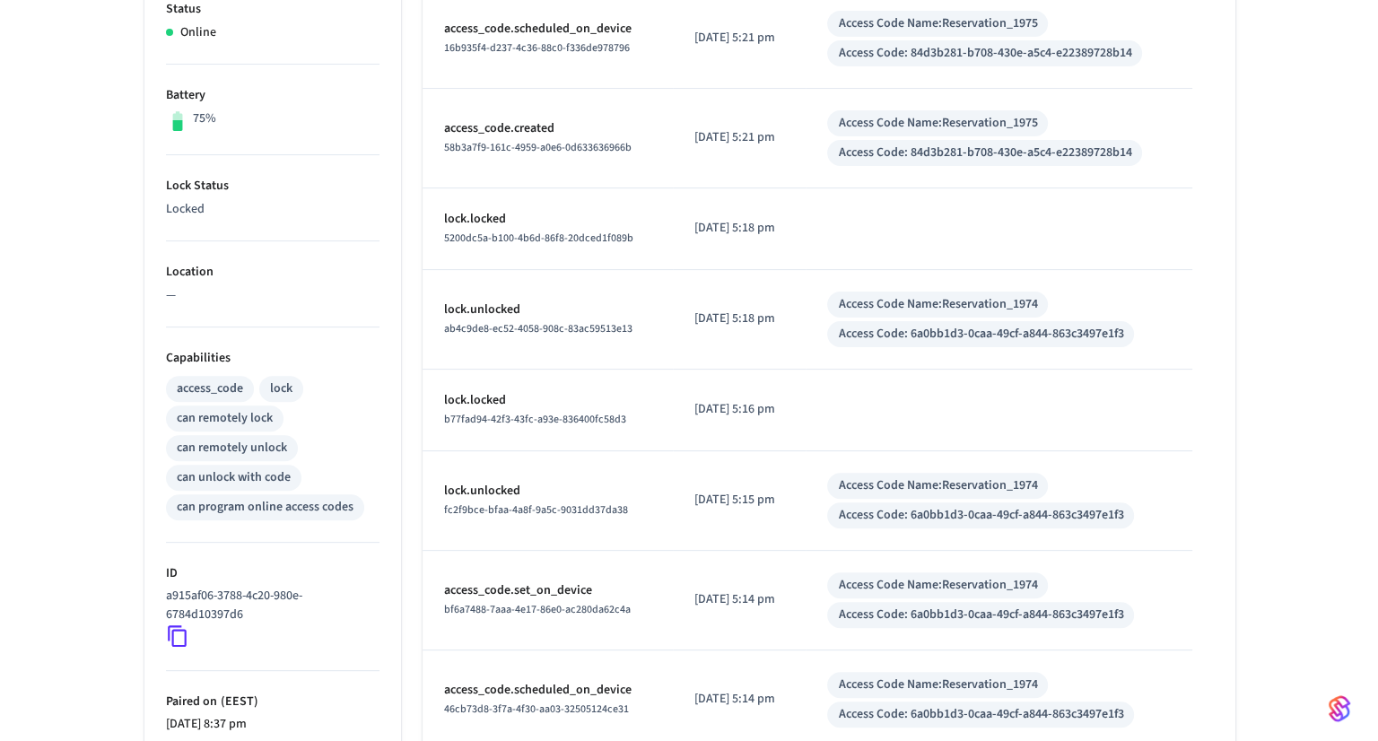
scroll to position [771, 0]
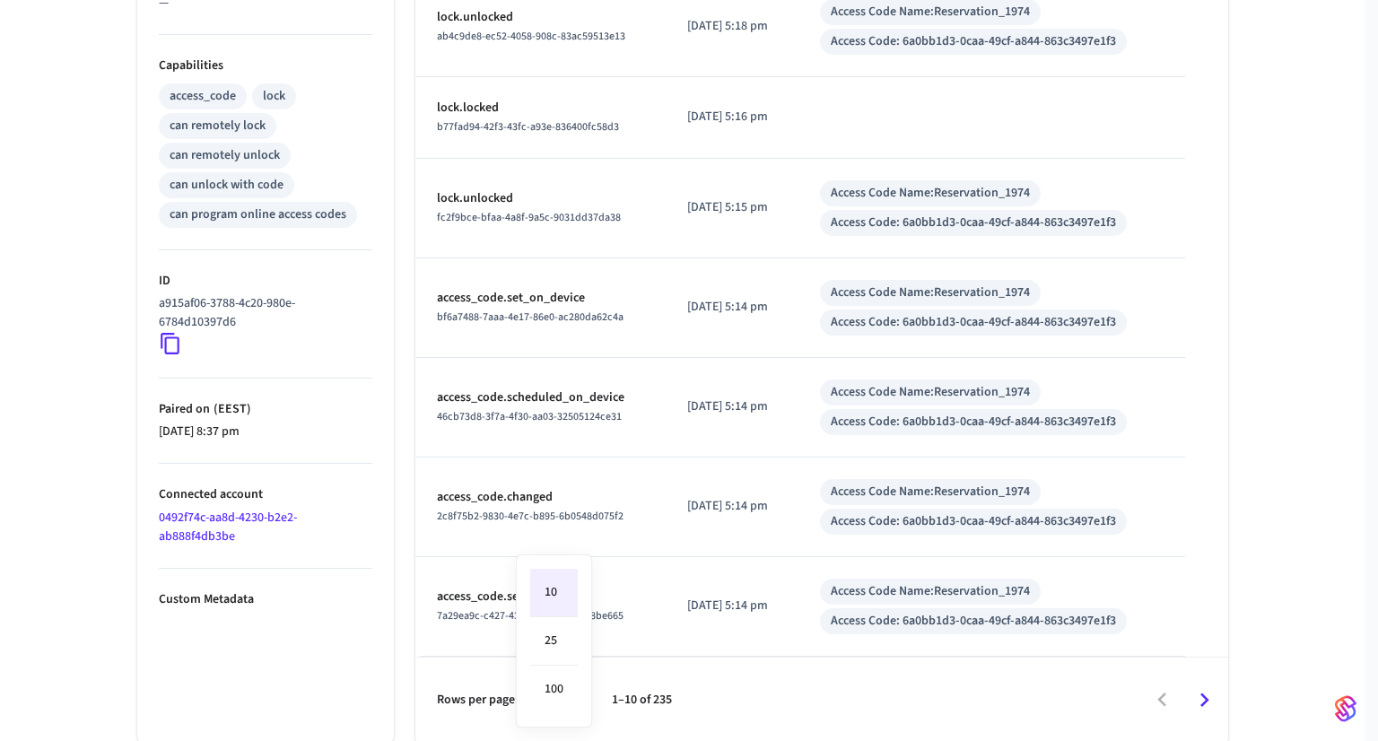
click at [544, 685] on li "100" at bounding box center [554, 690] width 48 height 48
type input "***"
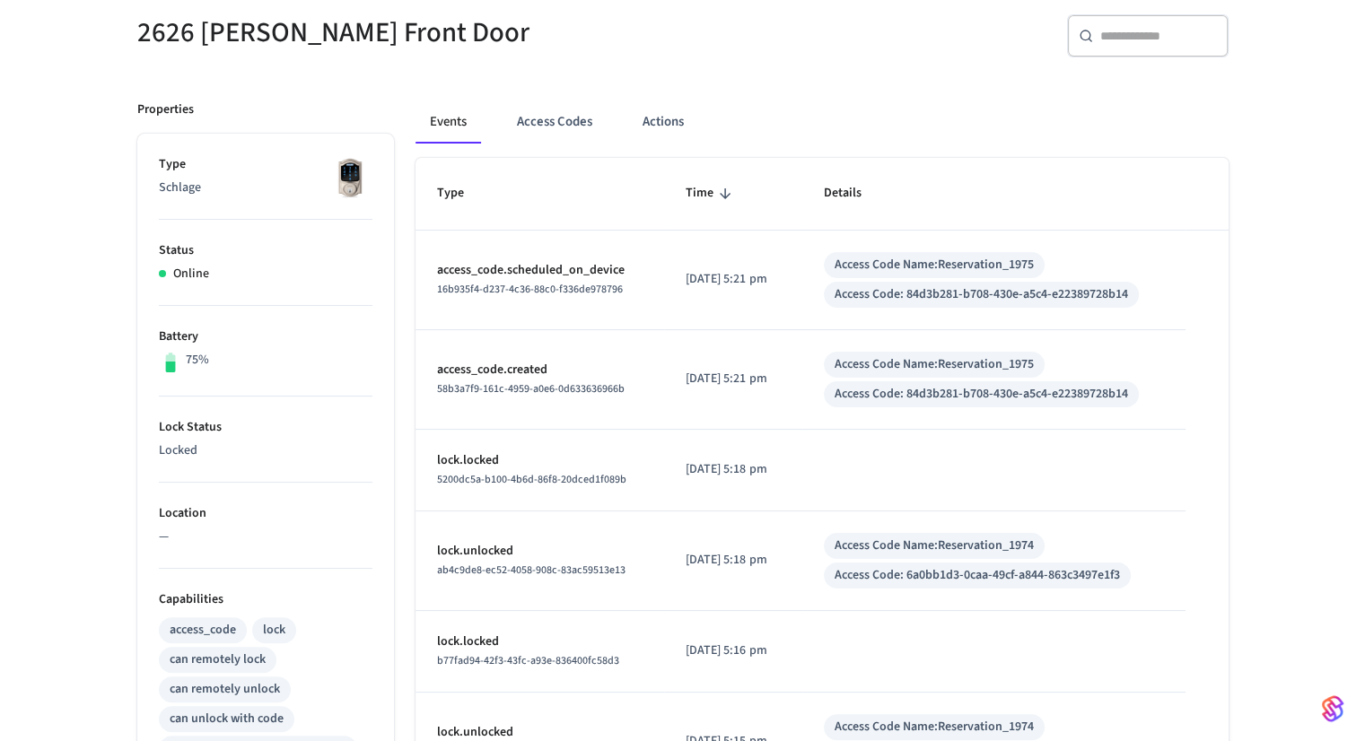
scroll to position [227, 0]
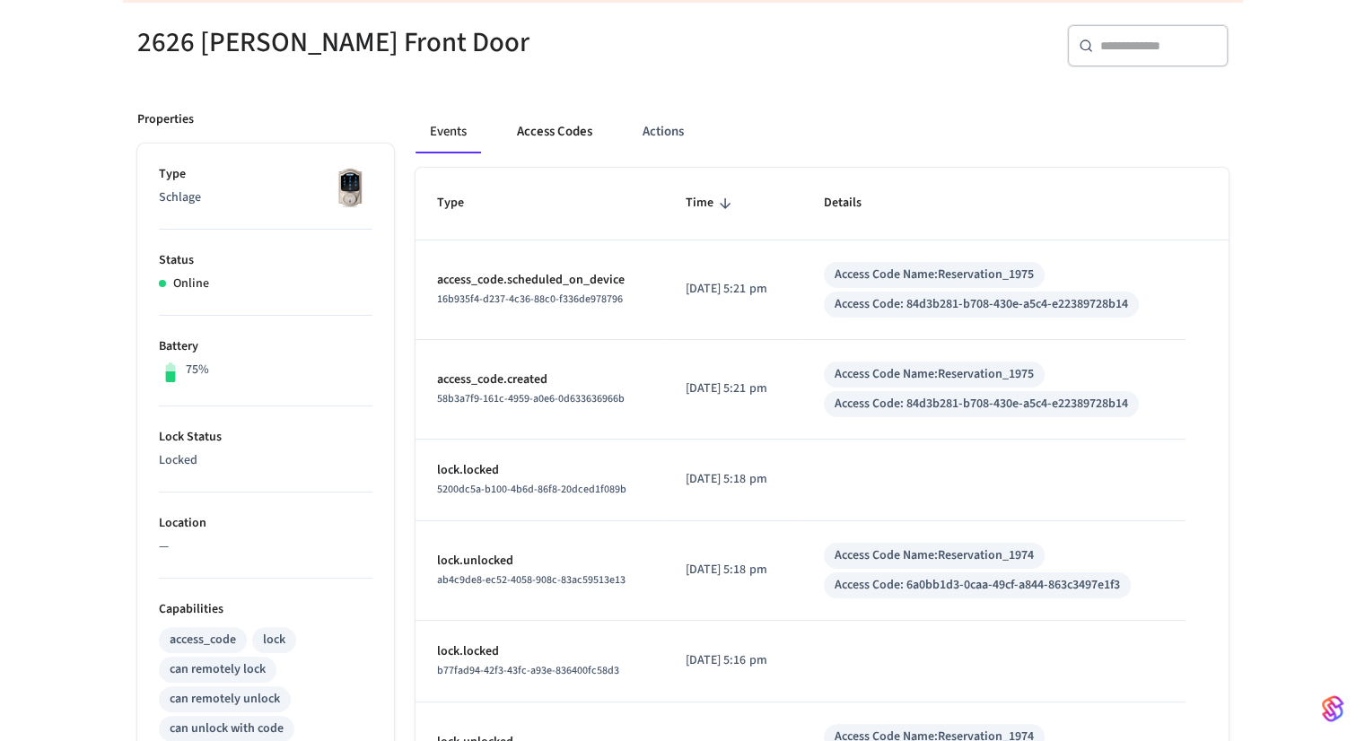
click at [551, 140] on button "Access Codes" at bounding box center [554, 131] width 104 height 43
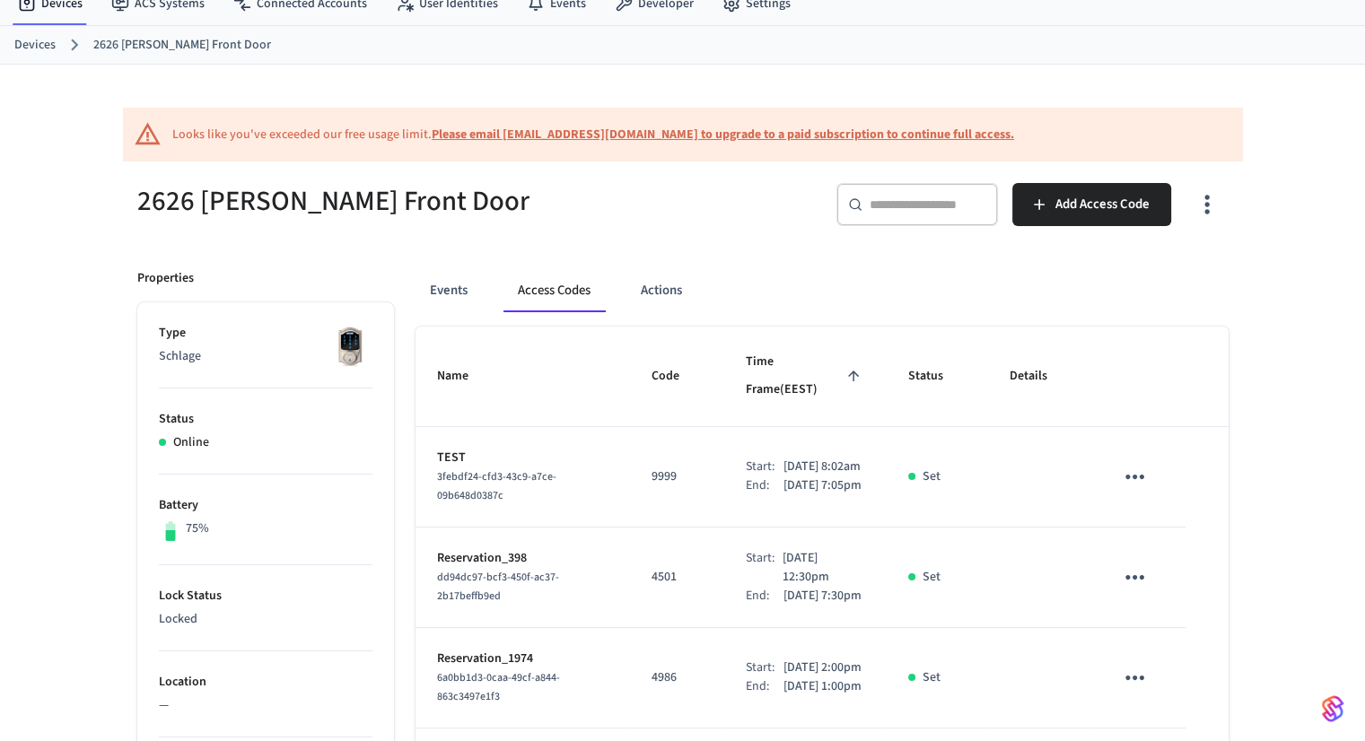
scroll to position [0, 0]
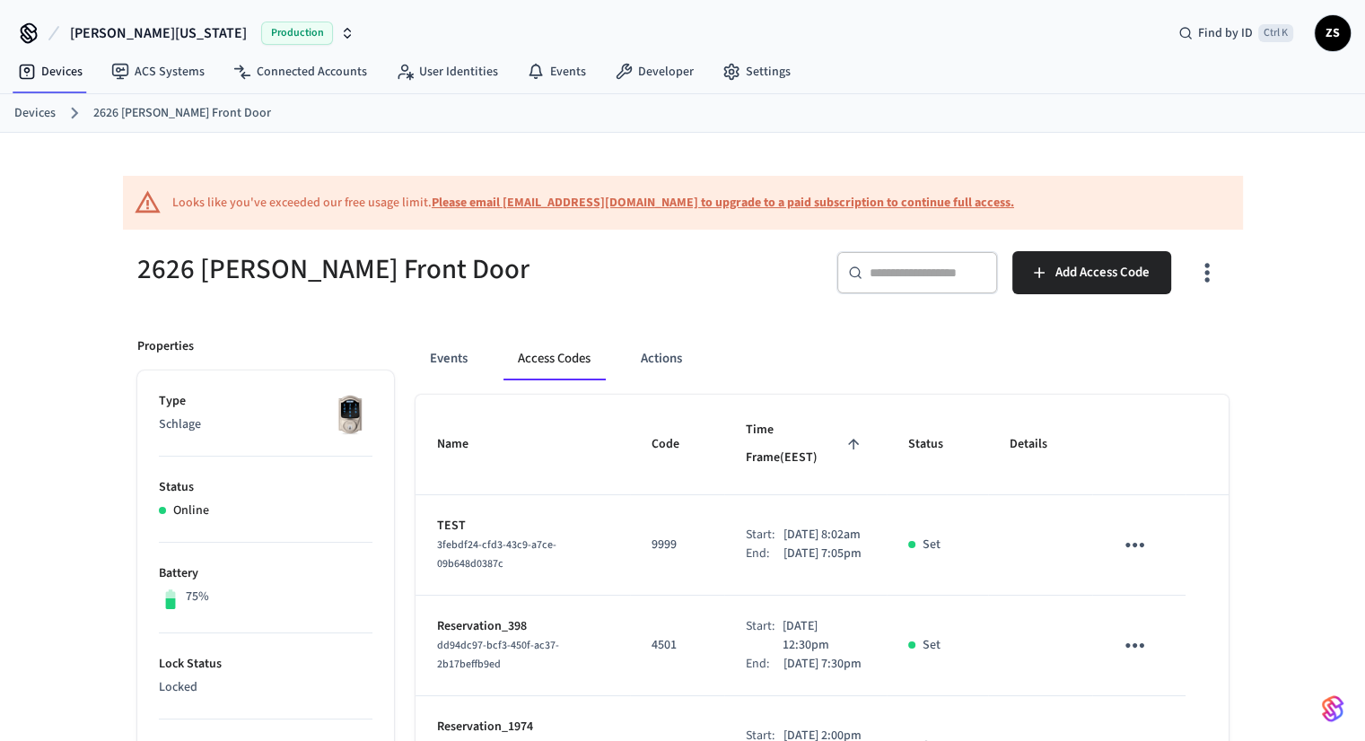
click at [42, 113] on link "Devices" at bounding box center [34, 113] width 41 height 19
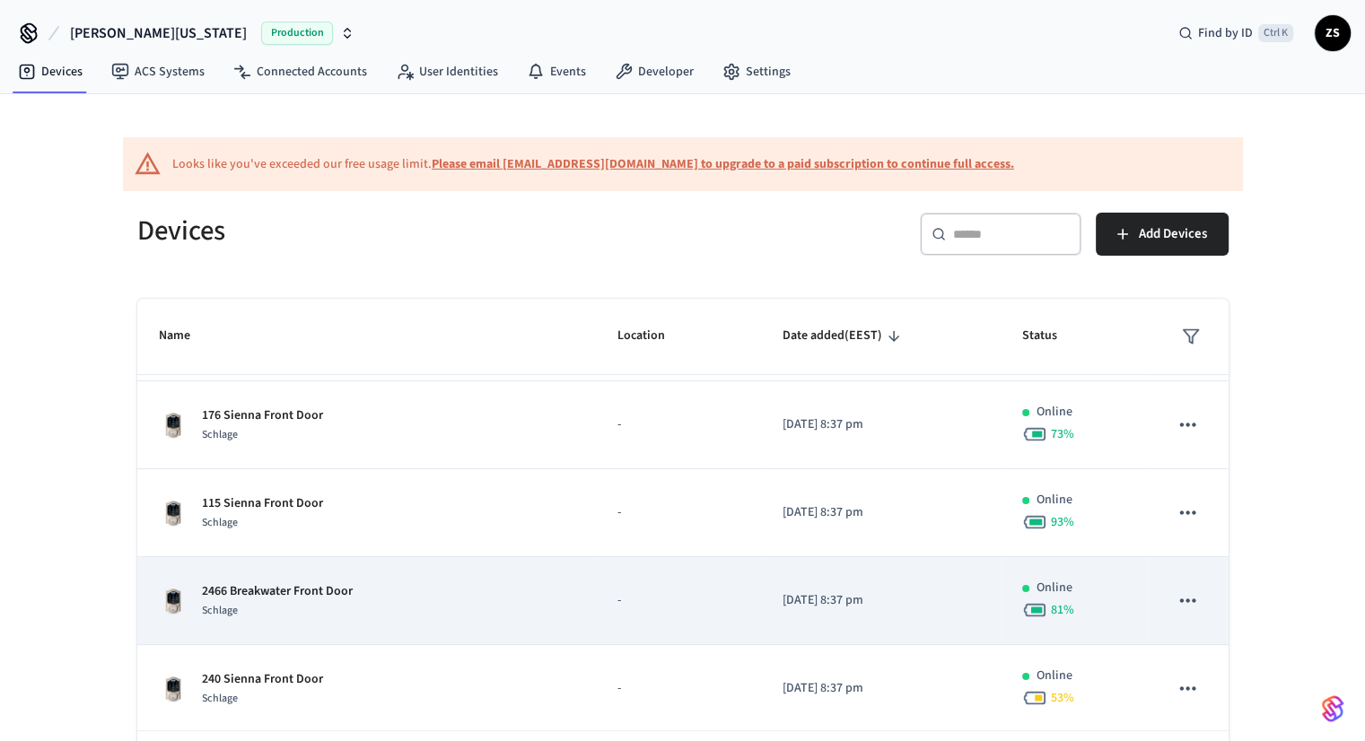
scroll to position [75, 0]
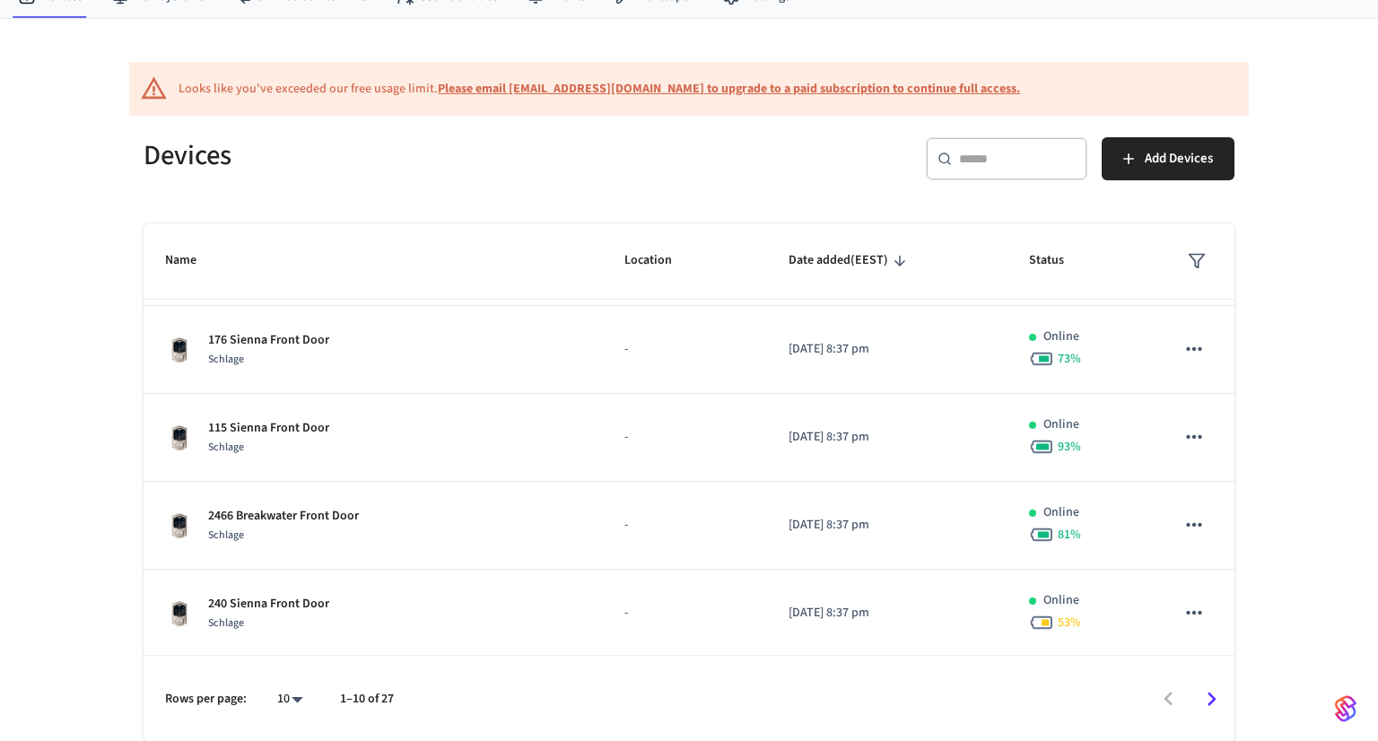
click at [293, 701] on body "Doris Florida Production Find by ID Ctrl K ZS Devices ACS Systems Connected Acc…" at bounding box center [689, 333] width 1378 height 817
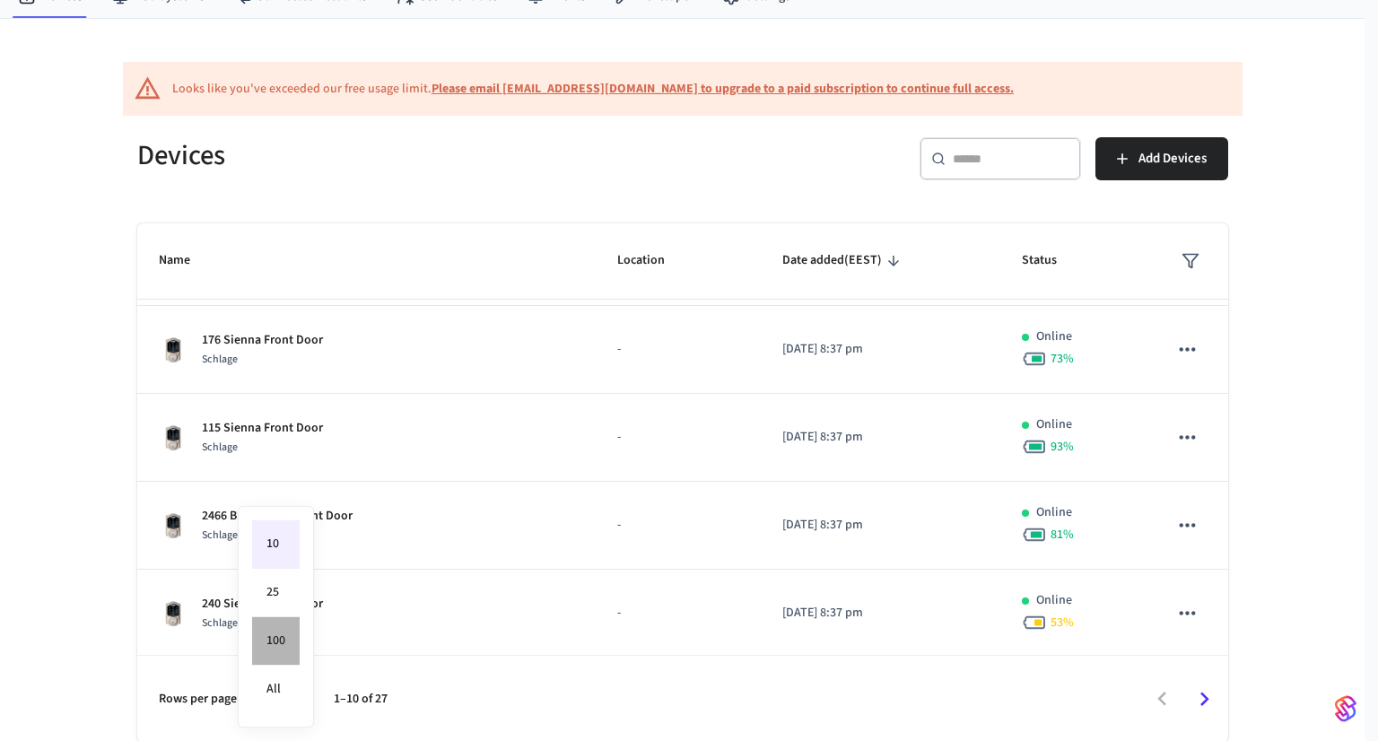
click at [291, 638] on li "100" at bounding box center [276, 641] width 48 height 48
type input "***"
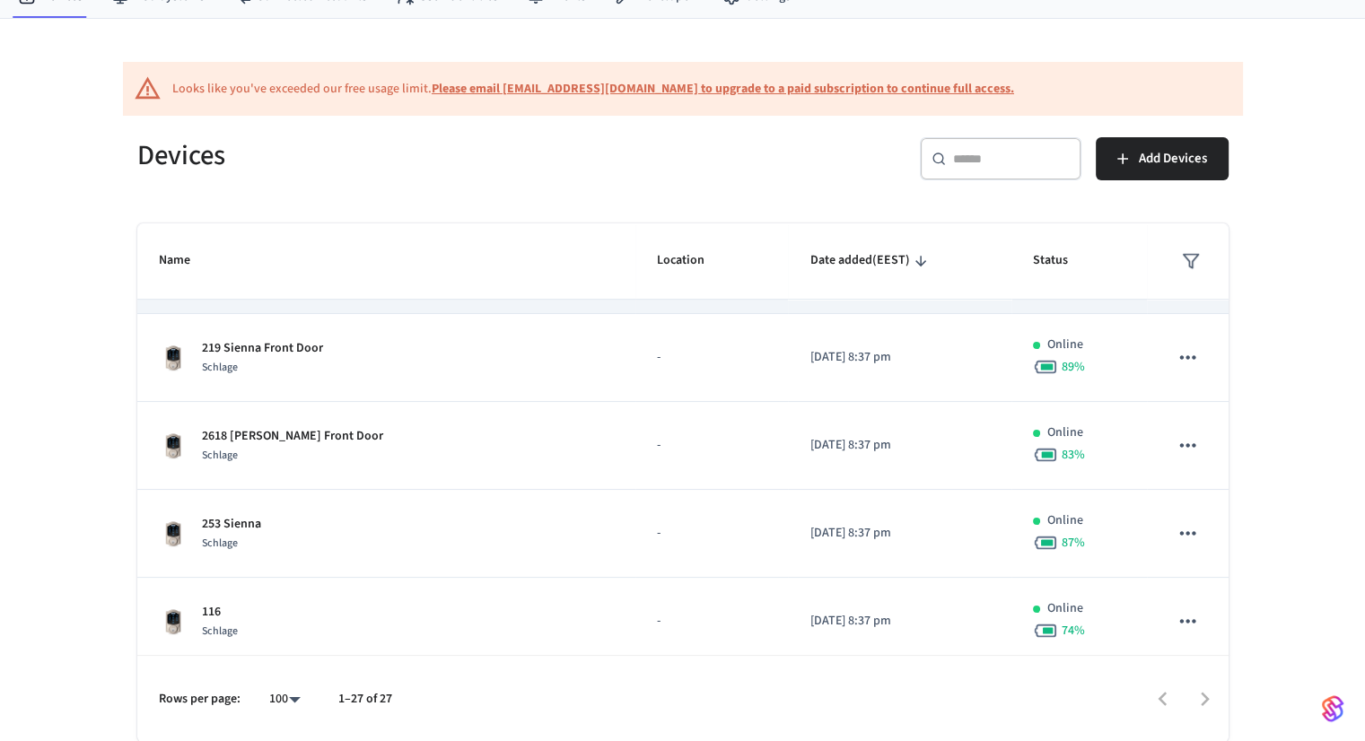
scroll to position [913, 0]
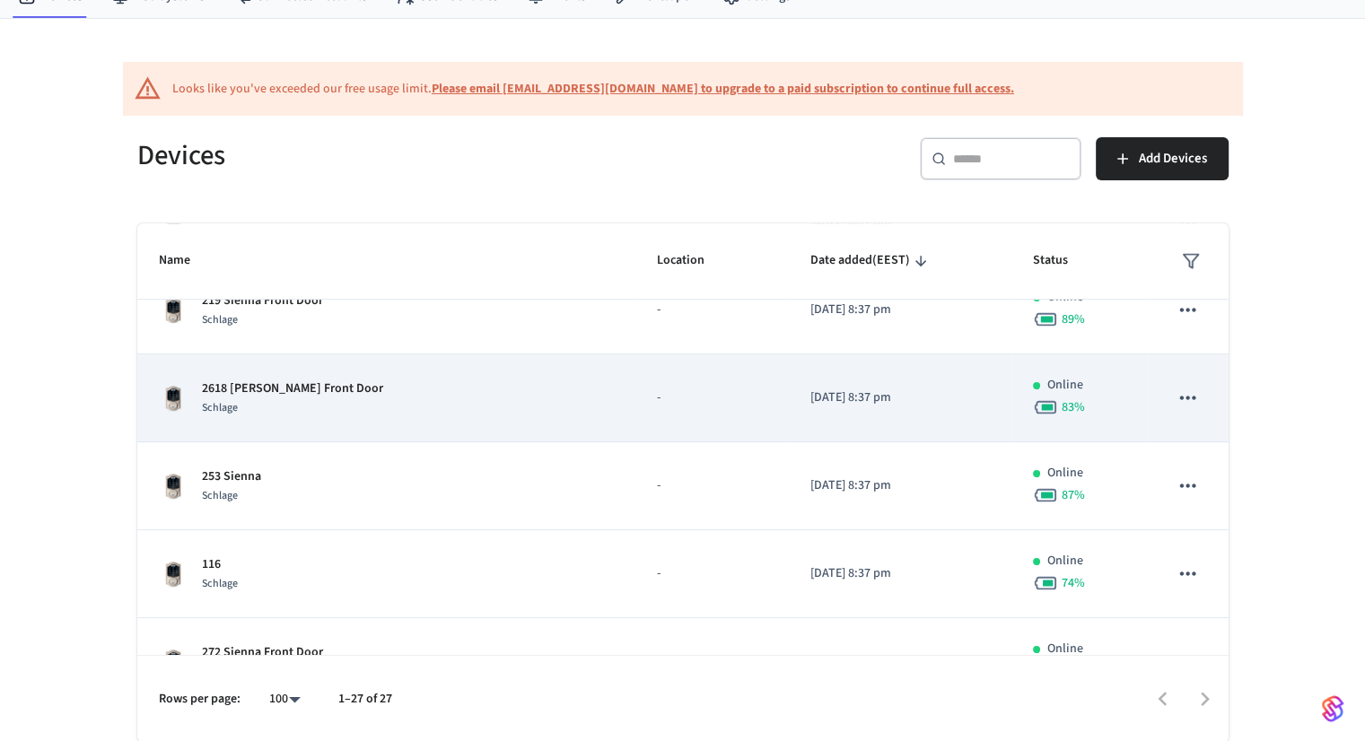
click at [312, 389] on p "2618 [PERSON_NAME] Front Door" at bounding box center [292, 389] width 181 height 19
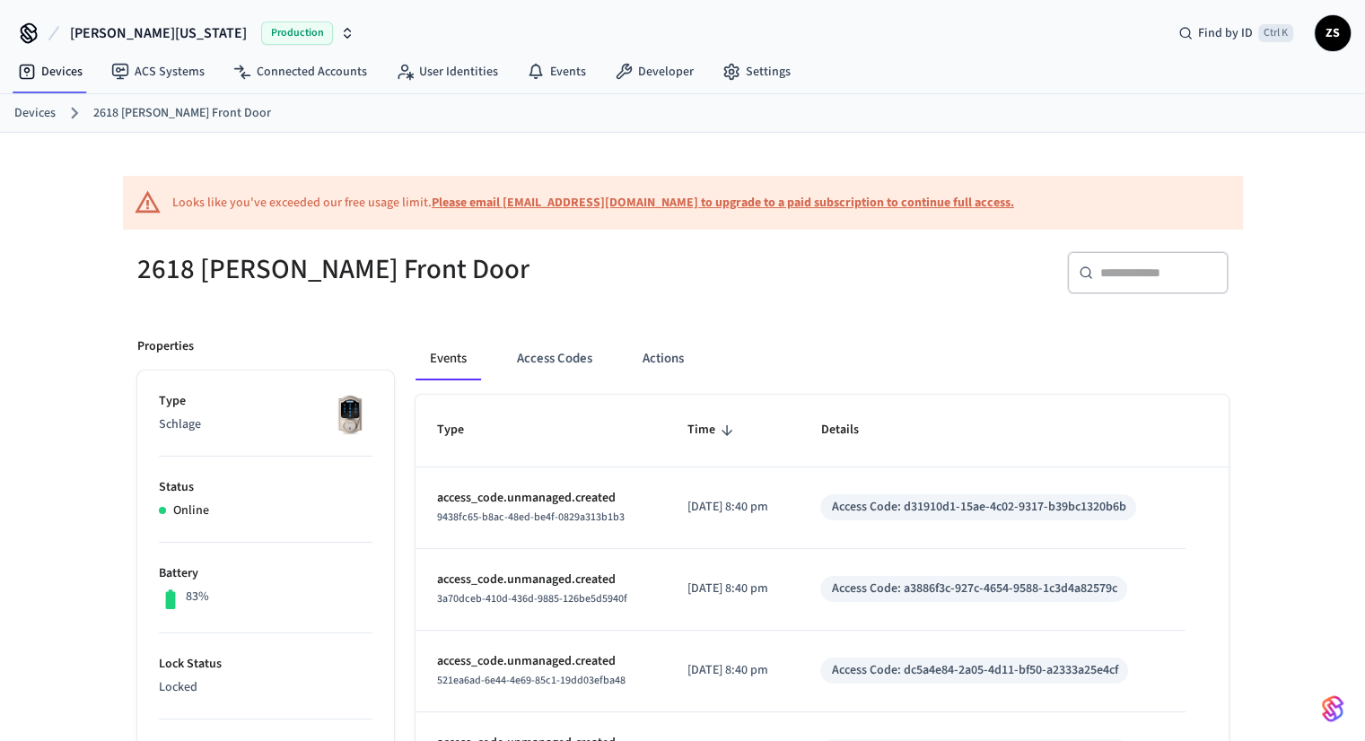
scroll to position [223, 0]
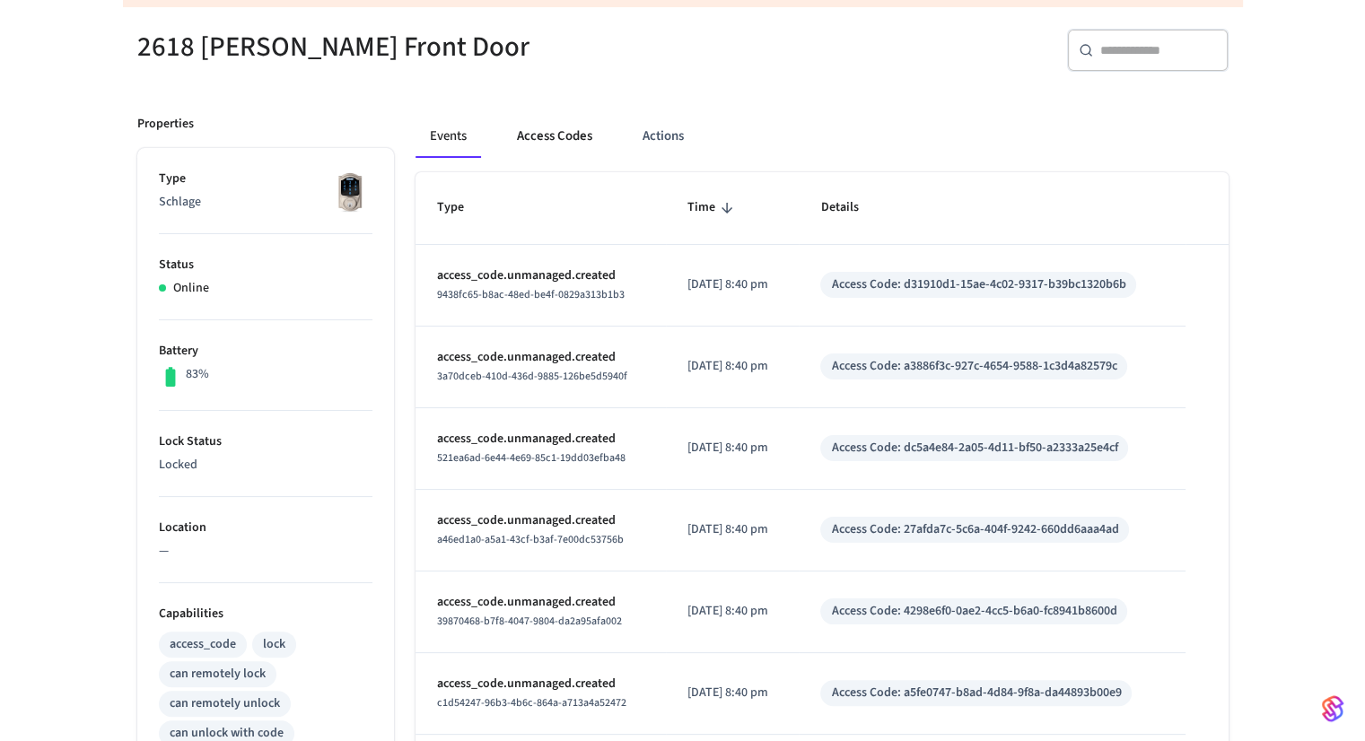
click at [564, 145] on button "Access Codes" at bounding box center [554, 136] width 104 height 43
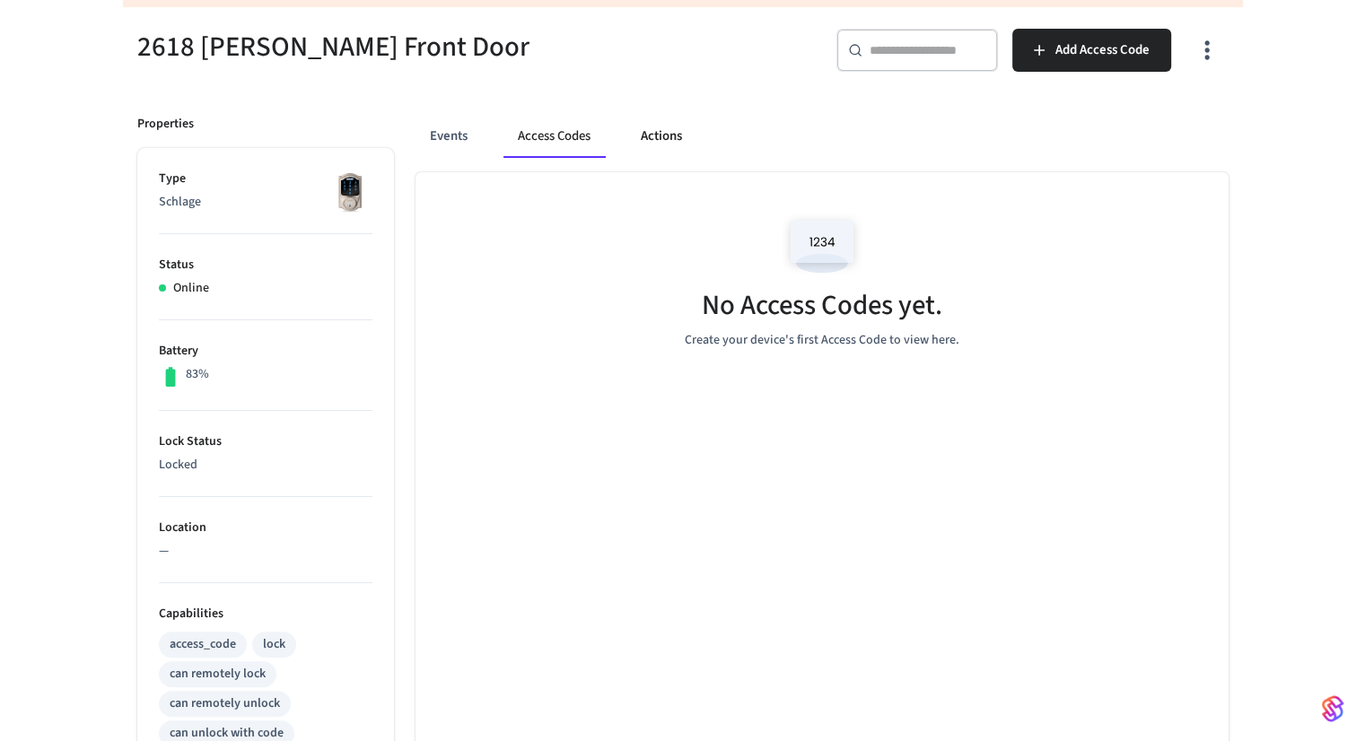
click at [649, 151] on button "Actions" at bounding box center [661, 136] width 70 height 43
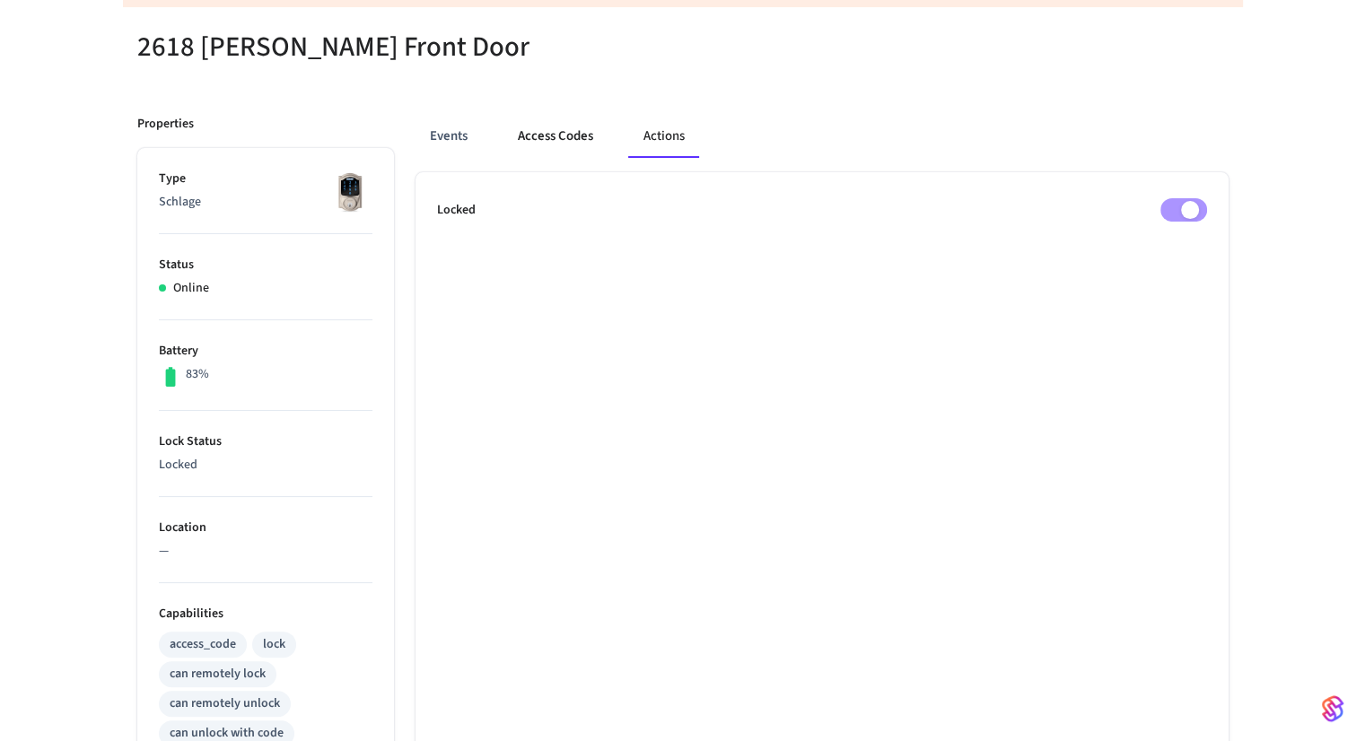
click at [572, 147] on button "Access Codes" at bounding box center [555, 136] width 104 height 43
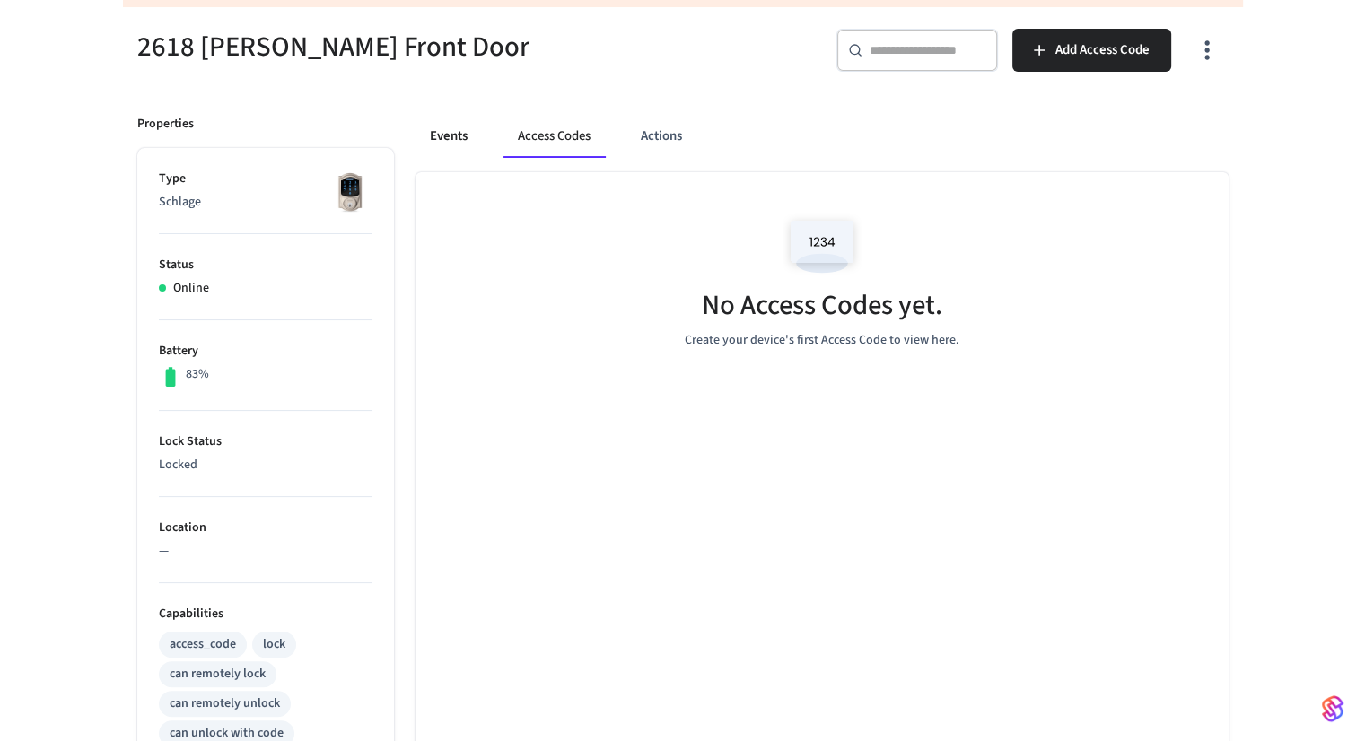
click at [460, 144] on button "Events" at bounding box center [448, 136] width 66 height 43
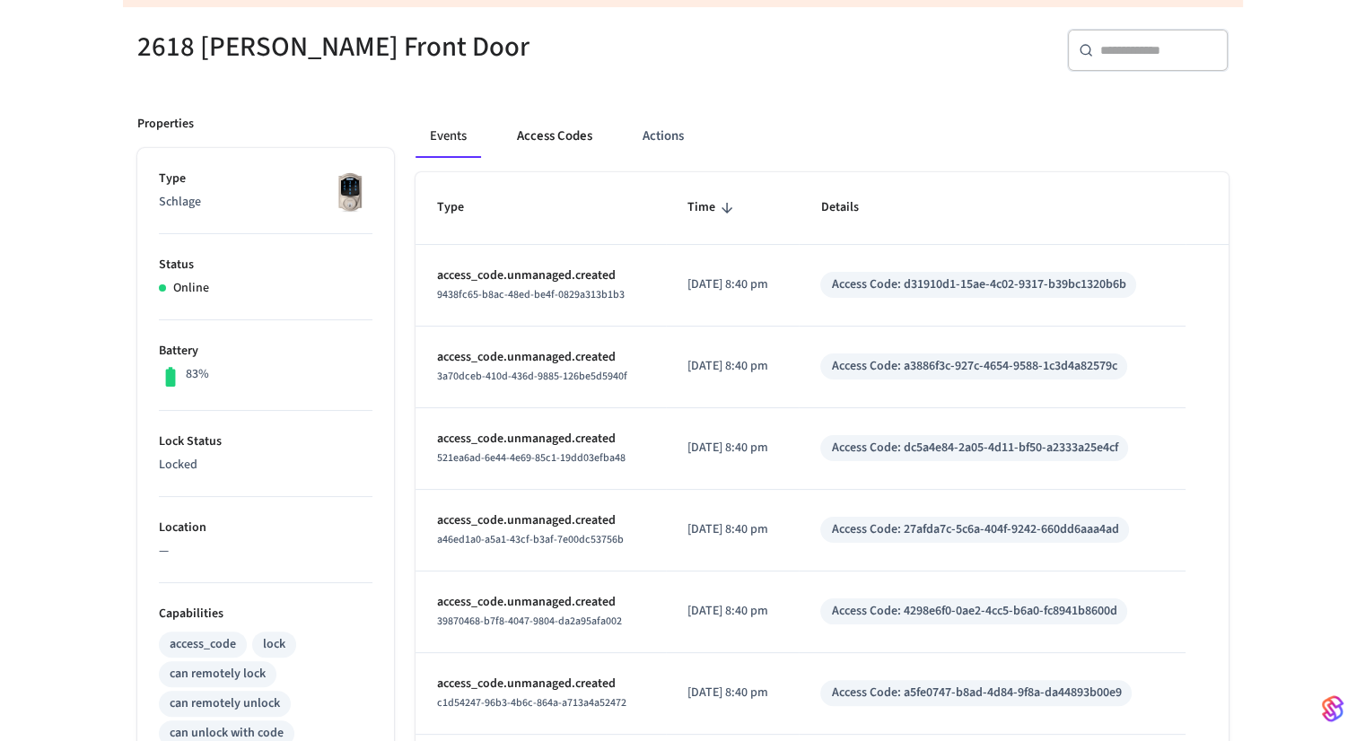
click at [567, 136] on button "Access Codes" at bounding box center [554, 136] width 104 height 43
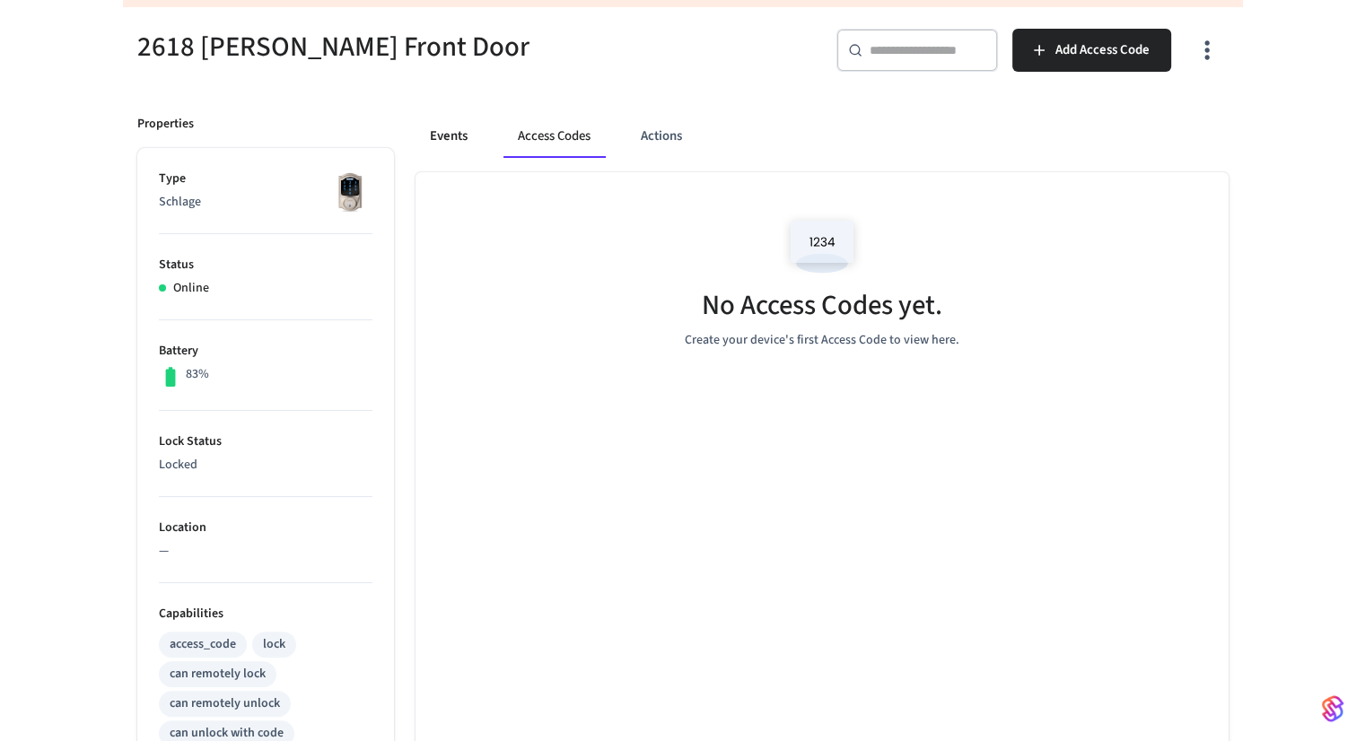
click at [445, 135] on button "Events" at bounding box center [448, 136] width 66 height 43
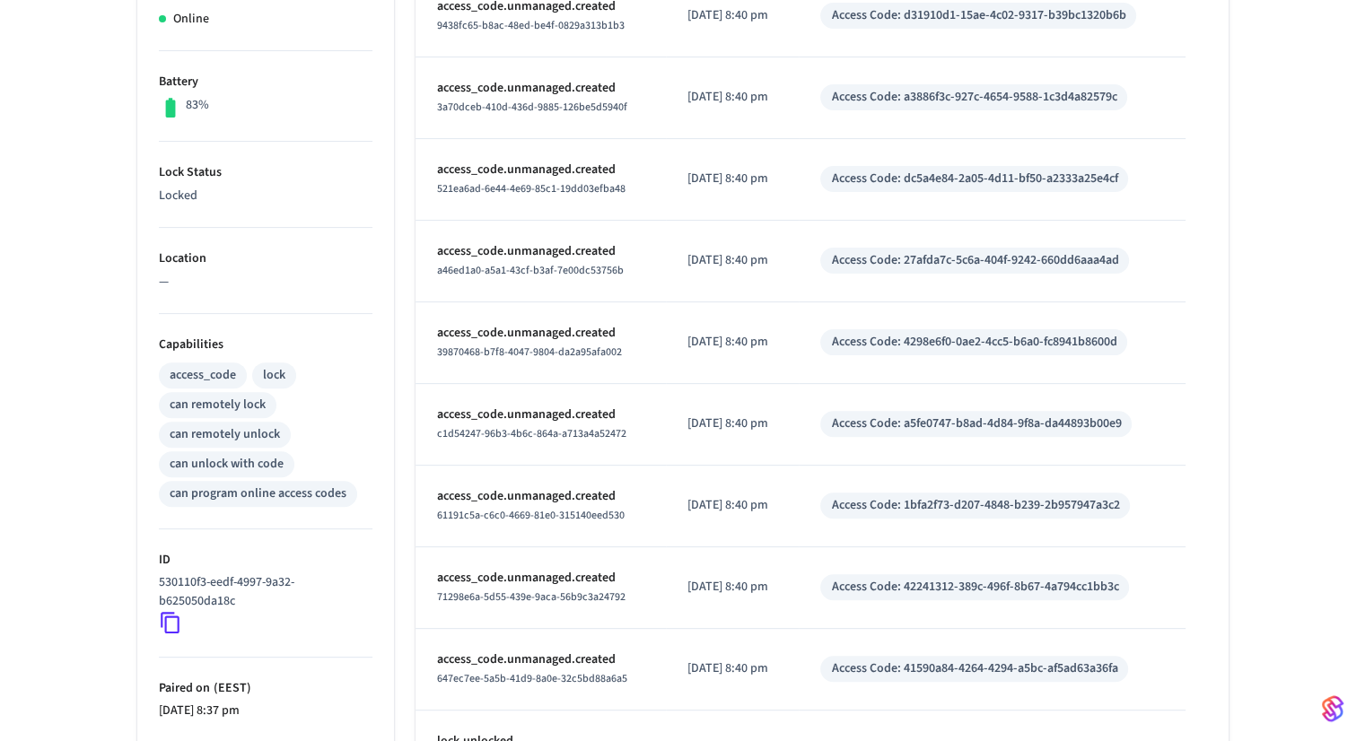
scroll to position [546, 0]
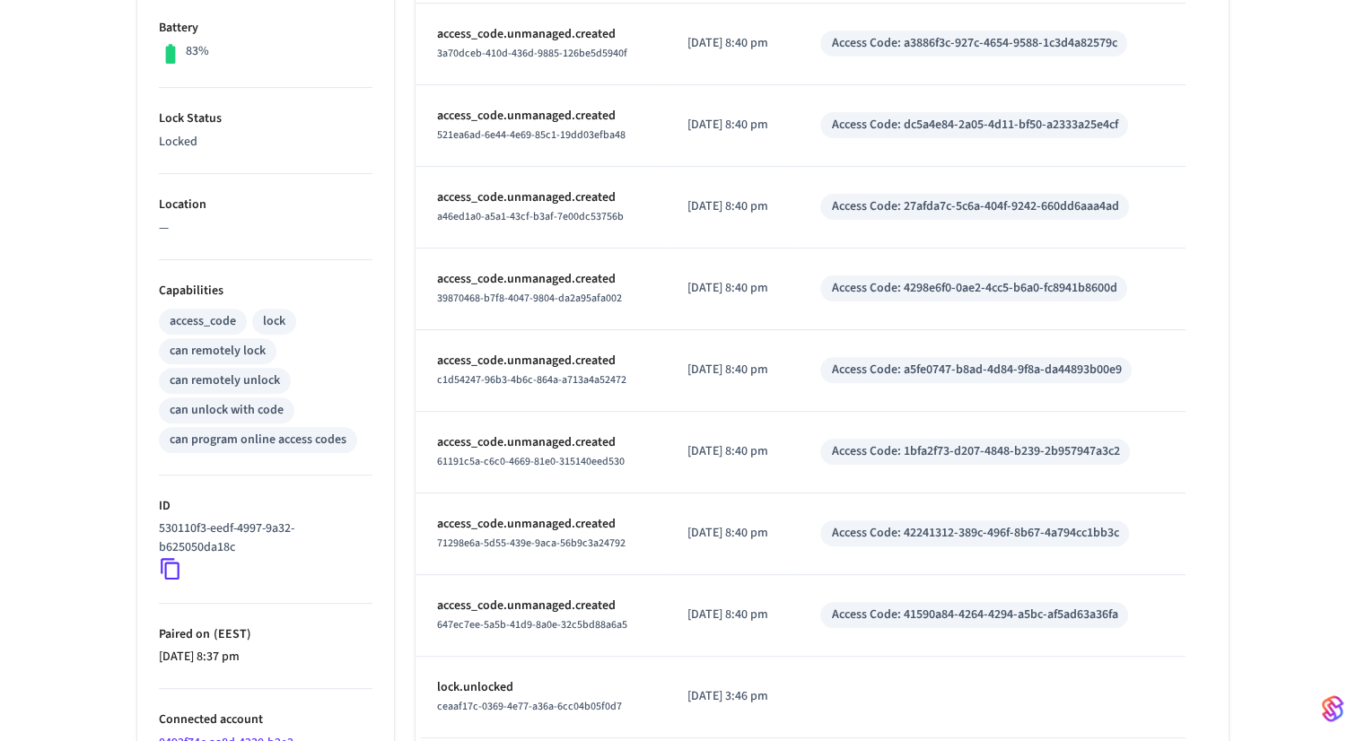
click at [174, 572] on icon at bounding box center [170, 568] width 23 height 23
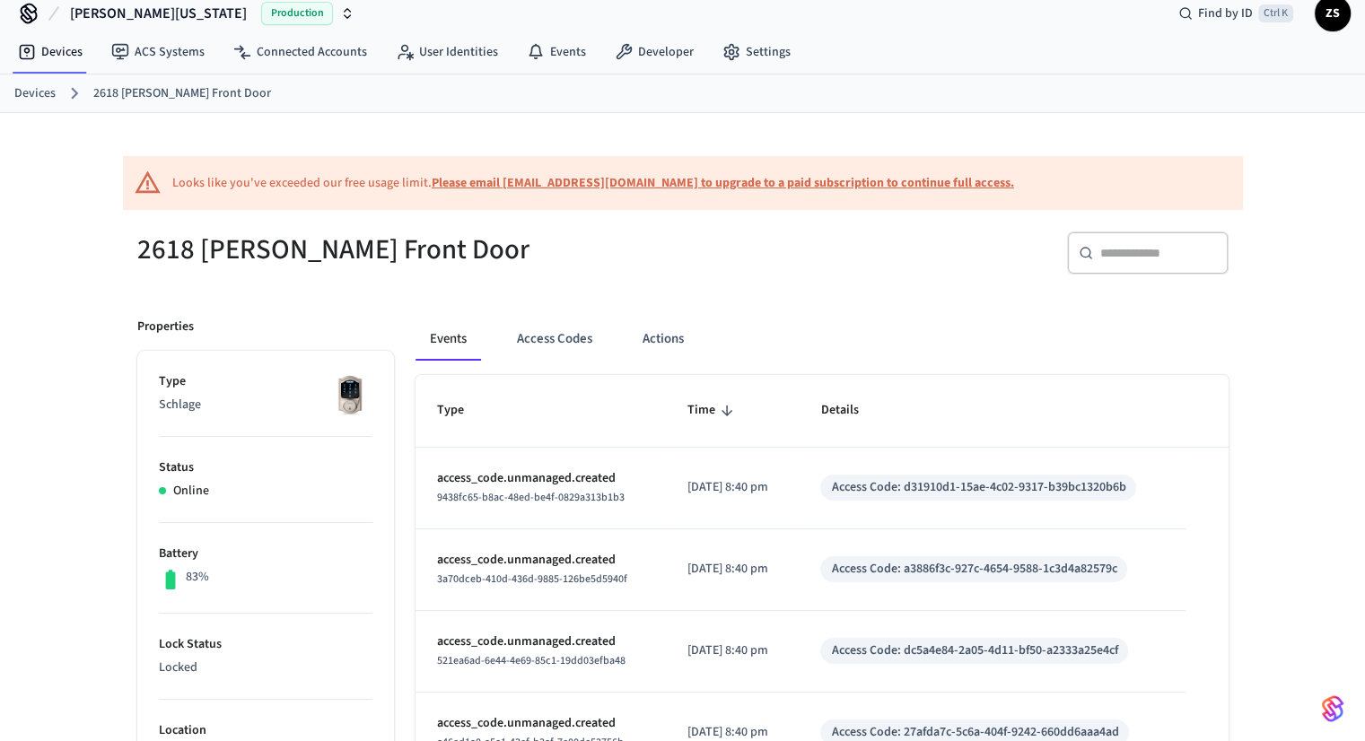
scroll to position [0, 0]
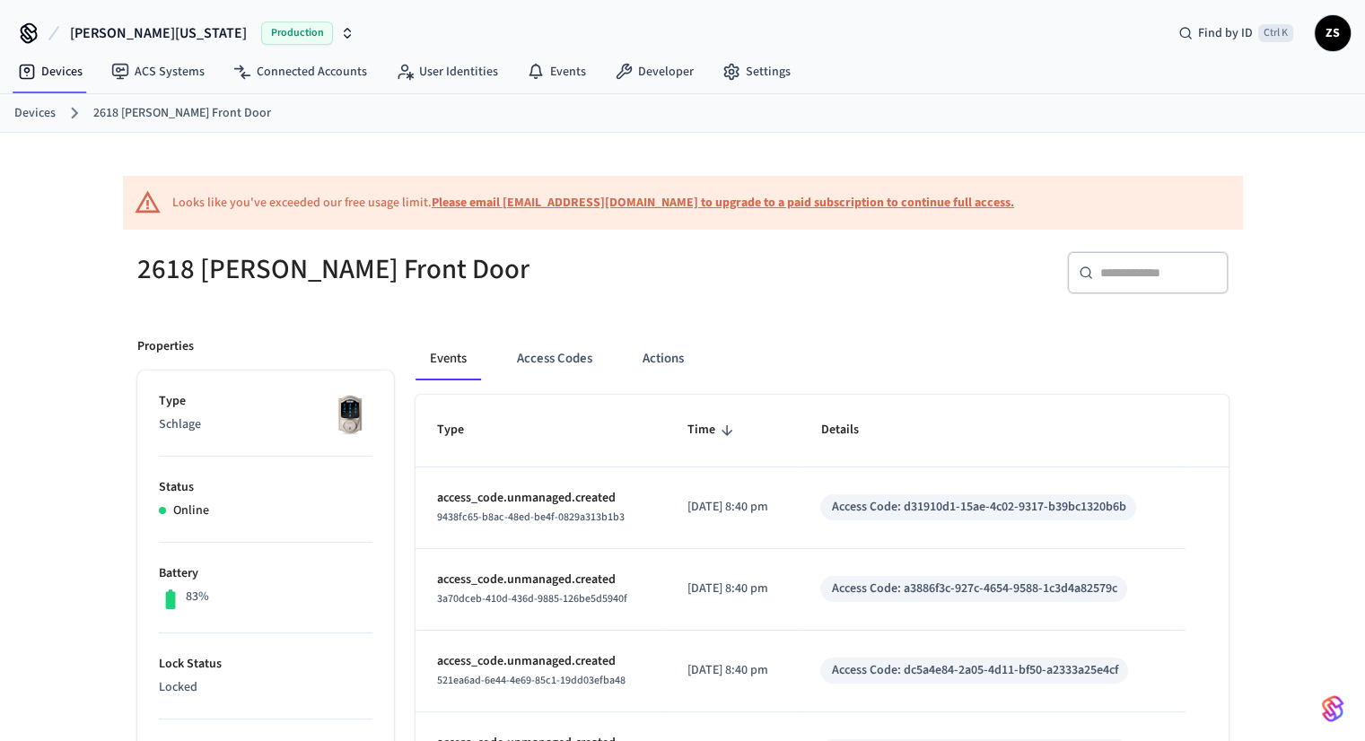
click at [340, 37] on icon "button" at bounding box center [347, 33] width 14 height 14
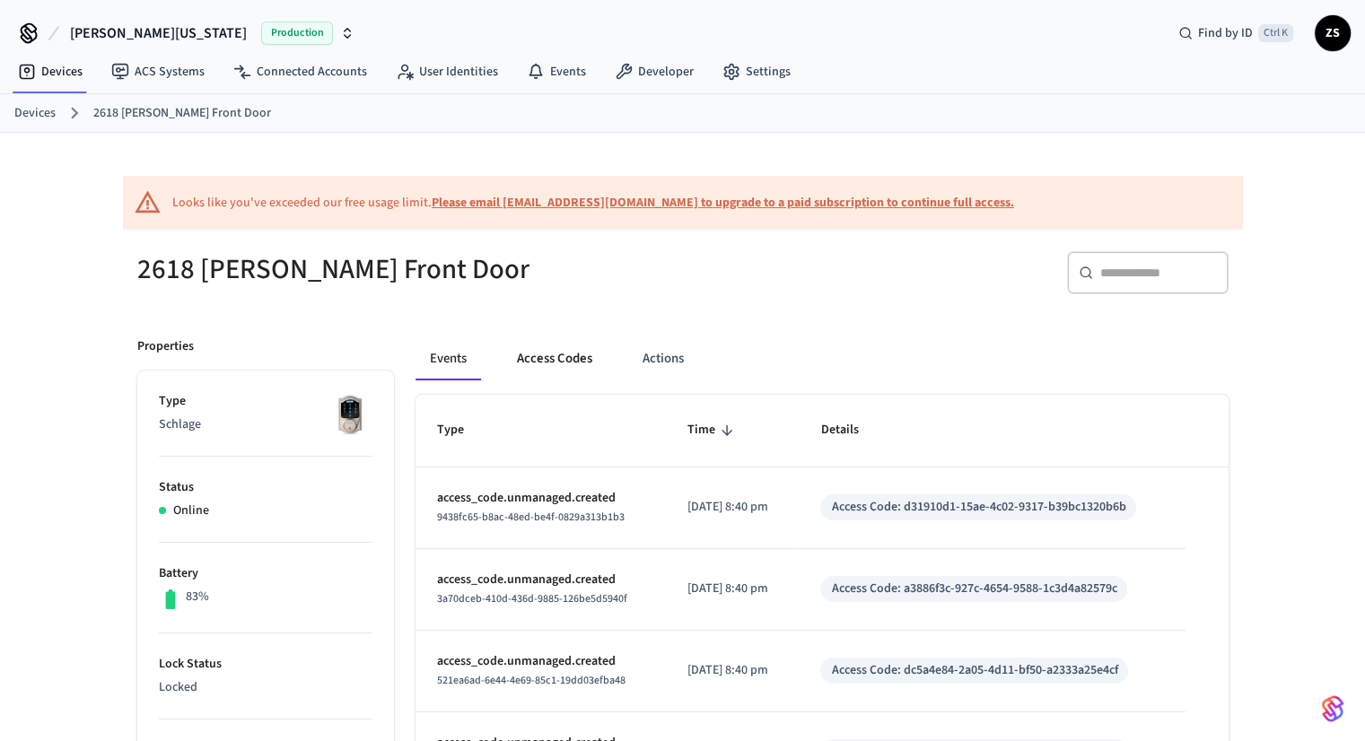
click at [548, 358] on button "Access Codes" at bounding box center [554, 358] width 104 height 43
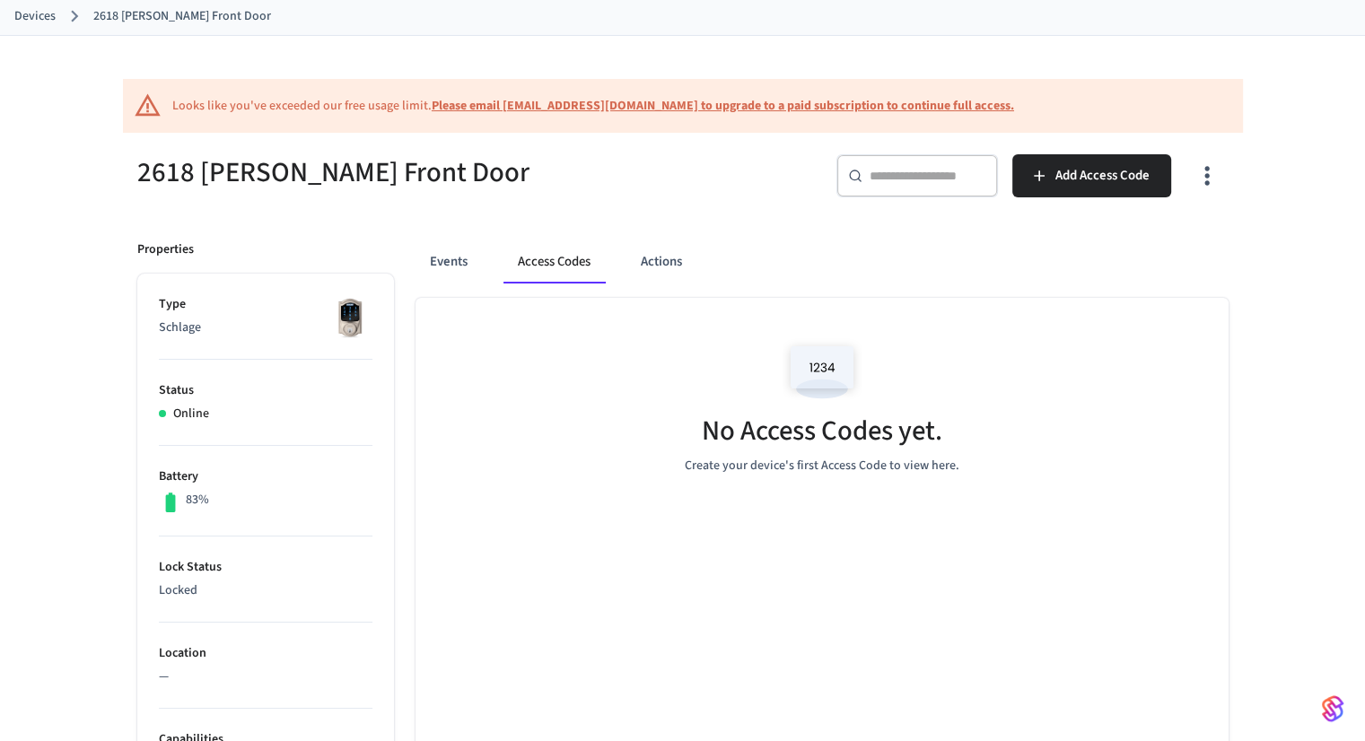
scroll to position [96, 0]
click at [1218, 184] on icon "button" at bounding box center [1206, 176] width 28 height 28
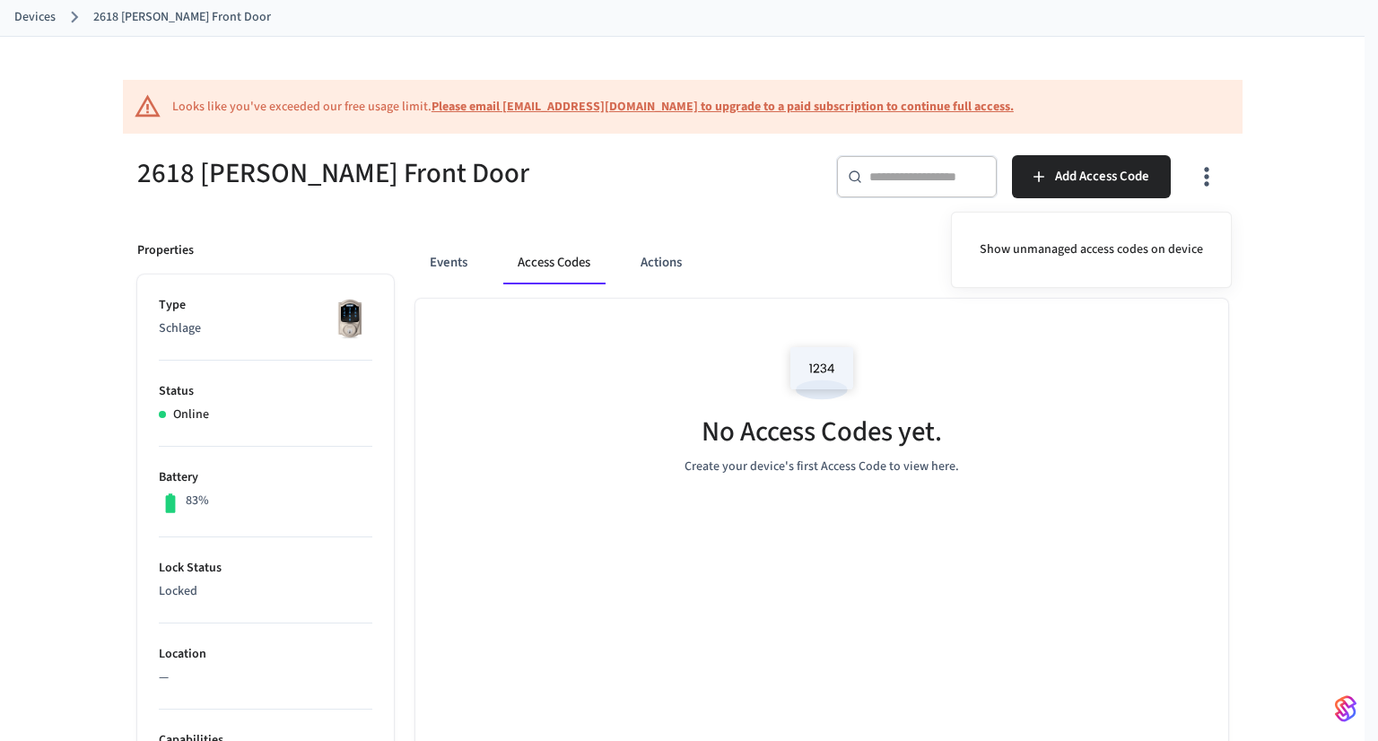
click at [822, 216] on div at bounding box center [689, 370] width 1378 height 741
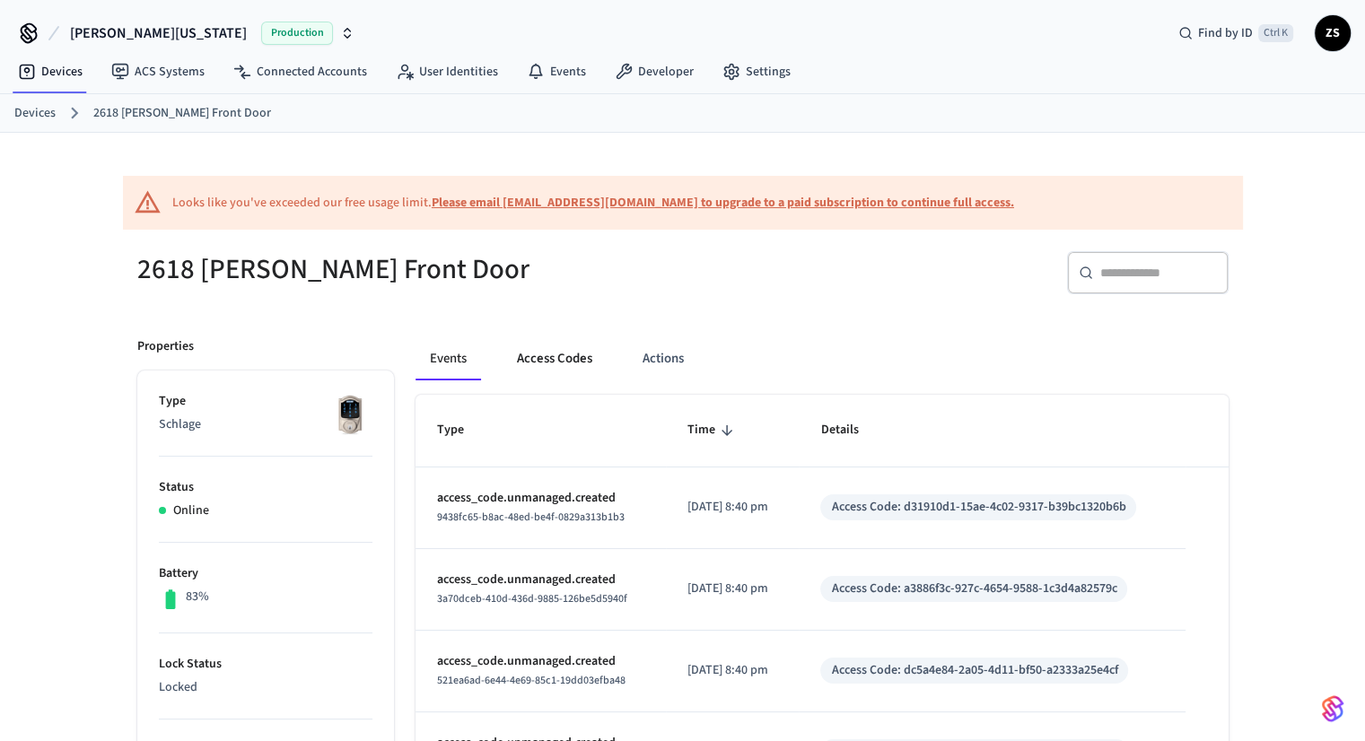
click at [567, 355] on button "Access Codes" at bounding box center [554, 358] width 104 height 43
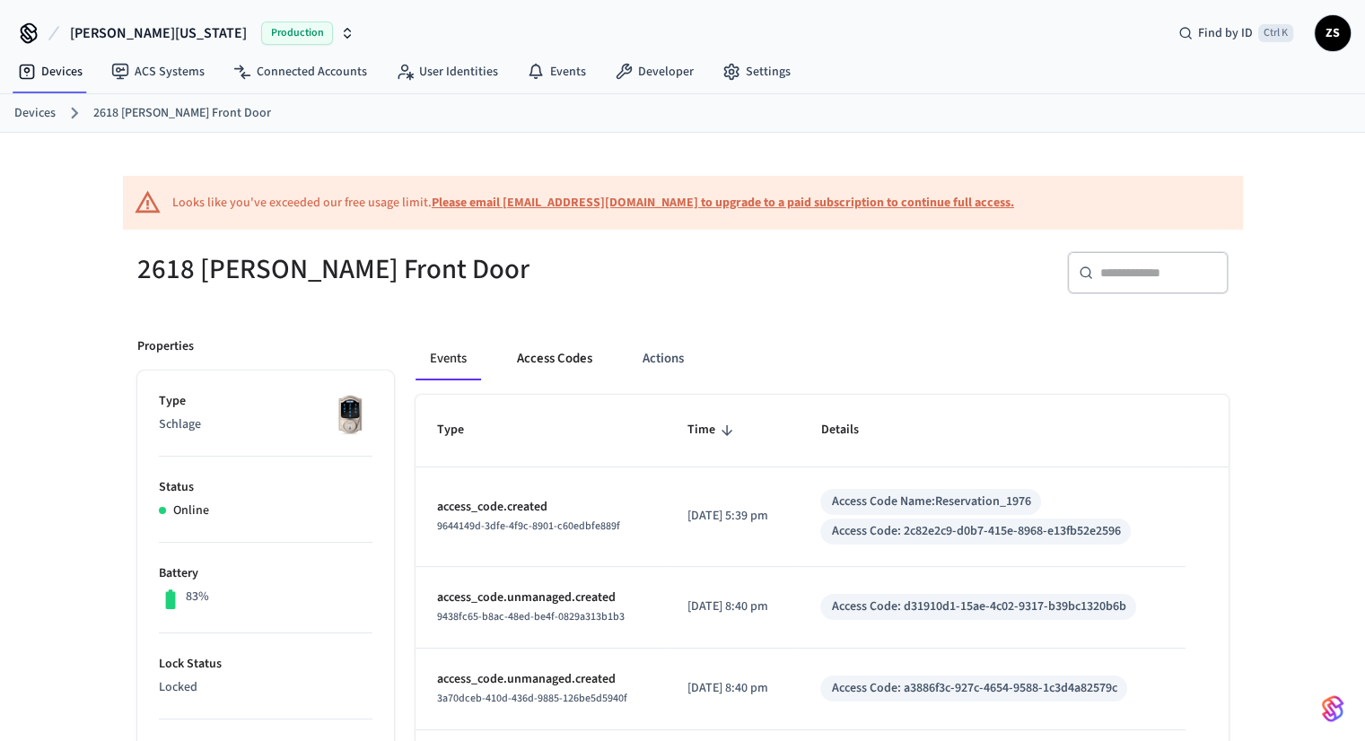
click at [553, 359] on button "Access Codes" at bounding box center [554, 358] width 104 height 43
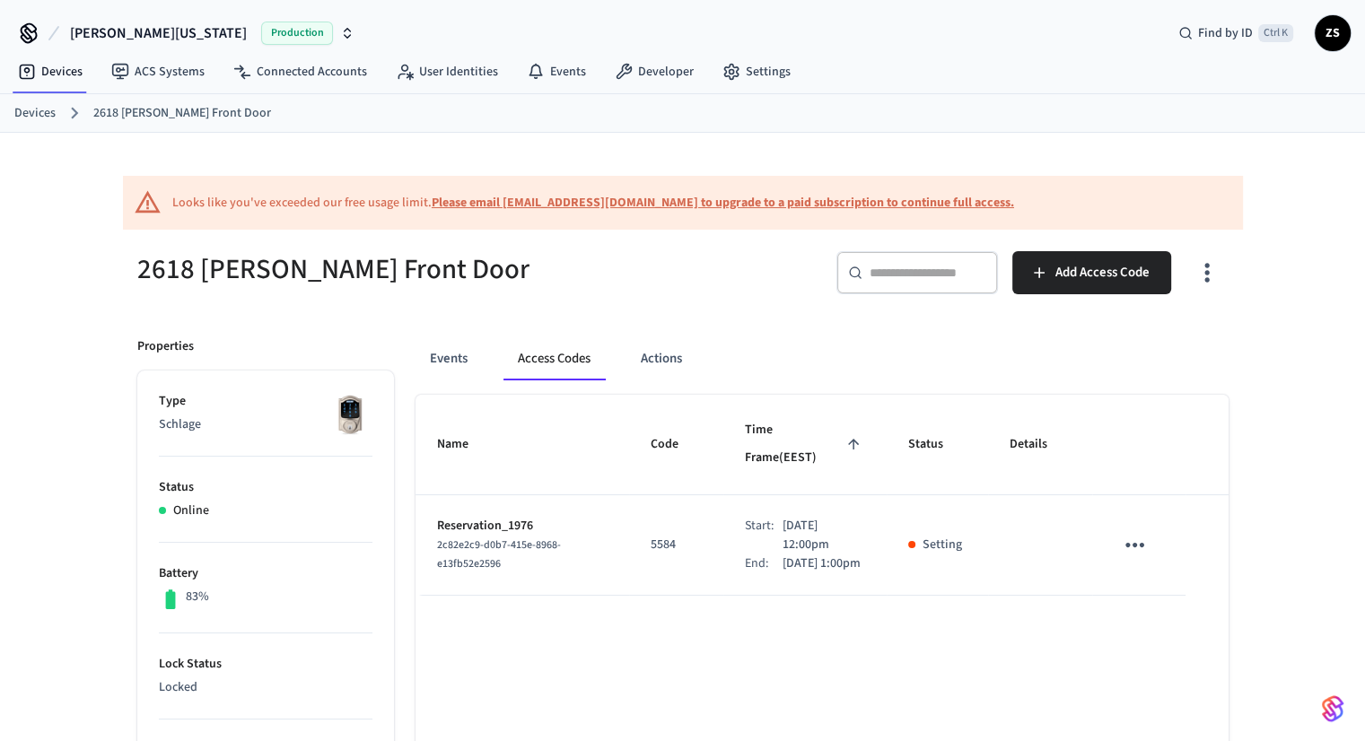
scroll to position [14, 0]
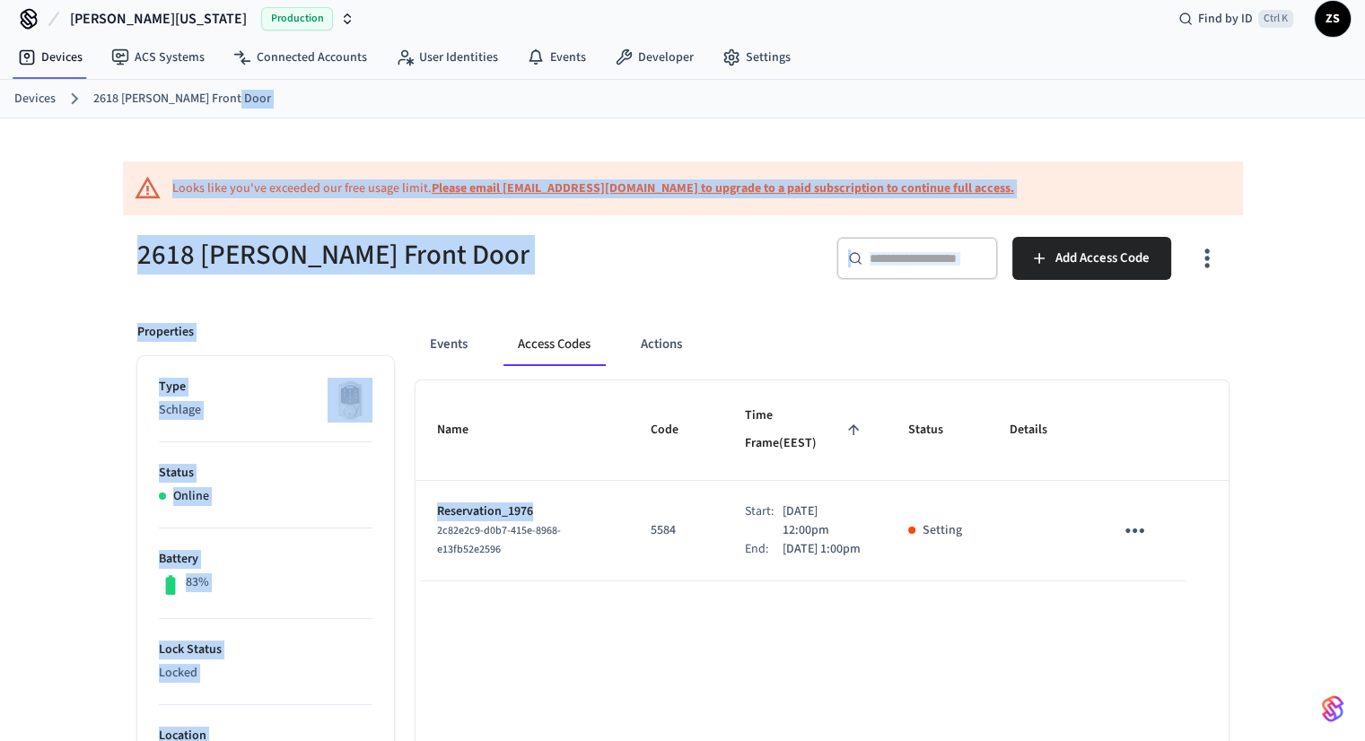
drag, startPoint x: 538, startPoint y: 453, endPoint x: 517, endPoint y: 105, distance: 348.8
click at [517, 105] on div "[PERSON_NAME] [US_STATE] Production Find by ID Ctrl K ZS Devices ACS Systems Co…" at bounding box center [682, 689] width 1365 height 1406
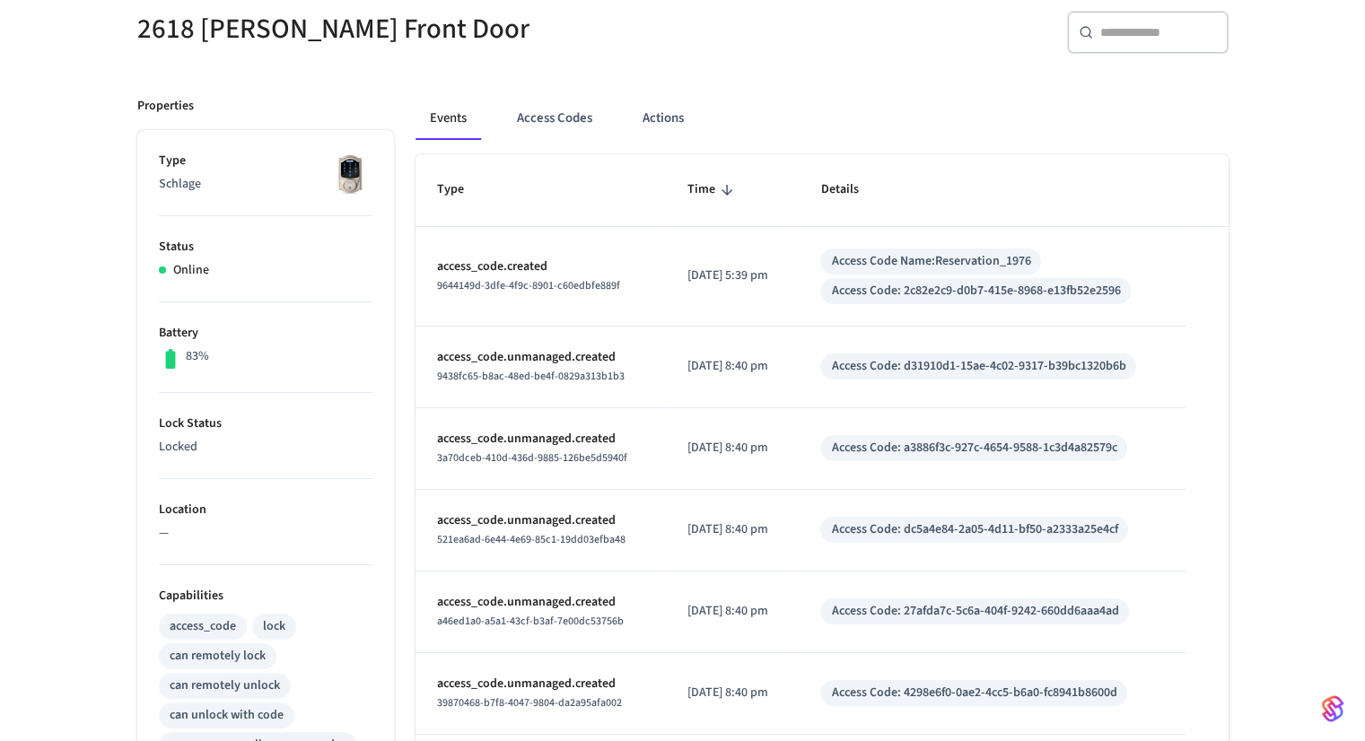
scroll to position [240, 0]
click at [563, 120] on button "Access Codes" at bounding box center [554, 118] width 104 height 43
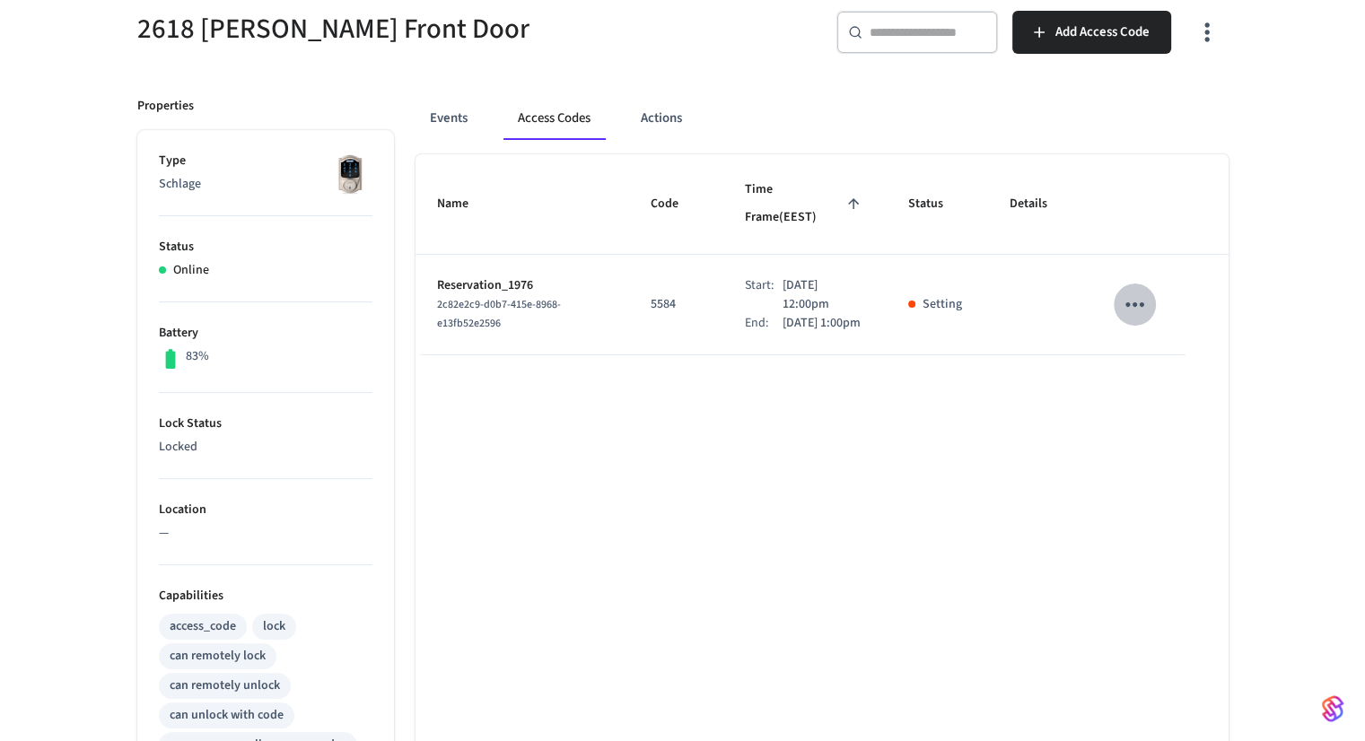
click at [1134, 291] on icon "sticky table" at bounding box center [1135, 305] width 28 height 28
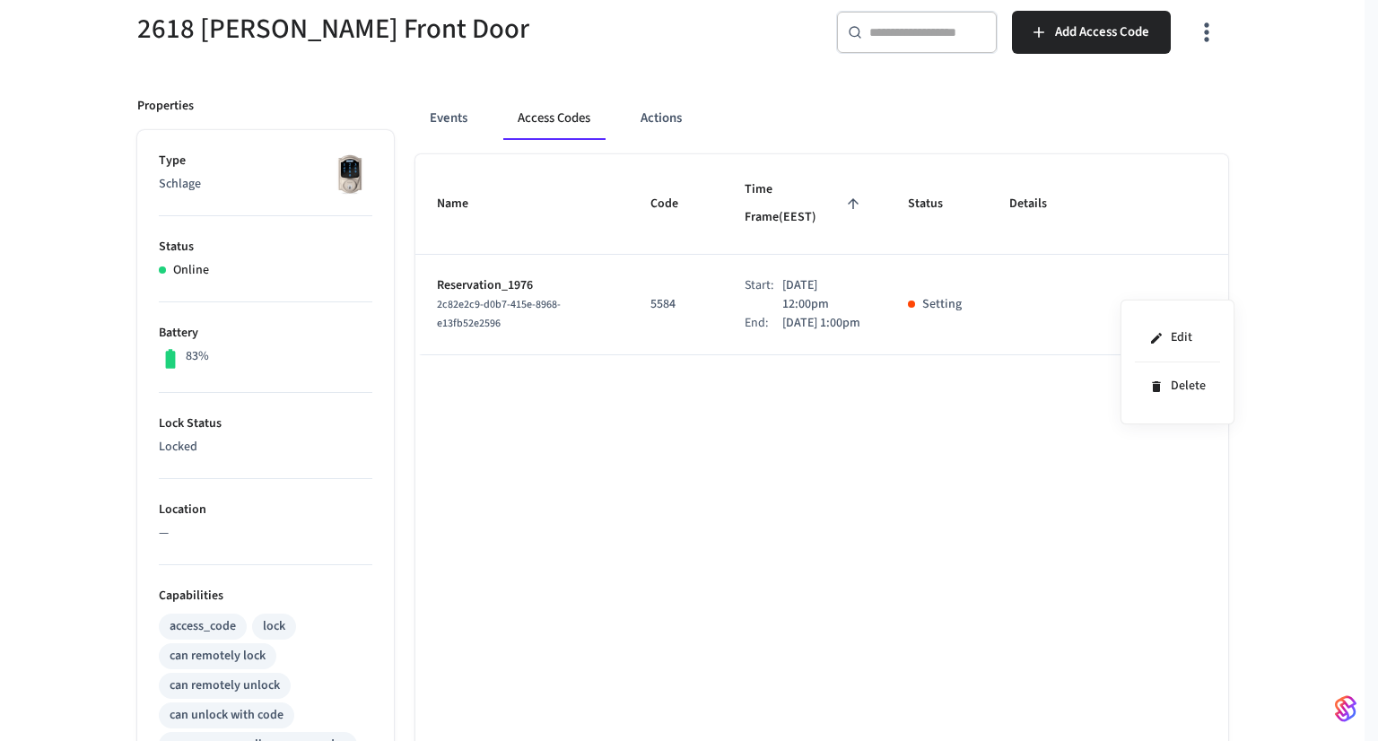
click at [906, 405] on div at bounding box center [689, 370] width 1378 height 741
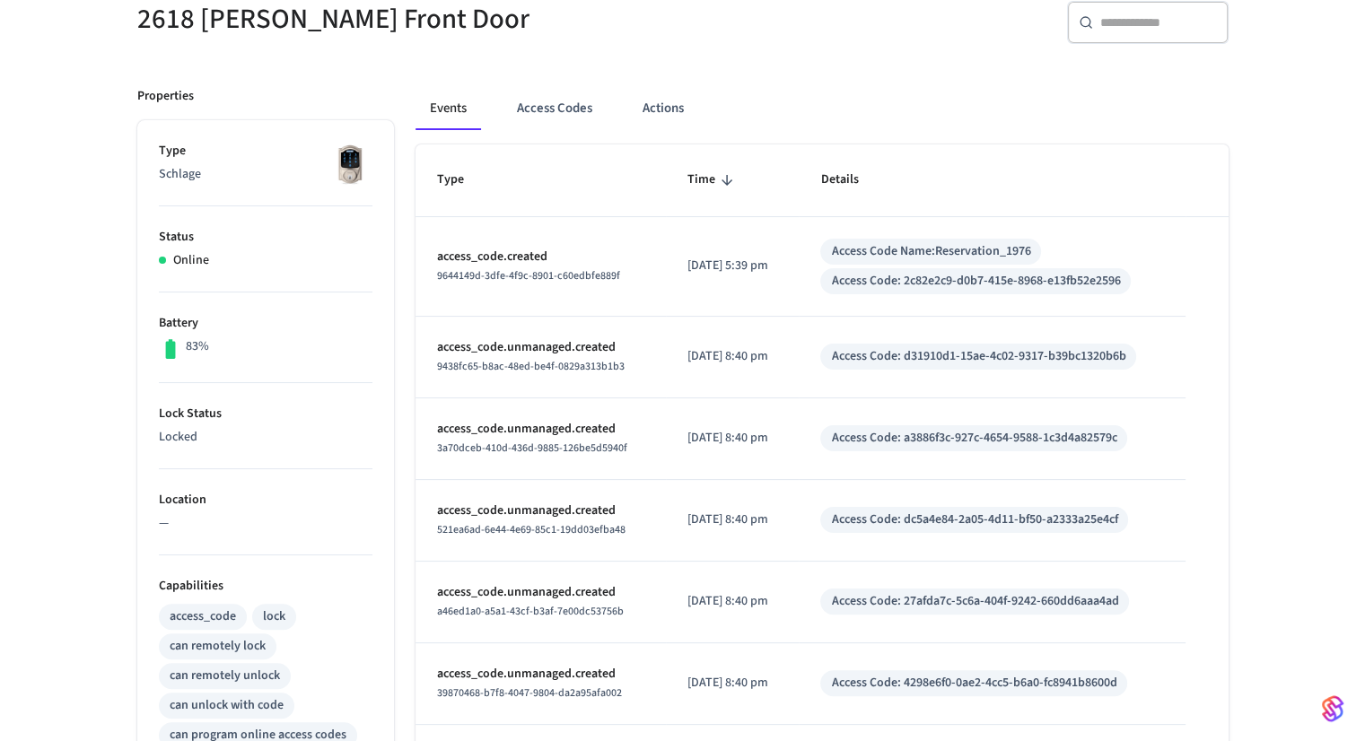
scroll to position [255, 0]
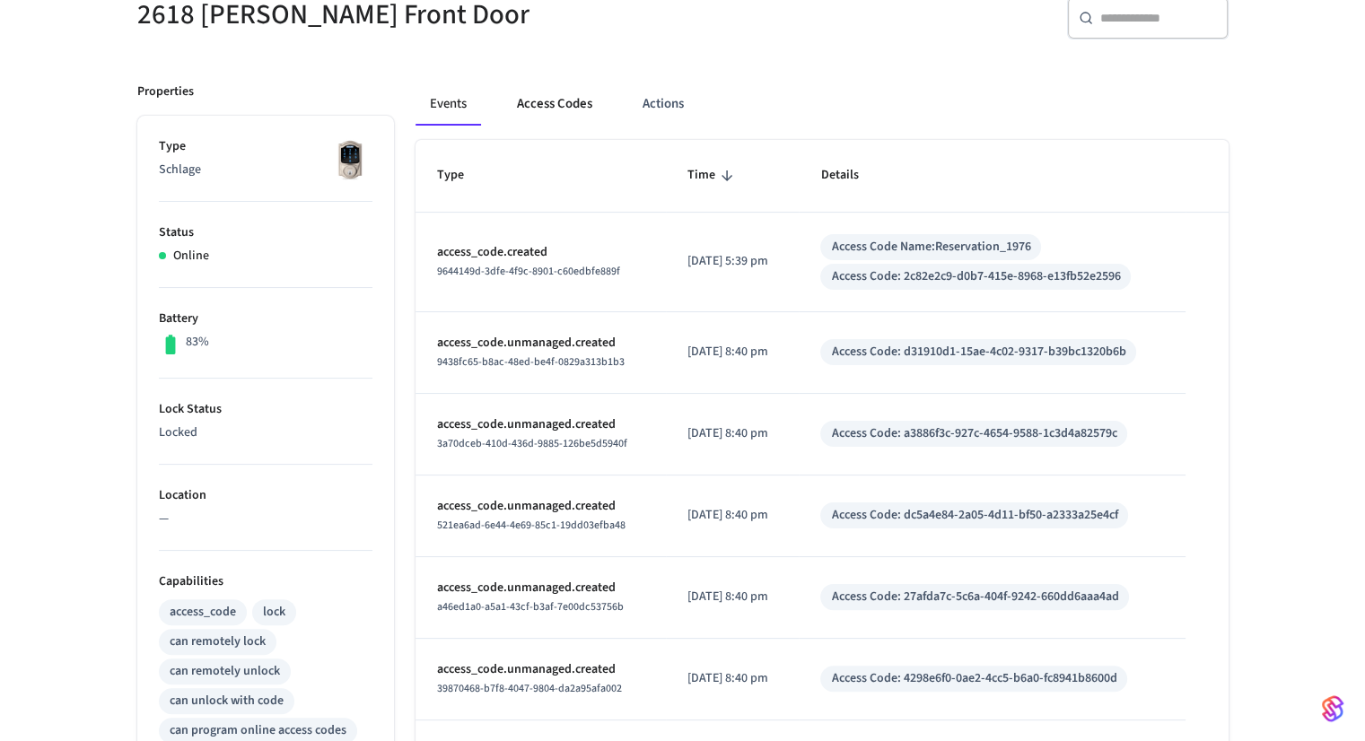
click at [575, 101] on button "Access Codes" at bounding box center [554, 104] width 104 height 43
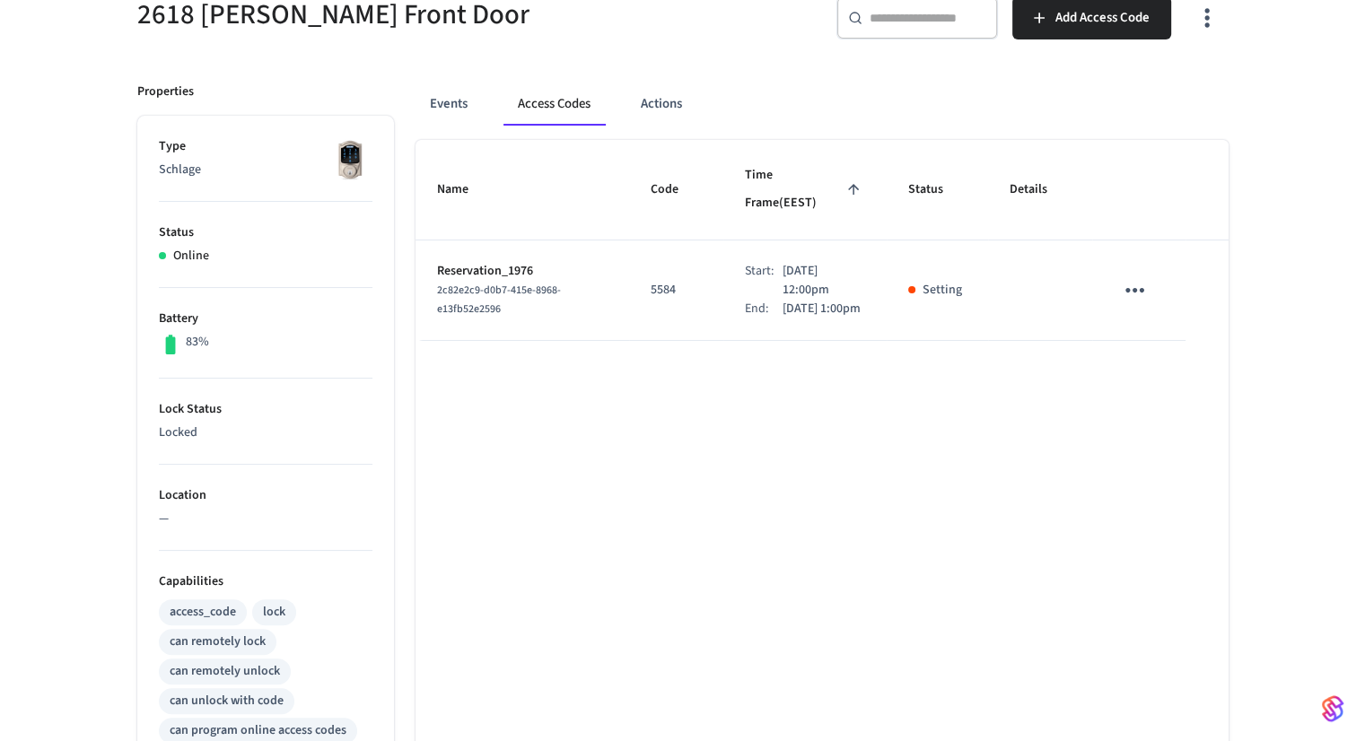
click at [1124, 281] on icon "sticky table" at bounding box center [1135, 290] width 28 height 28
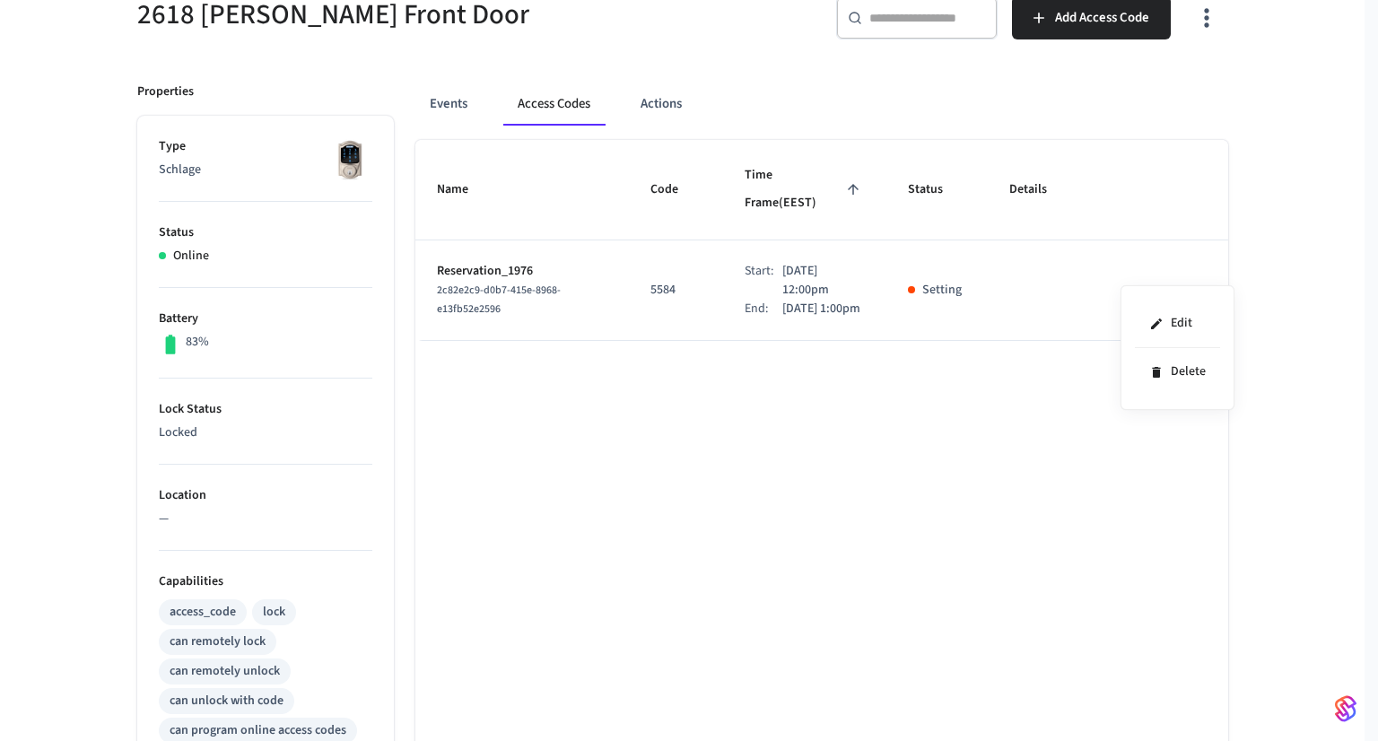
click at [979, 415] on div at bounding box center [689, 370] width 1378 height 741
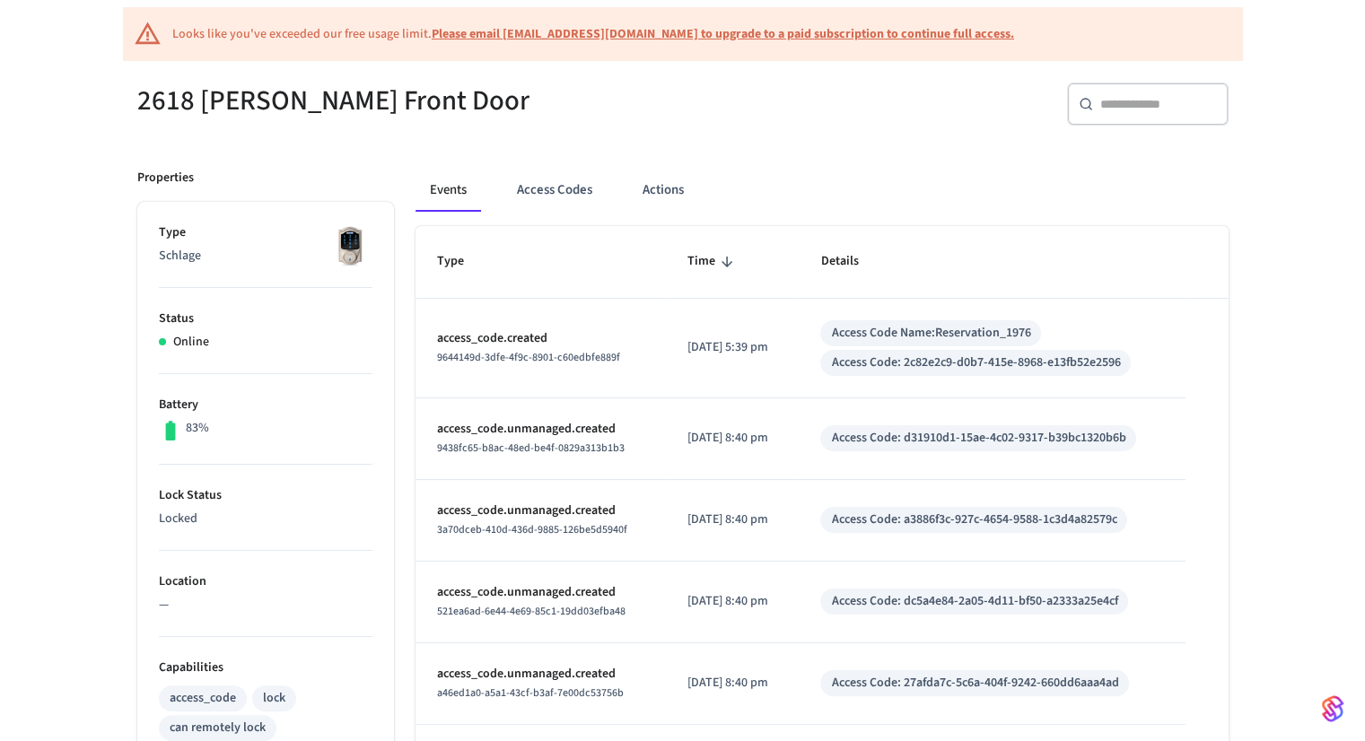
scroll to position [172, 0]
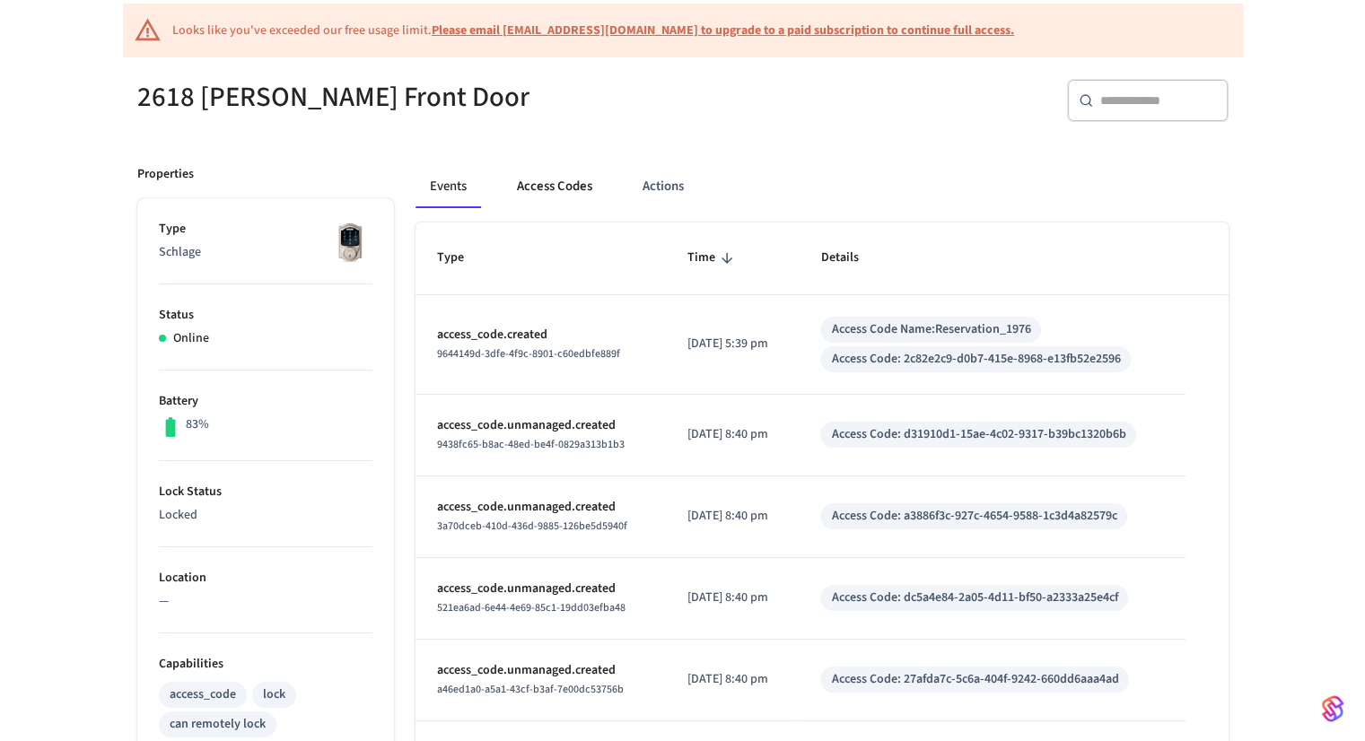
drag, startPoint x: 581, startPoint y: 105, endPoint x: 570, endPoint y: 188, distance: 83.4
click at [570, 188] on button "Access Codes" at bounding box center [554, 186] width 104 height 43
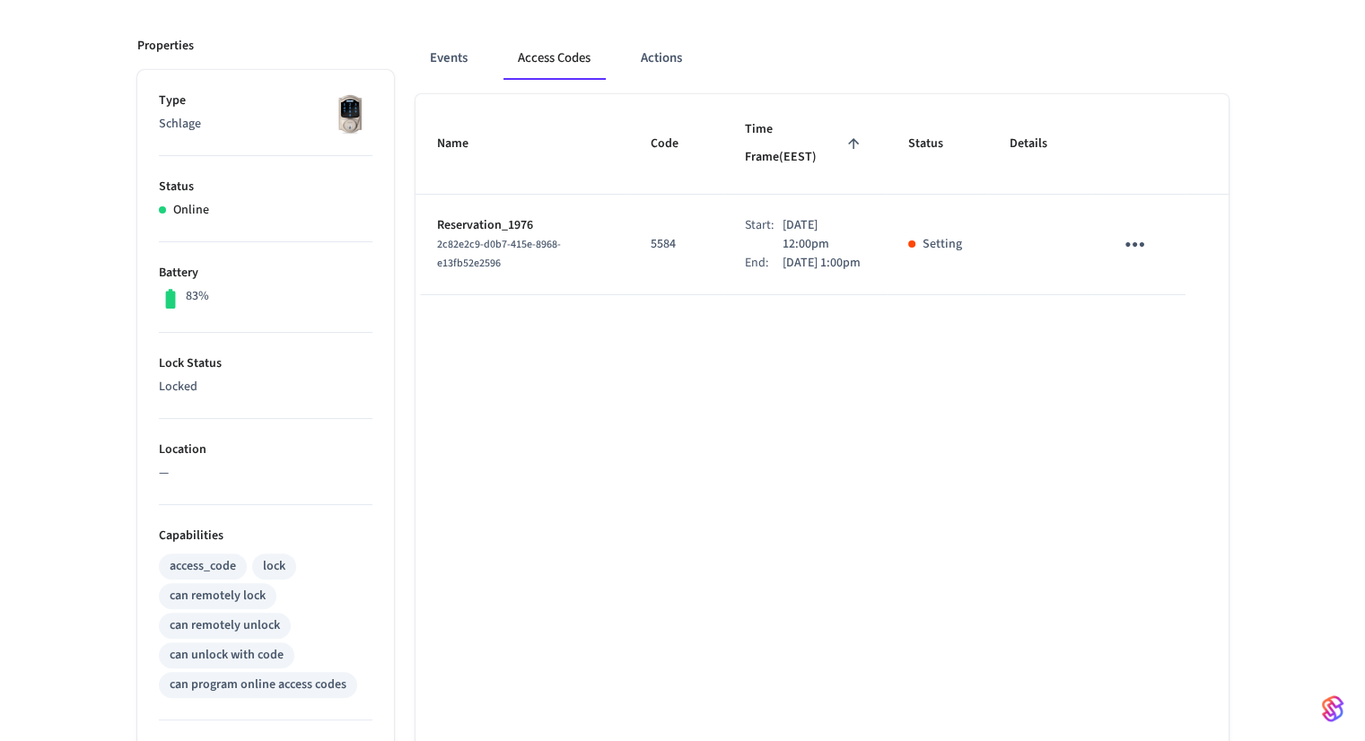
scroll to position [300, 0]
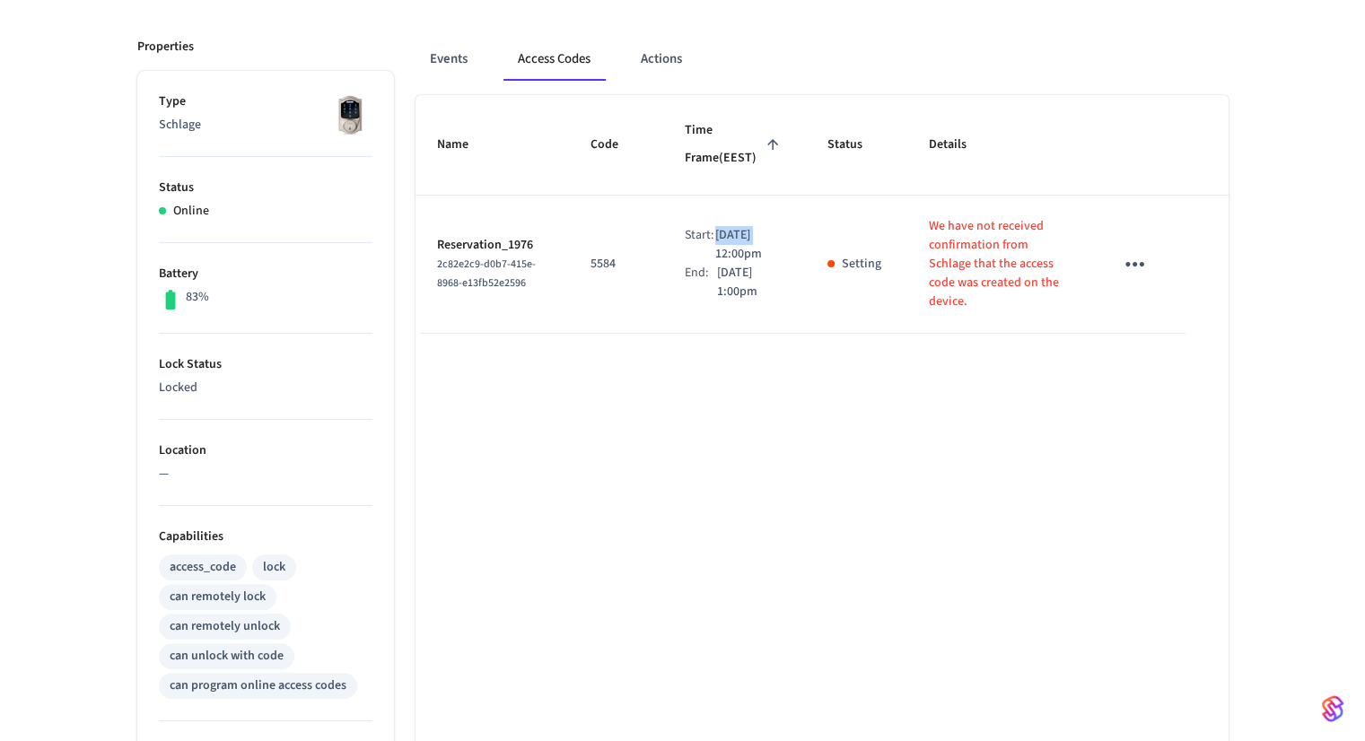
drag, startPoint x: 764, startPoint y: 216, endPoint x: 796, endPoint y: 223, distance: 32.0
click at [796, 223] on td "Start: Sep 5th 2025 12:00pm End: Sep 6th 2025 1:00pm" at bounding box center [734, 265] width 143 height 138
click at [1140, 271] on icon "sticky table" at bounding box center [1135, 264] width 28 height 28
click at [967, 438] on div at bounding box center [689, 370] width 1378 height 741
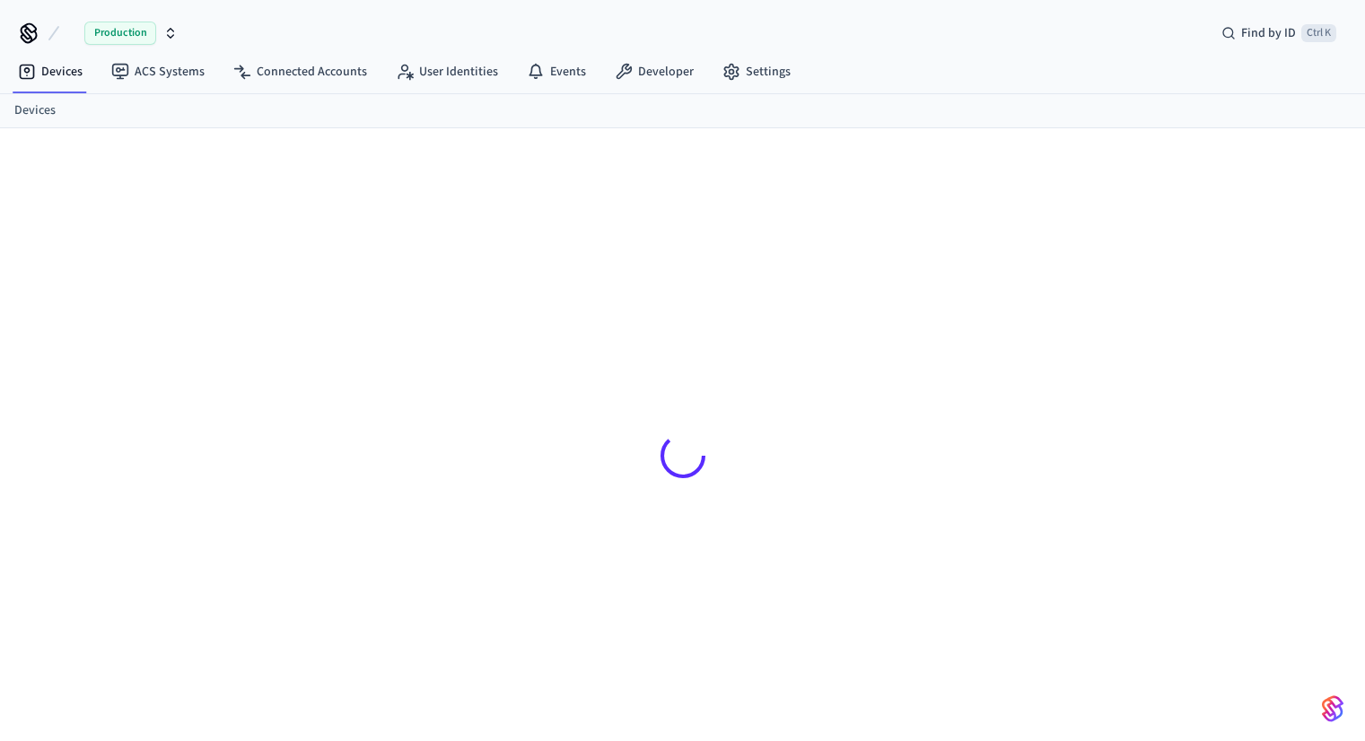
scroll to position [23, 0]
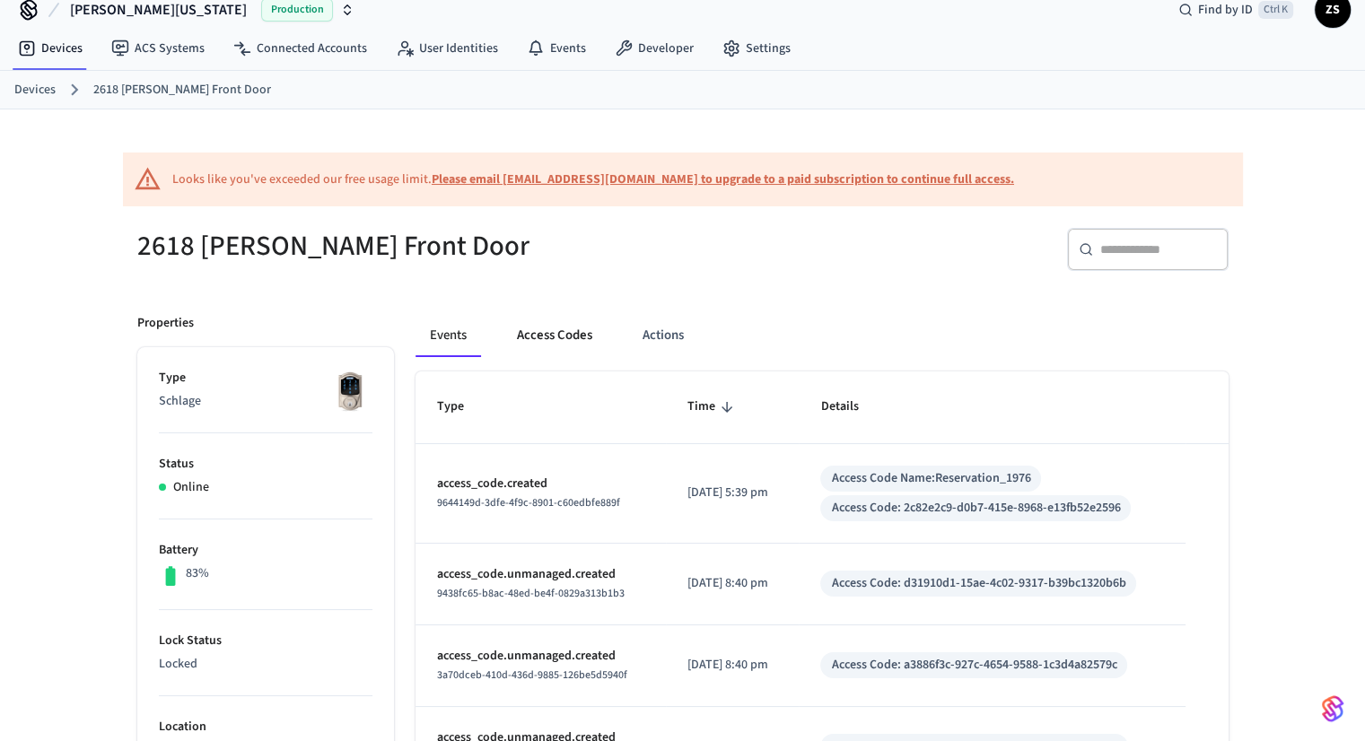
click at [581, 338] on button "Access Codes" at bounding box center [554, 335] width 104 height 43
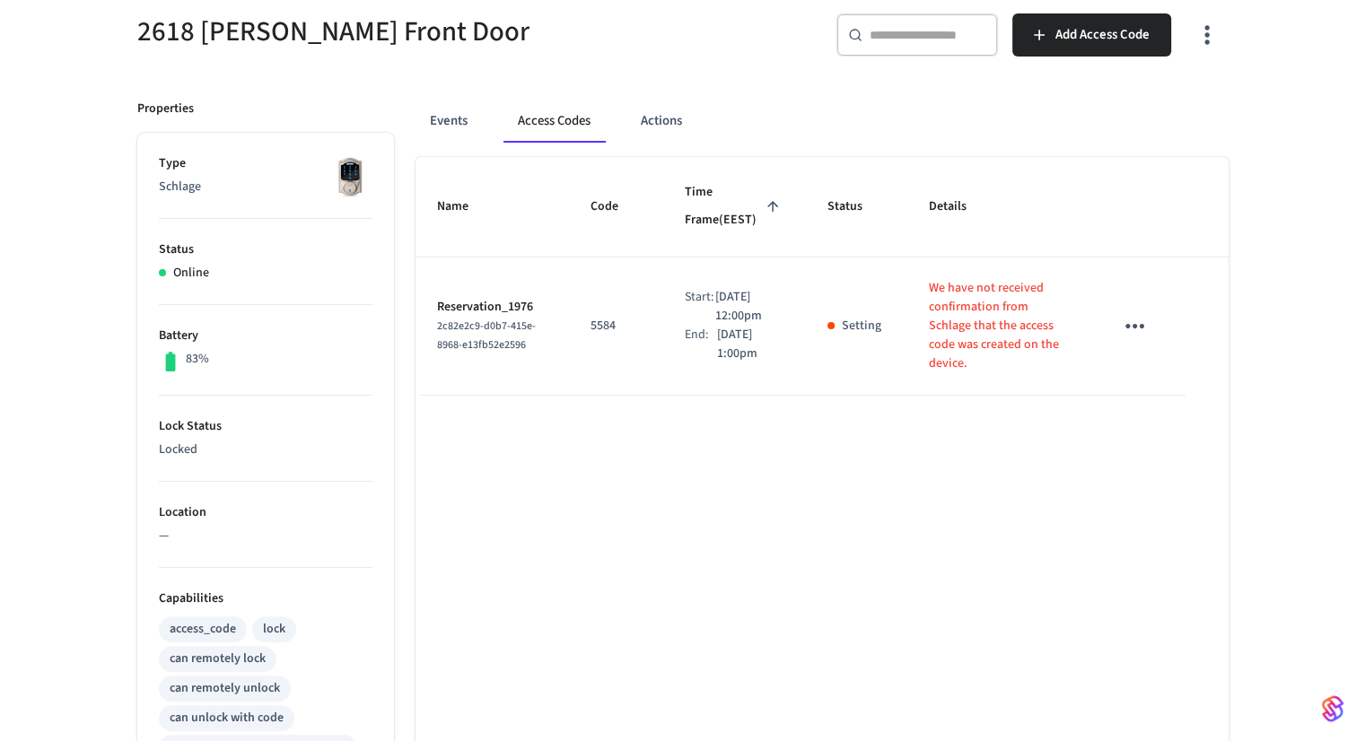
scroll to position [239, 0]
click at [1164, 312] on td "sticky table" at bounding box center [1138, 326] width 92 height 138
click at [1100, 319] on td "sticky table" at bounding box center [1138, 326] width 92 height 138
click at [1124, 327] on icon "sticky table" at bounding box center [1135, 325] width 28 height 28
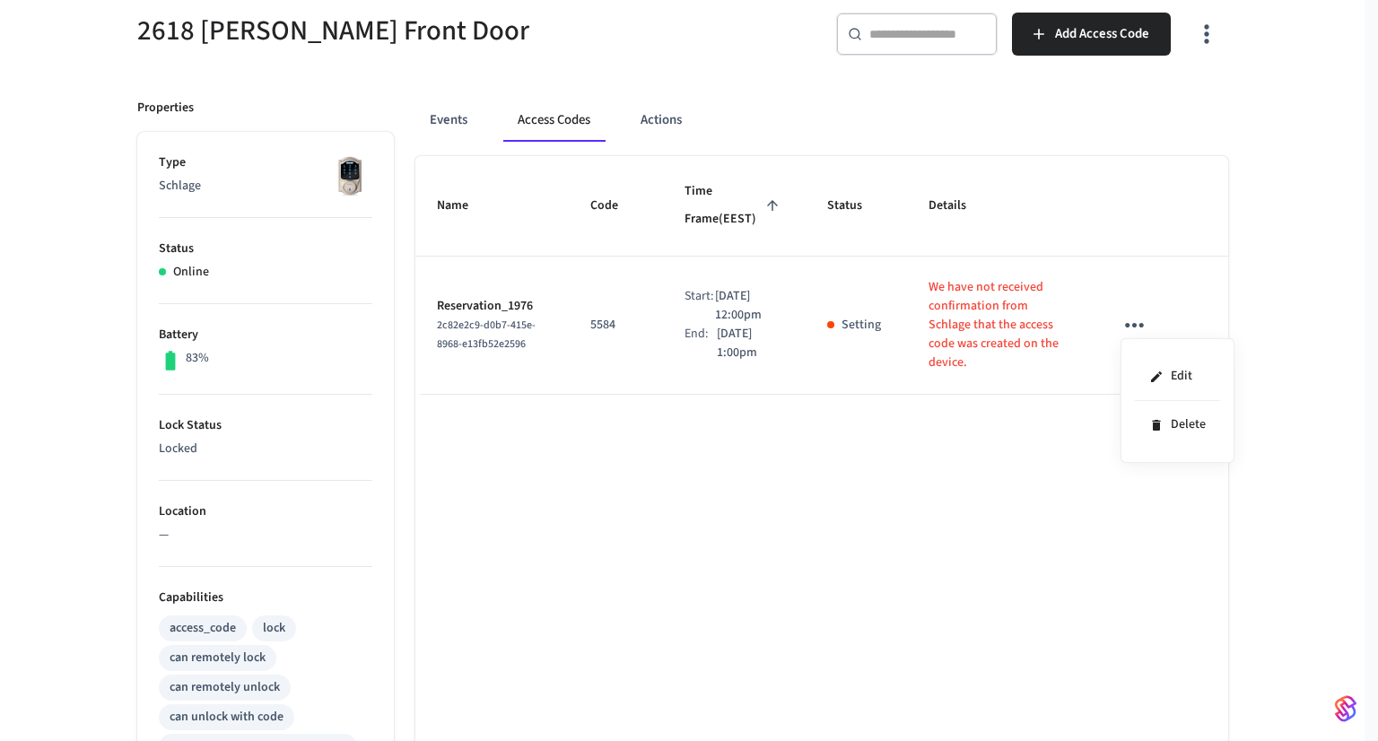
click at [1019, 415] on div at bounding box center [689, 370] width 1378 height 741
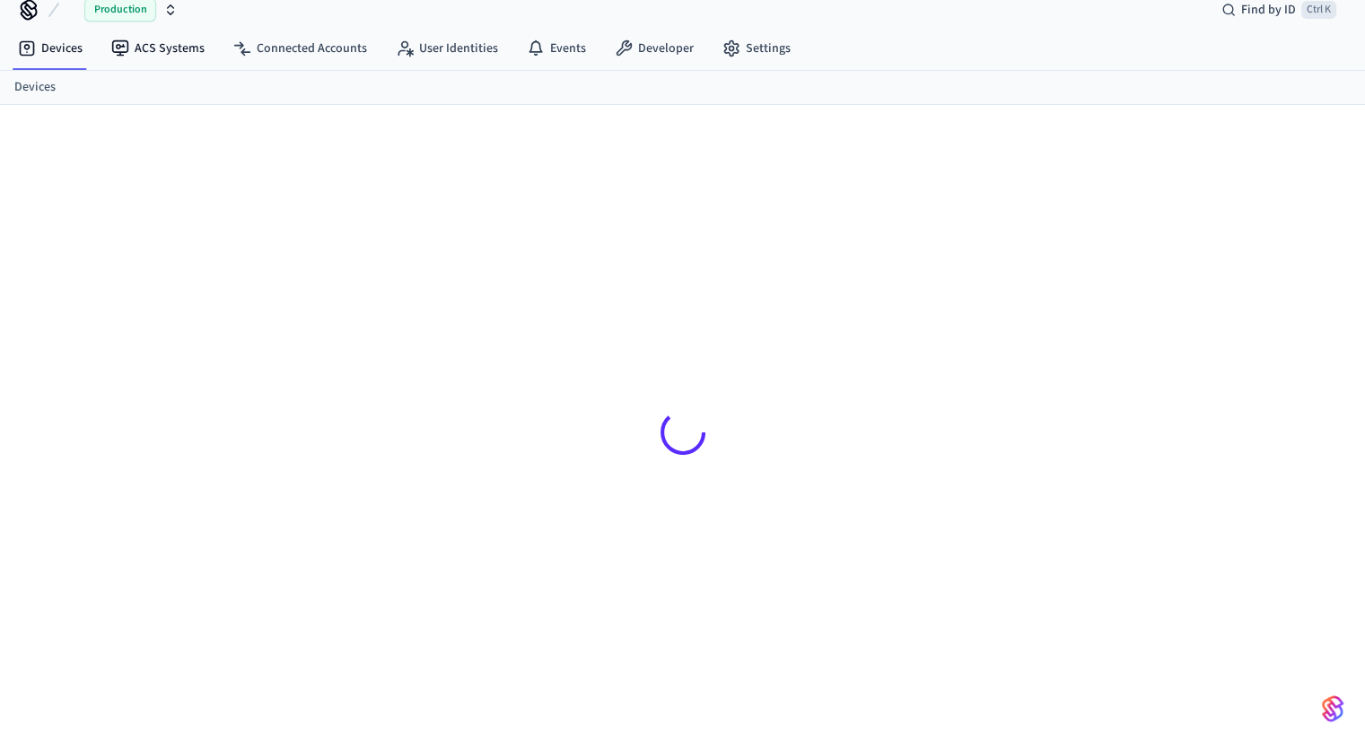
scroll to position [23, 0]
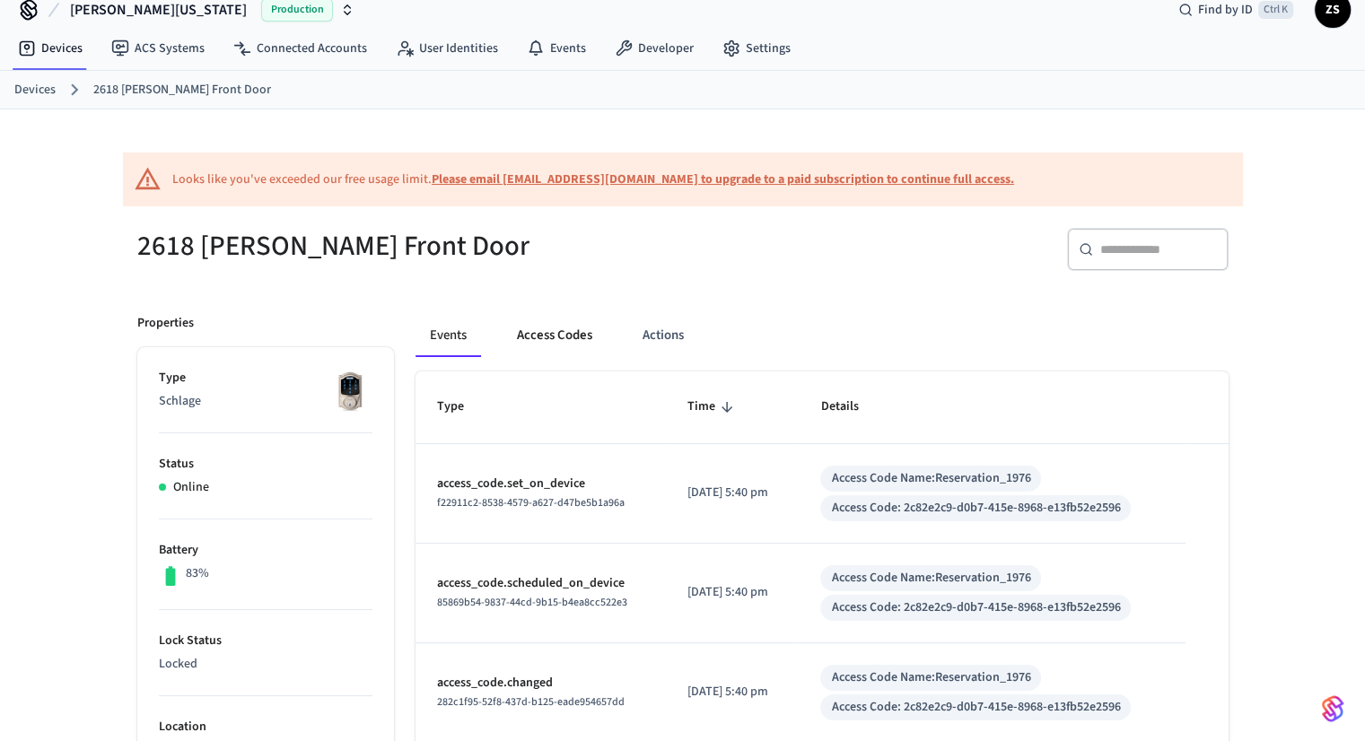
click at [551, 335] on button "Access Codes" at bounding box center [554, 335] width 104 height 43
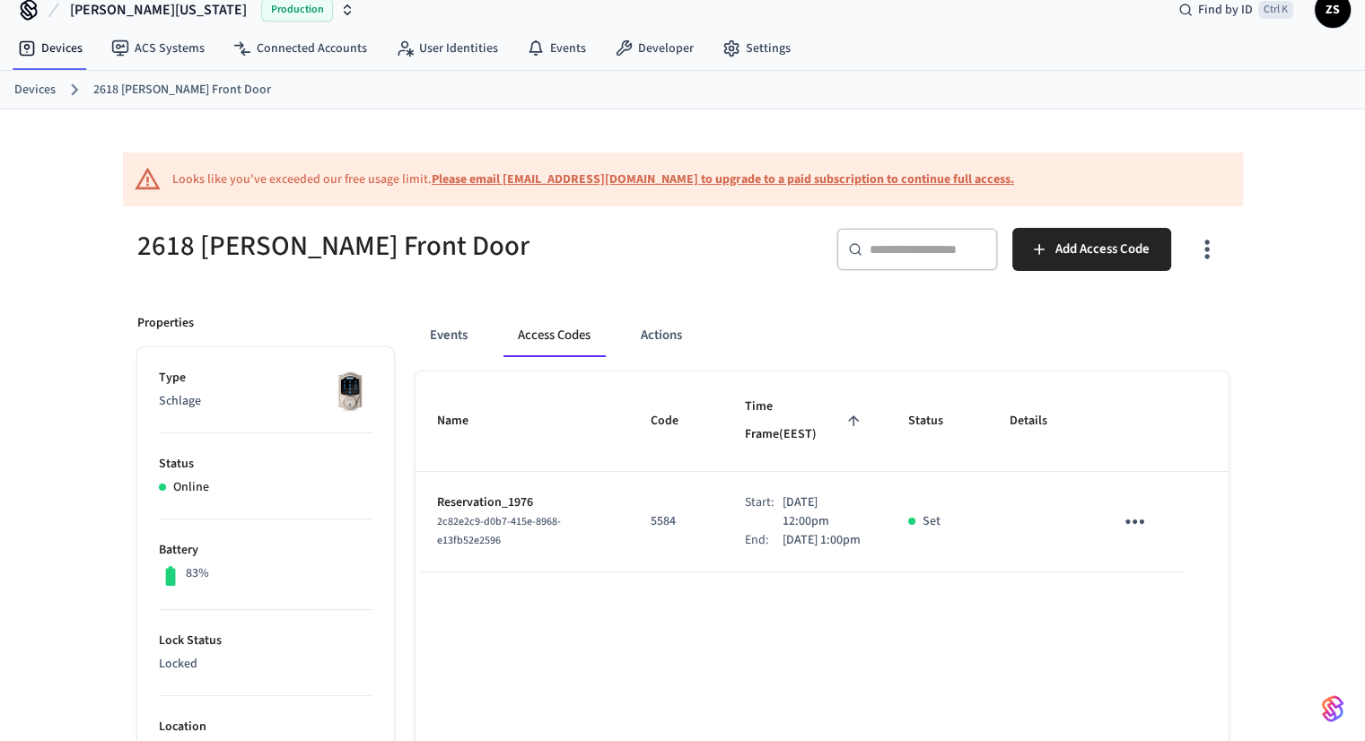
scroll to position [61, 0]
